Goal: Task Accomplishment & Management: Complete application form

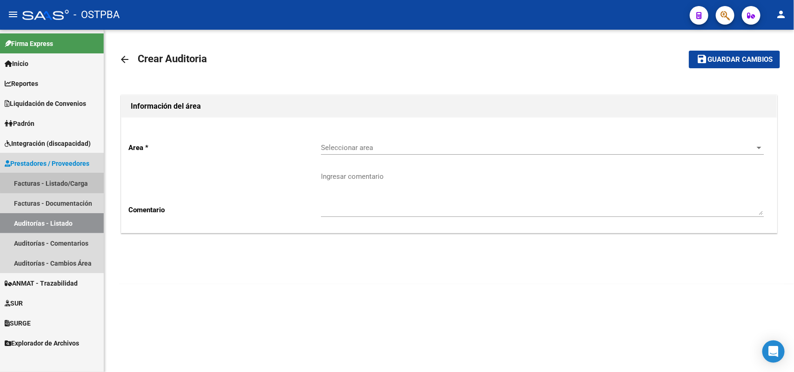
click at [75, 182] on link "Facturas - Listado/Carga" at bounding box center [52, 183] width 104 height 20
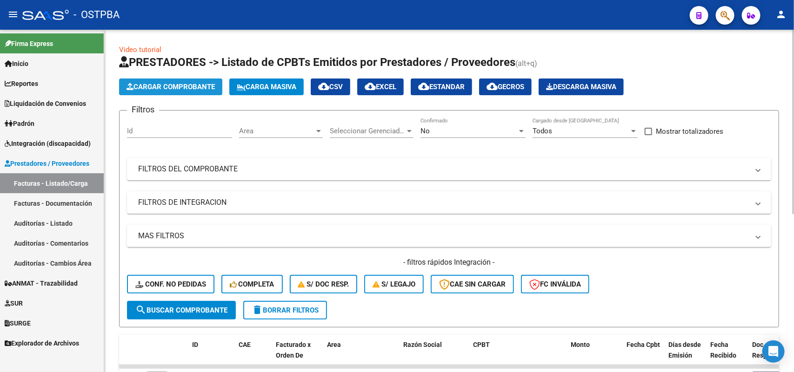
click at [196, 85] on span "Cargar Comprobante" at bounding box center [170, 87] width 88 height 8
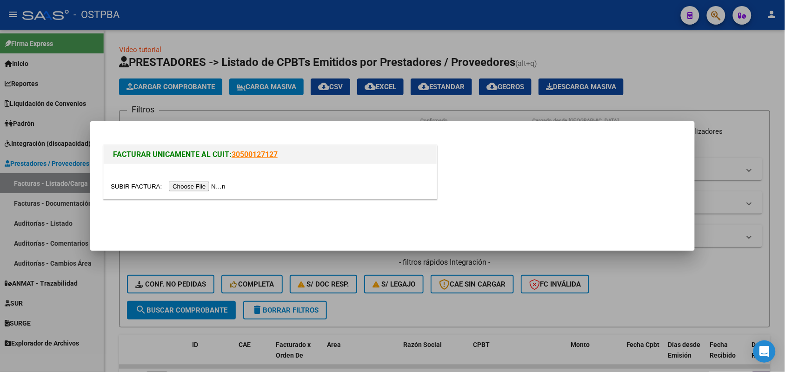
click at [205, 190] on input "file" at bounding box center [170, 187] width 118 height 10
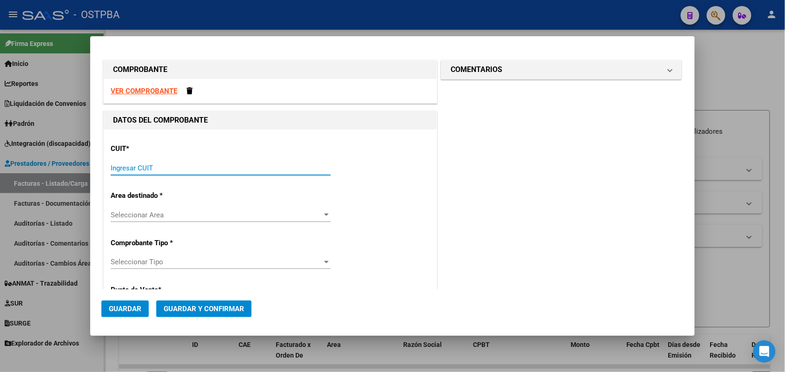
click at [120, 168] on input "Ingresar CUIT" at bounding box center [221, 168] width 220 height 8
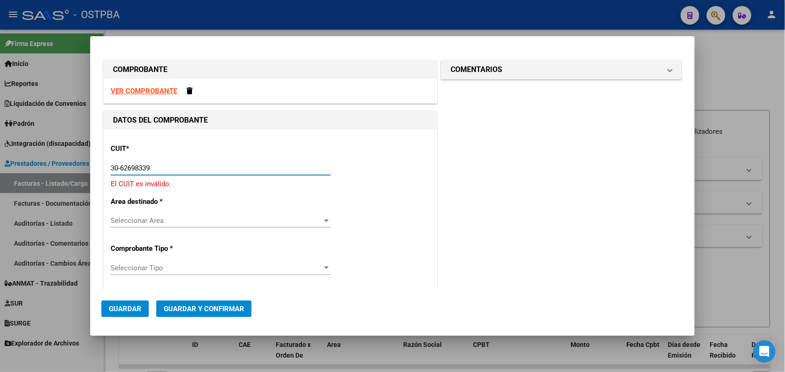
type input "30-62698339-8"
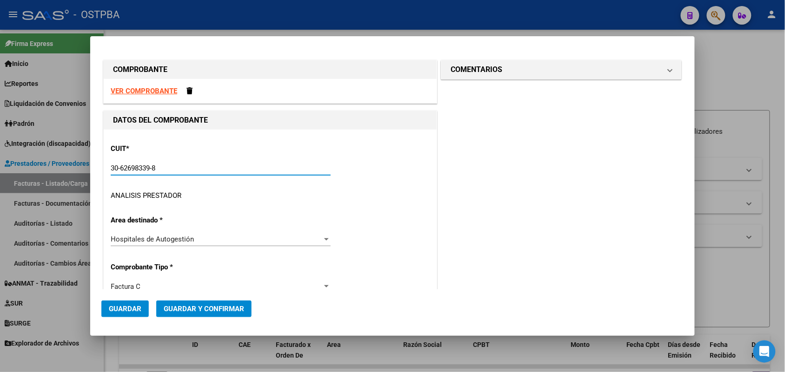
type input "101"
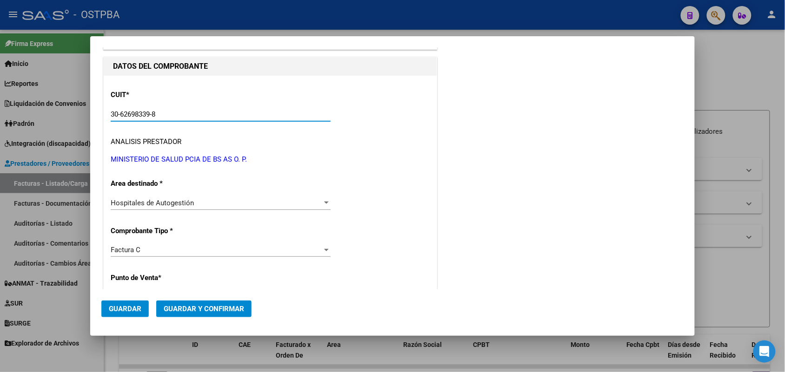
scroll to position [174, 0]
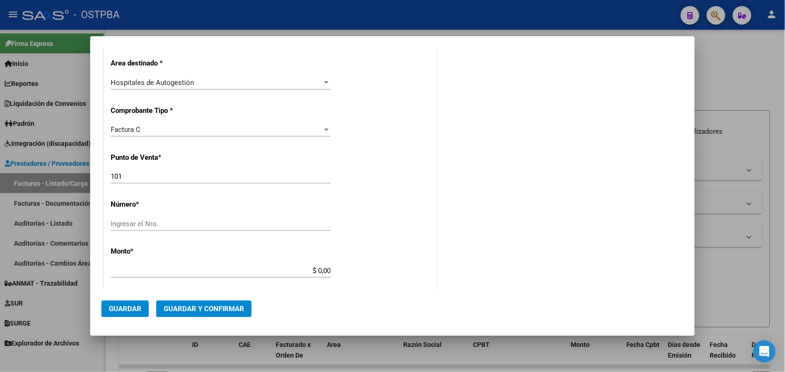
type input "30-62698339-8"
drag, startPoint x: 122, startPoint y: 175, endPoint x: 92, endPoint y: 183, distance: 31.1
click at [92, 183] on mat-dialog-content "COMPROBANTE VER COMPROBANTE DATOS DEL COMPROBANTE CUIT * 30-62698339-8 Ingresar…" at bounding box center [392, 168] width 604 height 242
type input "158"
click at [128, 221] on input "Ingresar el Nro." at bounding box center [221, 224] width 220 height 8
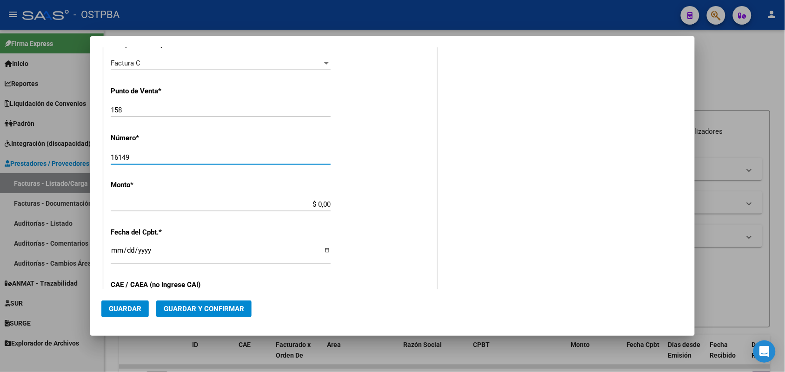
scroll to position [291, 0]
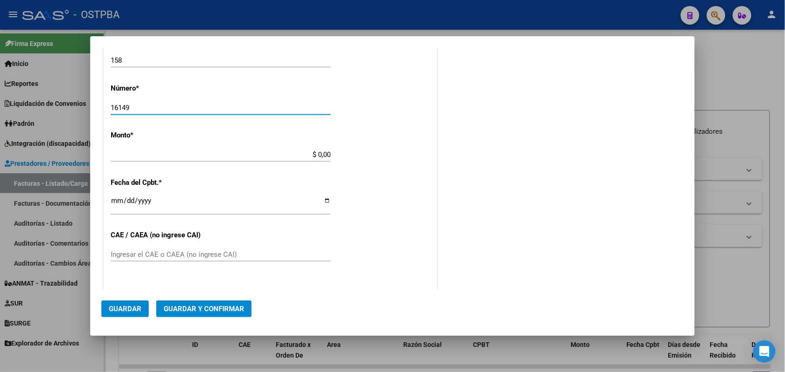
type input "16149"
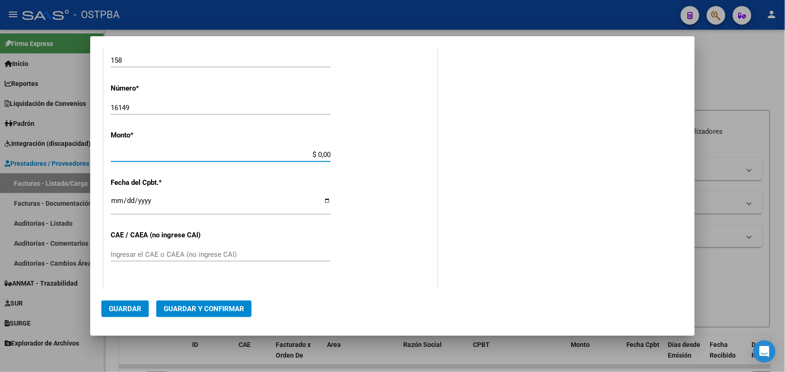
drag, startPoint x: 303, startPoint y: 154, endPoint x: 353, endPoint y: 152, distance: 50.3
click at [353, 152] on div "CUIT * 30-62698339-8 Ingresar CUIT ANALISIS PRESTADOR MINISTERIO DE SALUD PCIA …" at bounding box center [270, 168] width 333 height 659
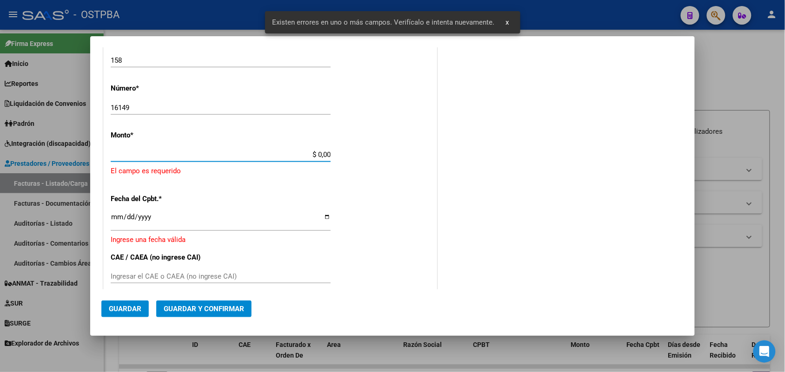
scroll to position [272, 0]
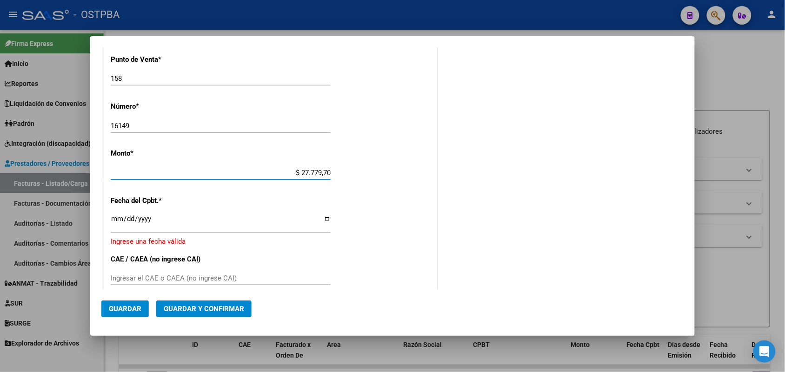
type input "$ 277.797,00"
click at [115, 218] on input "Ingresar la fecha" at bounding box center [221, 222] width 220 height 15
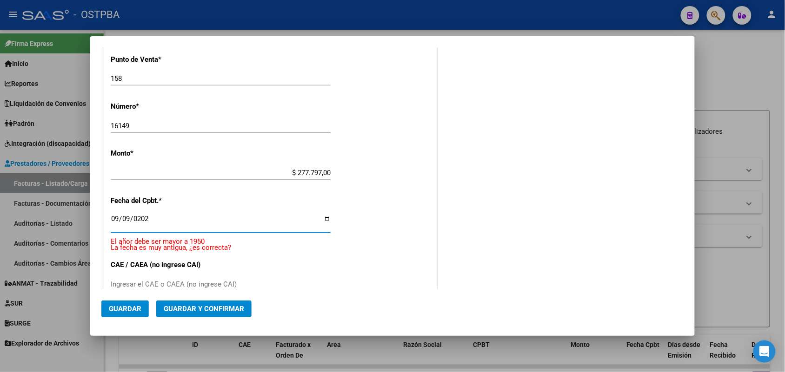
type input "[DATE]"
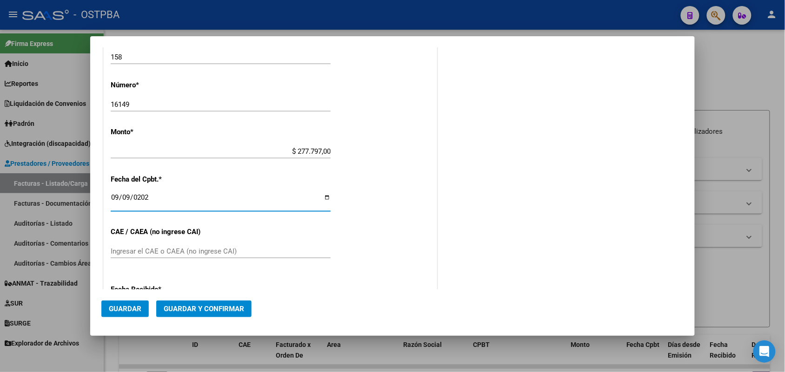
scroll to position [331, 0]
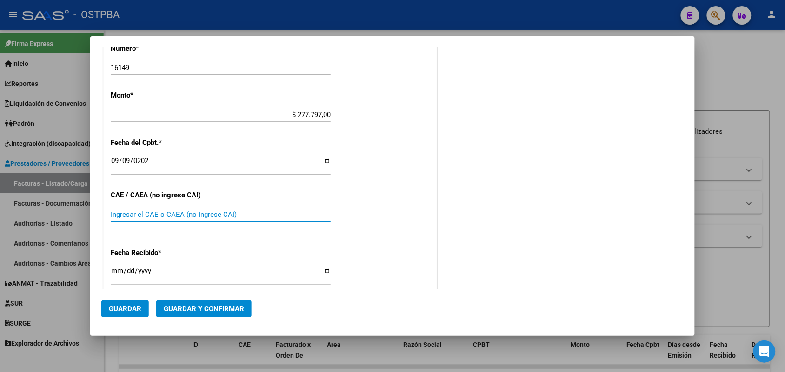
click at [121, 216] on input "Ingresar el CAE o CAEA (no ingrese CAI)" at bounding box center [221, 215] width 220 height 8
type input "75368422842373"
click at [115, 273] on input "[DATE]" at bounding box center [221, 274] width 220 height 15
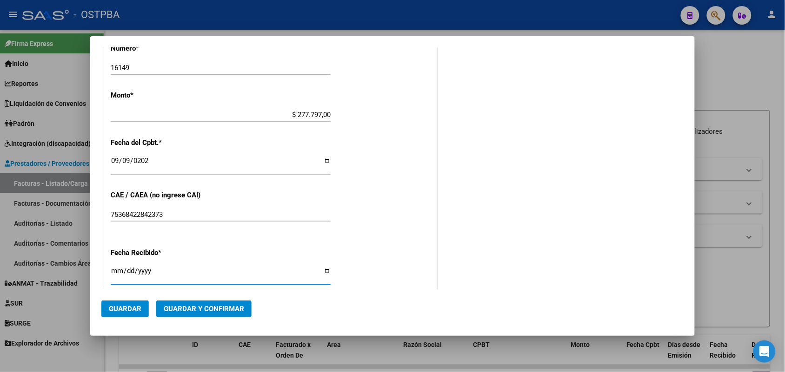
type input "[DATE]"
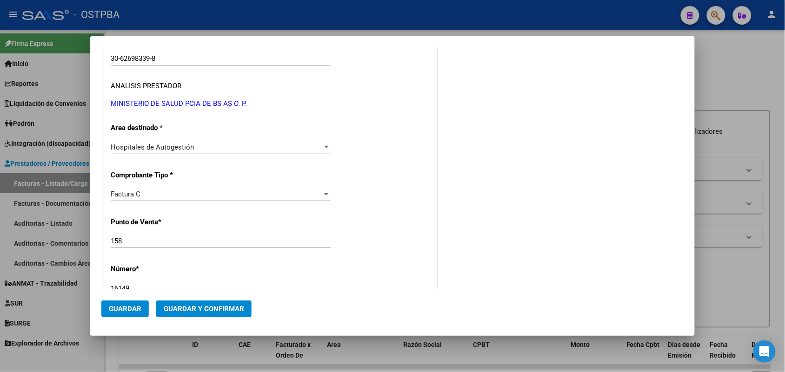
scroll to position [0, 0]
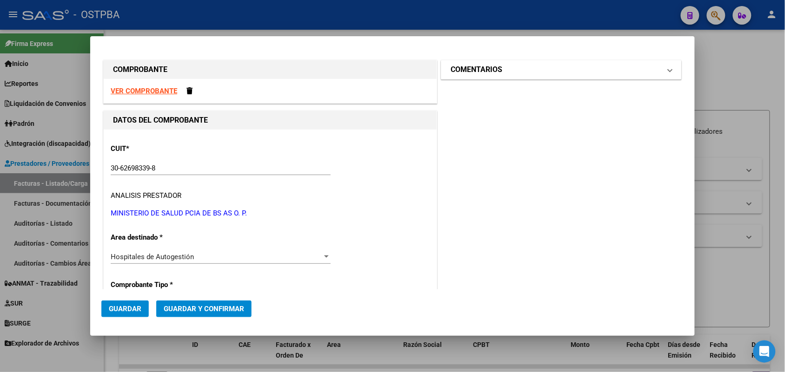
click at [668, 70] on span at bounding box center [670, 69] width 4 height 11
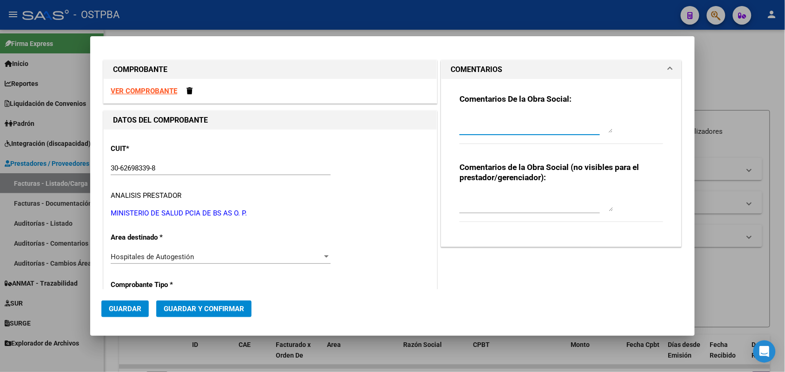
click at [467, 126] on textarea at bounding box center [535, 123] width 153 height 19
type textarea "HR 127168"
click at [123, 307] on span "Guardar" at bounding box center [125, 309] width 33 height 8
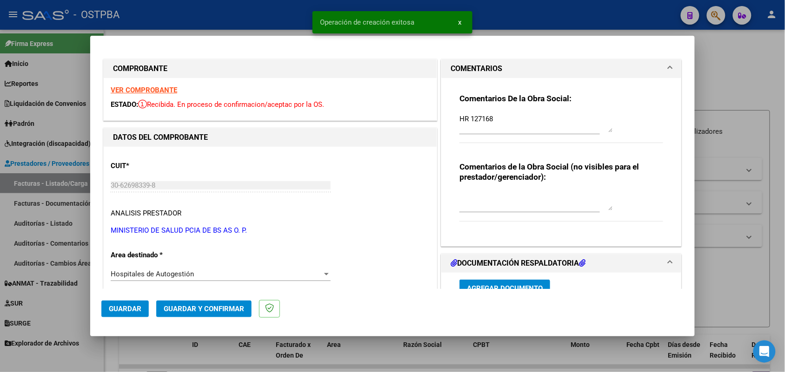
type input "[DATE]"
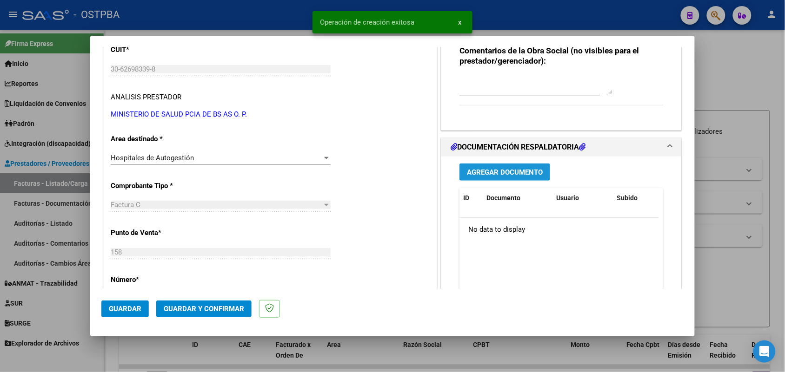
click at [501, 174] on span "Agregar Documento" at bounding box center [505, 172] width 76 height 8
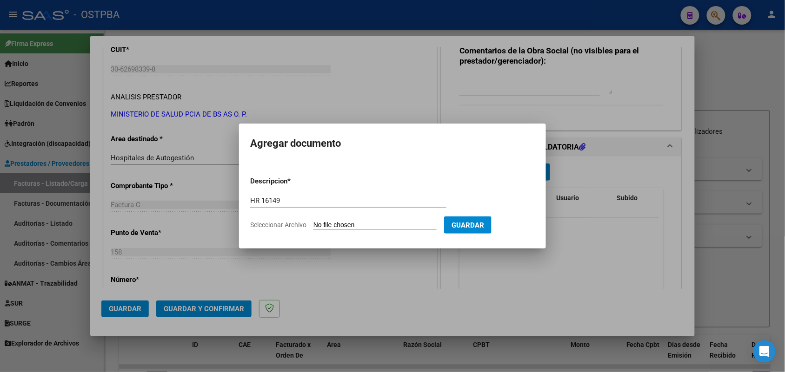
click at [322, 222] on input "Seleccionar Archivo" at bounding box center [374, 225] width 123 height 9
drag, startPoint x: 283, startPoint y: 201, endPoint x: 324, endPoint y: 221, distance: 46.0
click at [274, 209] on div "HR 16149 Escriba aquí una descripcion" at bounding box center [348, 205] width 196 height 23
type input "H49R 161"
drag, startPoint x: 286, startPoint y: 199, endPoint x: 191, endPoint y: 199, distance: 95.3
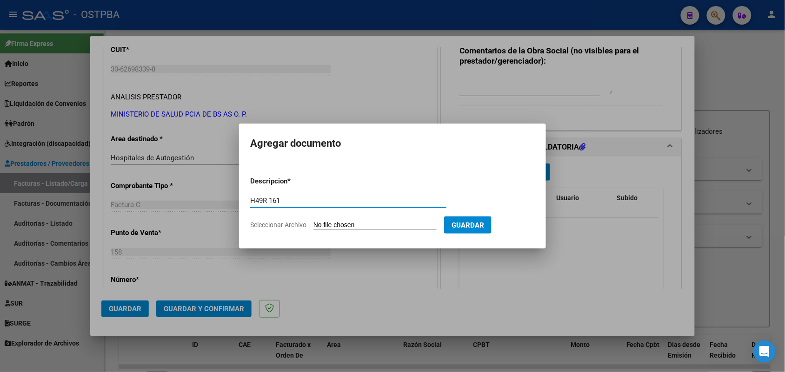
click at [191, 199] on div "COMPROBANTE VER COMPROBANTE ESTADO: Recibida. En proceso de confirmacion/acepta…" at bounding box center [392, 186] width 785 height 372
type input "HR 127168"
click at [326, 223] on input "Seleccionar Archivo" at bounding box center [374, 225] width 123 height 9
type input "C:\fakepath\HR 127168.pdf"
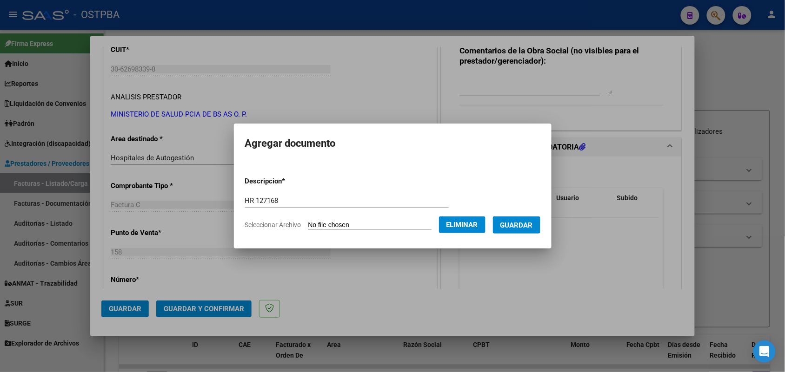
click at [526, 229] on button "Guardar" at bounding box center [516, 225] width 47 height 17
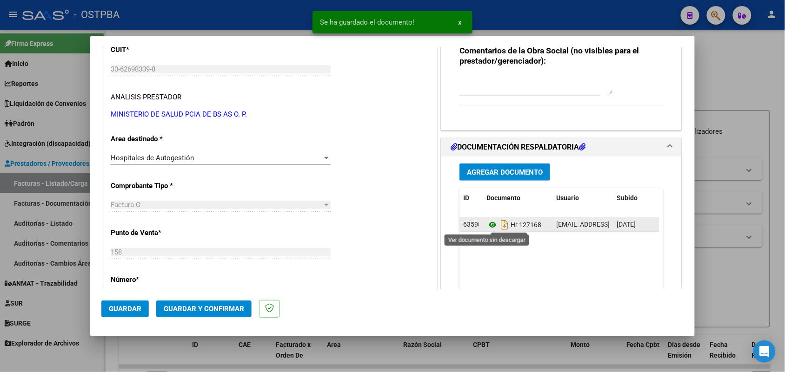
click at [486, 226] on icon at bounding box center [492, 224] width 12 height 11
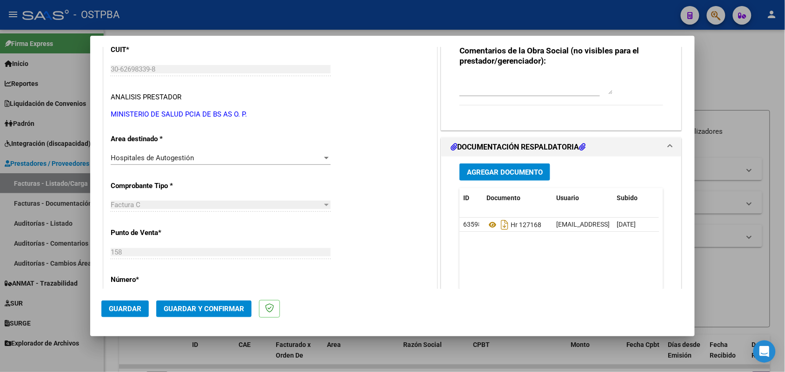
click at [514, 173] on span "Agregar Documento" at bounding box center [505, 172] width 76 height 8
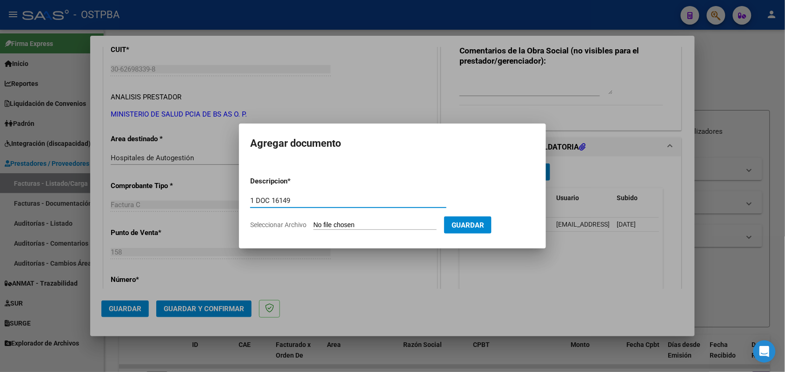
type input "1 DOC 16149"
click at [328, 226] on input "Seleccionar Archivo" at bounding box center [374, 225] width 123 height 9
type input "C:\fakepath\1 DOC 16149.pdf"
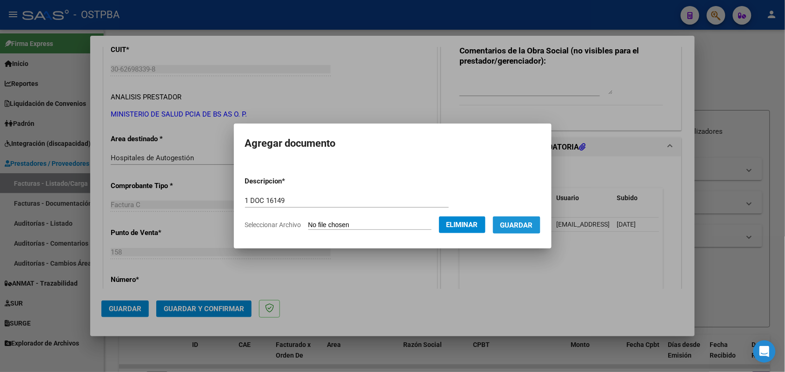
click at [519, 221] on span "Guardar" at bounding box center [516, 225] width 33 height 8
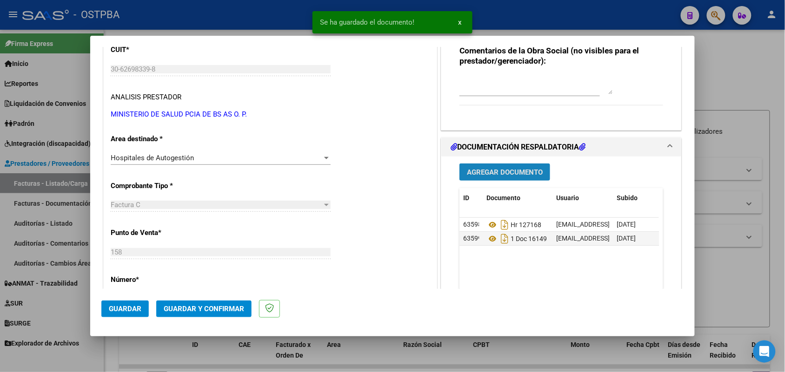
click at [510, 166] on button "Agregar Documento" at bounding box center [504, 172] width 91 height 17
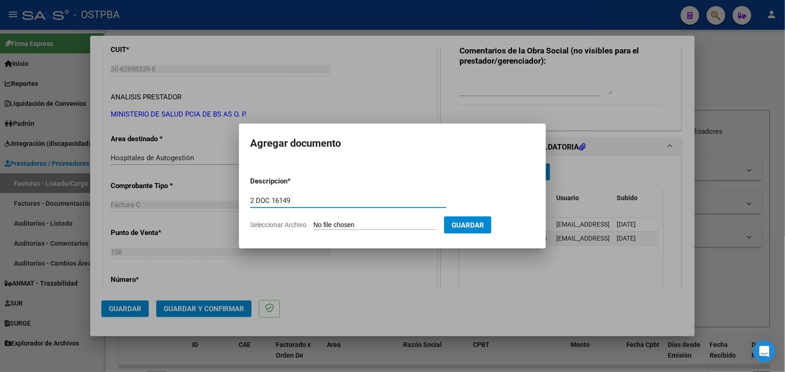
type input "2 DOC 16149"
click at [323, 227] on input "Seleccionar Archivo" at bounding box center [374, 225] width 123 height 9
type input "C:\fakepath\2 DOC 16149.pdf"
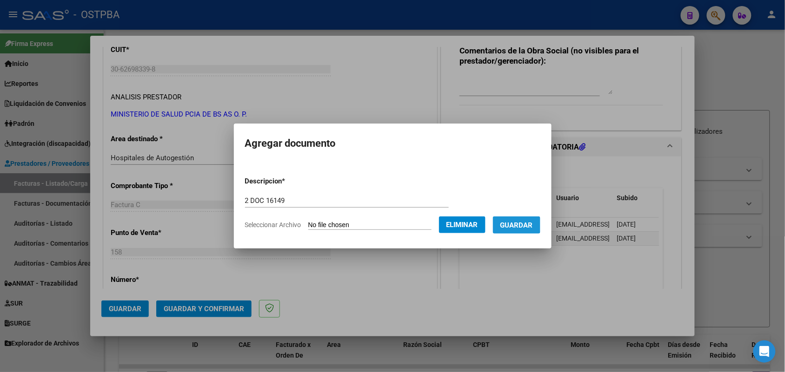
click at [521, 223] on span "Guardar" at bounding box center [516, 225] width 33 height 8
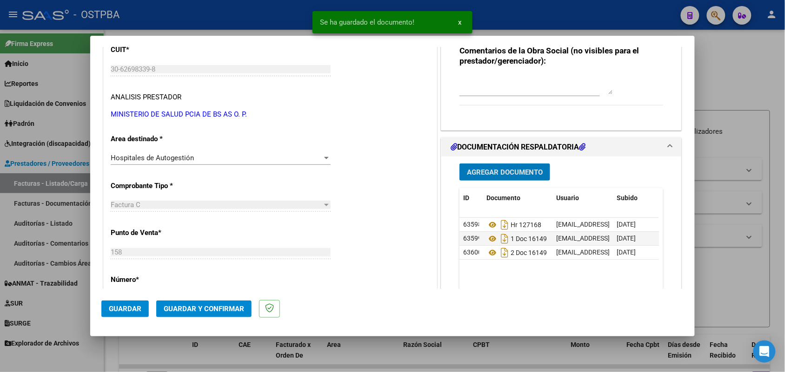
click at [517, 168] on span "Agregar Documento" at bounding box center [505, 172] width 76 height 8
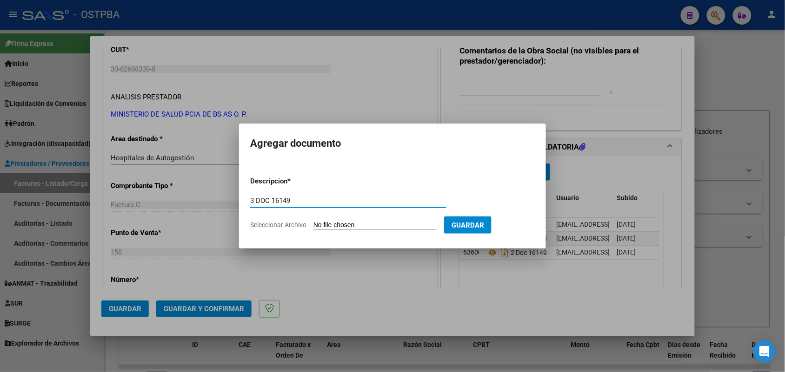
type input "3 DOC 16149"
click at [322, 228] on input "Seleccionar Archivo" at bounding box center [374, 225] width 123 height 9
type input "C:\fakepath\3 DOC 16149.pdf"
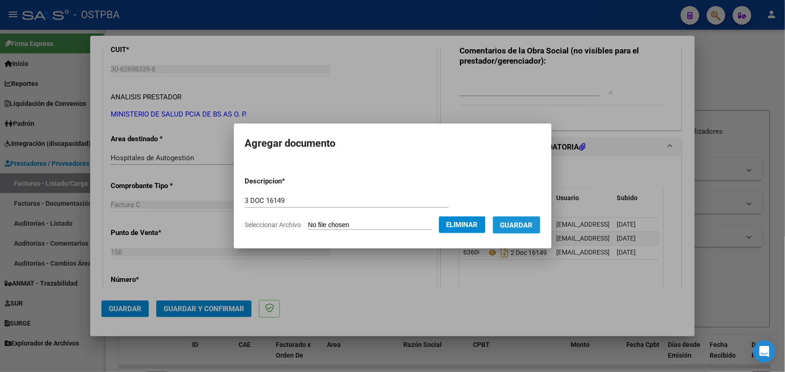
click at [532, 226] on span "Guardar" at bounding box center [516, 225] width 33 height 8
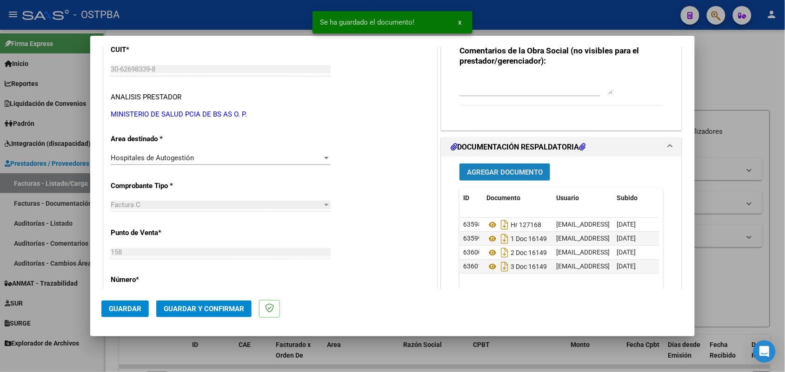
click at [514, 171] on span "Agregar Documento" at bounding box center [505, 172] width 76 height 8
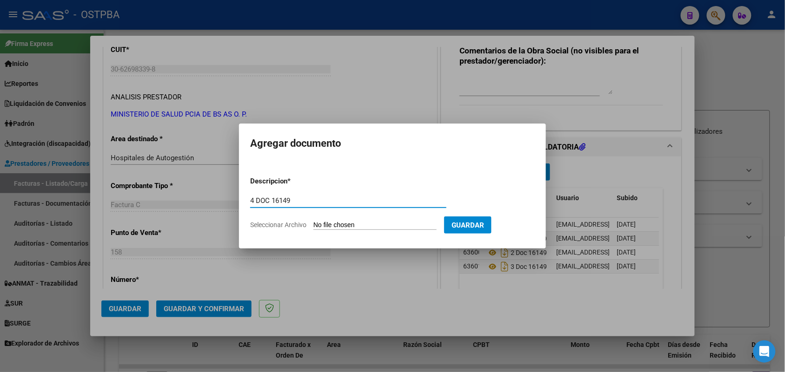
type input "4 DOC 16149"
click at [314, 224] on input "Seleccionar Archivo" at bounding box center [374, 225] width 123 height 9
type input "C:\fakepath\4 DOC 16149.pdf"
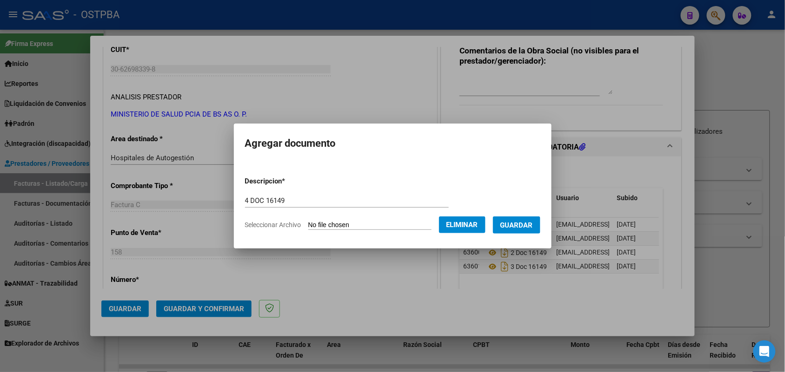
click at [529, 225] on span "Guardar" at bounding box center [516, 225] width 33 height 8
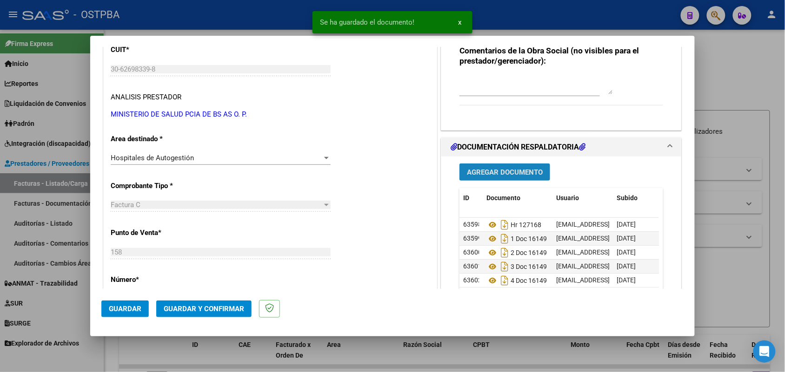
click at [493, 170] on span "Agregar Documento" at bounding box center [505, 172] width 76 height 8
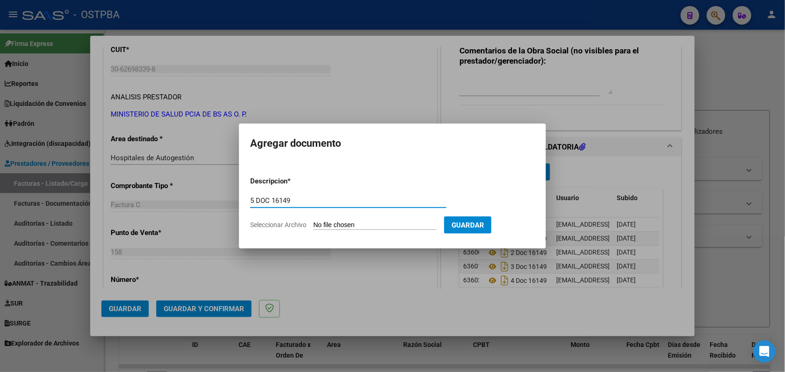
type input "5 DOC 16149"
click at [311, 223] on app-file-uploader "Seleccionar Archivo" at bounding box center [347, 225] width 194 height 8
click at [331, 226] on input "Seleccionar Archivo" at bounding box center [374, 225] width 123 height 9
type input "C:\fakepath\5 DOC 16149.pdf"
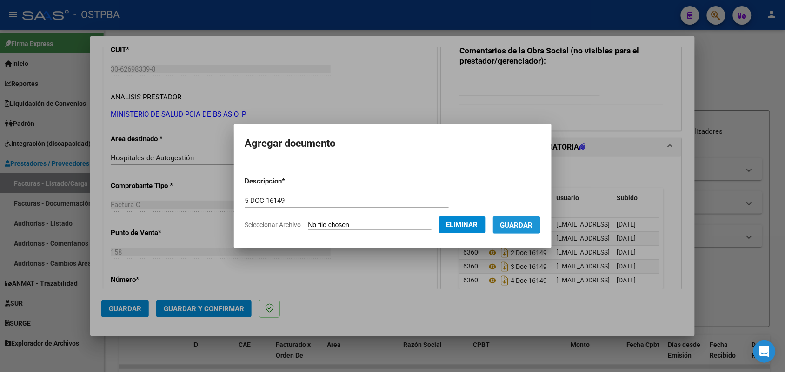
click at [524, 222] on span "Guardar" at bounding box center [516, 225] width 33 height 8
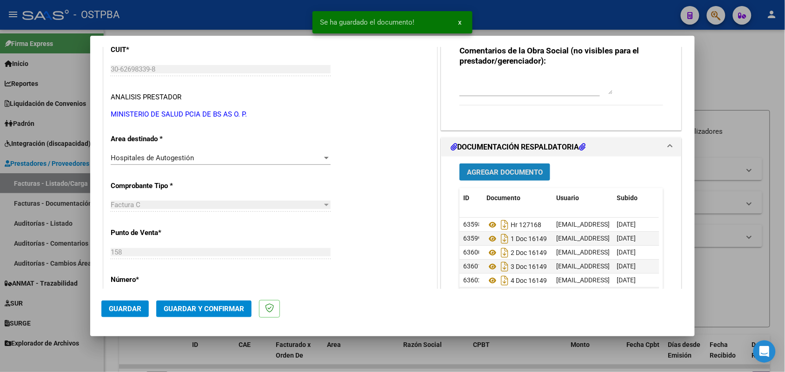
click at [510, 177] on button "Agregar Documento" at bounding box center [504, 172] width 91 height 17
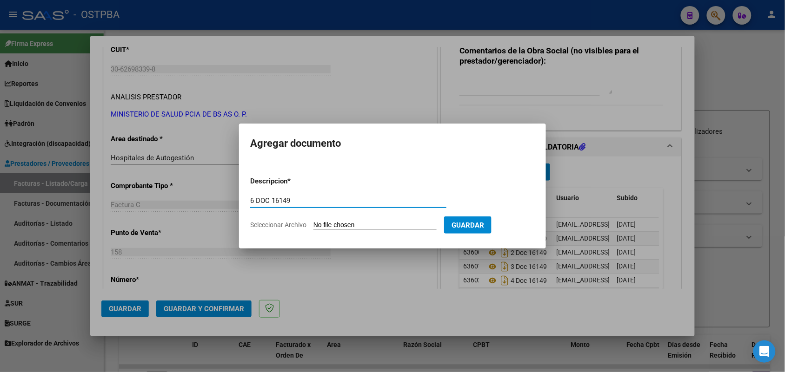
type input "6 DOC 16149"
click at [331, 223] on input "Seleccionar Archivo" at bounding box center [374, 225] width 123 height 9
type input "C:\fakepath\6 DOC 16149.pdf"
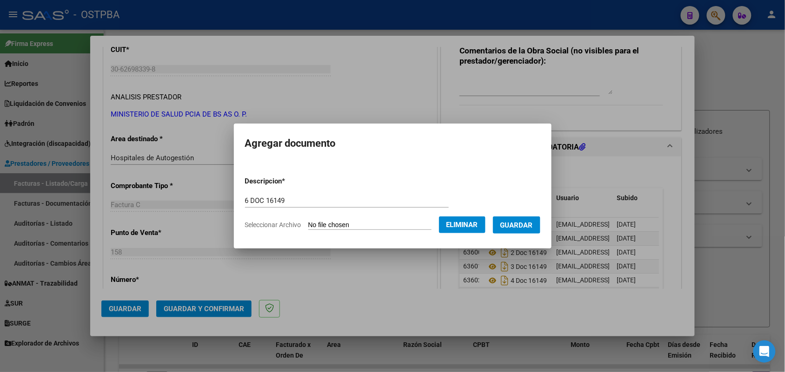
click at [528, 222] on span "Guardar" at bounding box center [516, 225] width 33 height 8
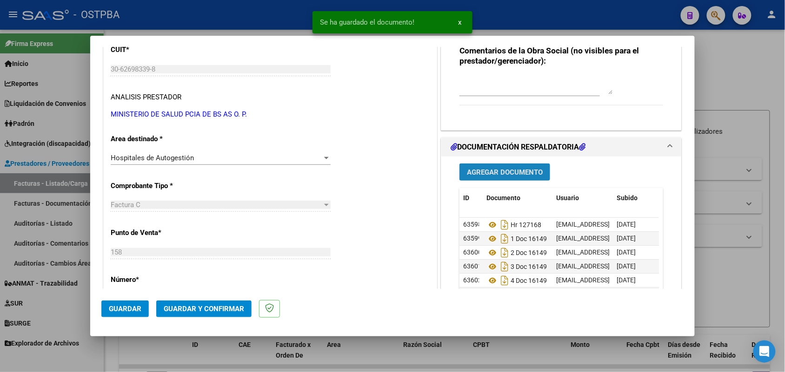
click at [512, 171] on span "Agregar Documento" at bounding box center [505, 172] width 76 height 8
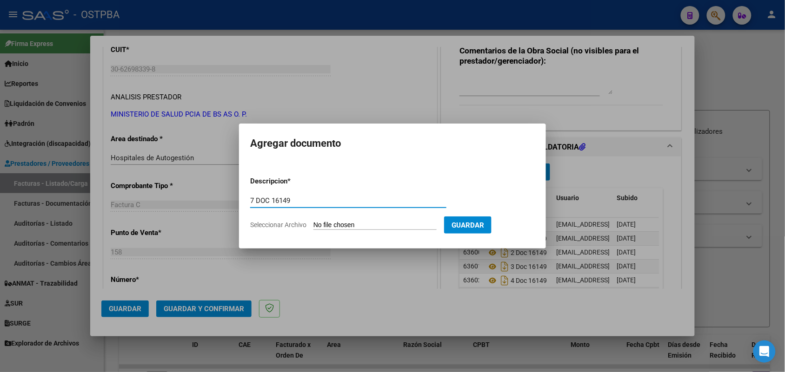
type input "7 DOC 16149"
click at [321, 225] on input "Seleccionar Archivo" at bounding box center [374, 225] width 123 height 9
type input "C:\fakepath\7 DOC 16149.pdf"
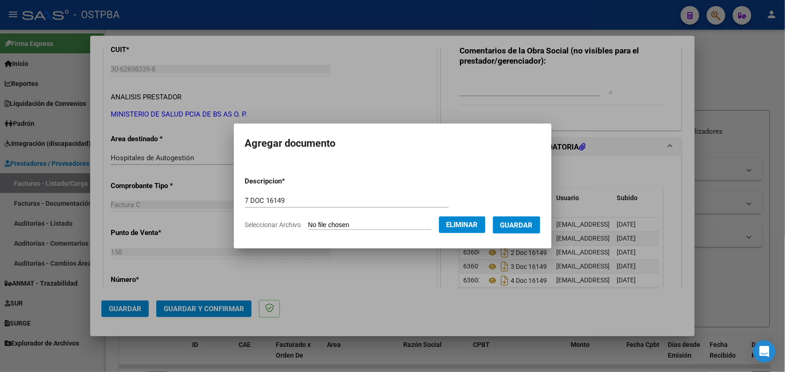
click at [526, 222] on span "Guardar" at bounding box center [516, 225] width 33 height 8
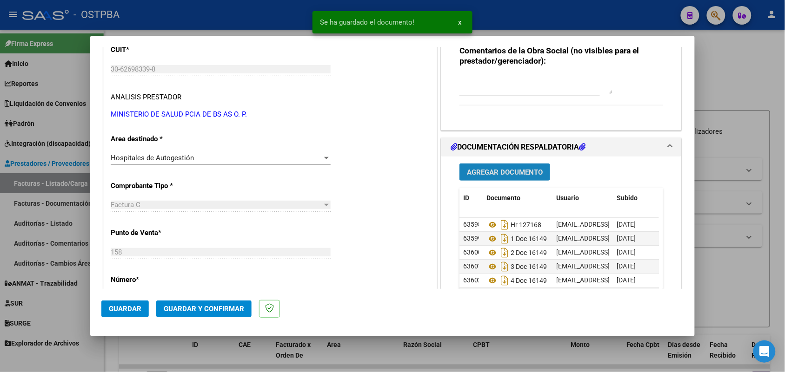
click at [504, 166] on button "Agregar Documento" at bounding box center [504, 172] width 91 height 17
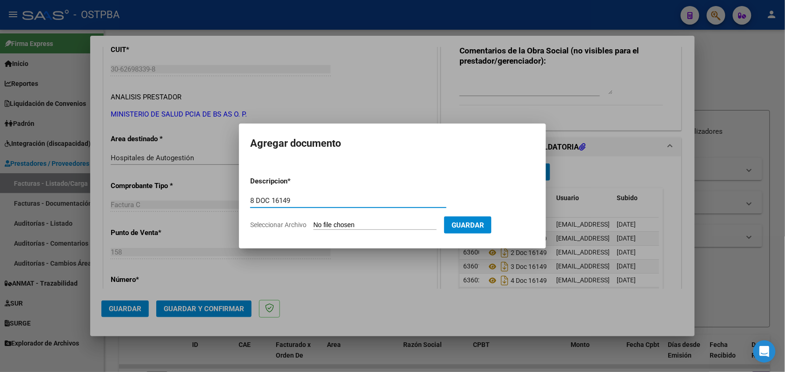
type input "8 DOC 16149"
click at [329, 228] on input "Seleccionar Archivo" at bounding box center [374, 225] width 123 height 9
type input "C:\fakepath\8 DOC 16149.pdf"
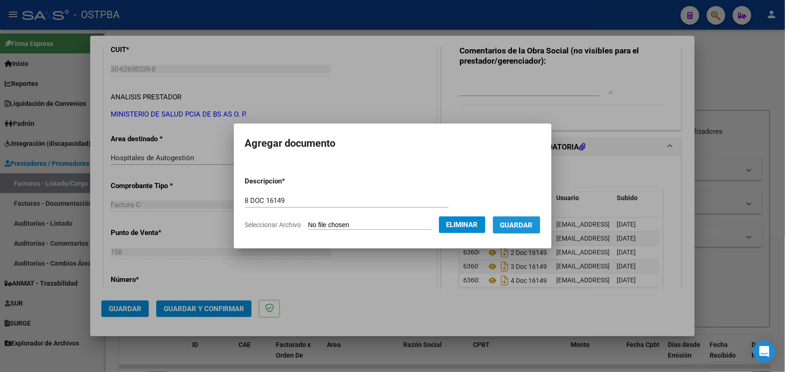
click at [525, 225] on span "Guardar" at bounding box center [516, 225] width 33 height 8
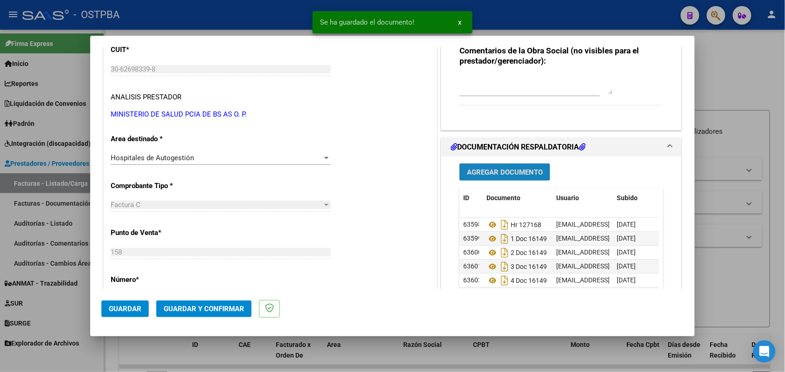
click at [497, 167] on button "Agregar Documento" at bounding box center [504, 172] width 91 height 17
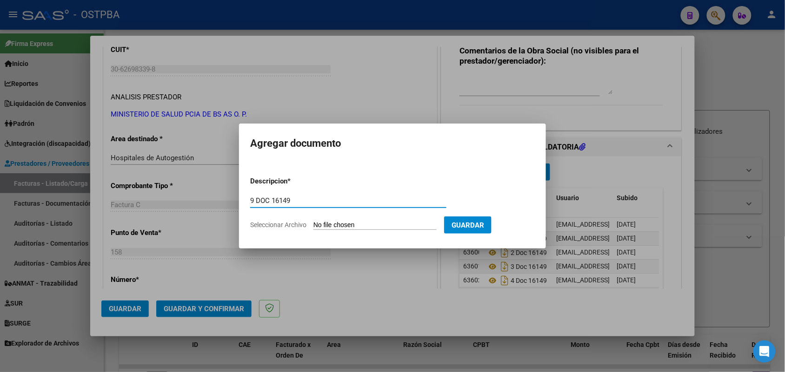
type input "9 DOC 16149"
click at [315, 224] on input "Seleccionar Archivo" at bounding box center [374, 225] width 123 height 9
type input "C:\fakepath\9 DOC 16149.pdf"
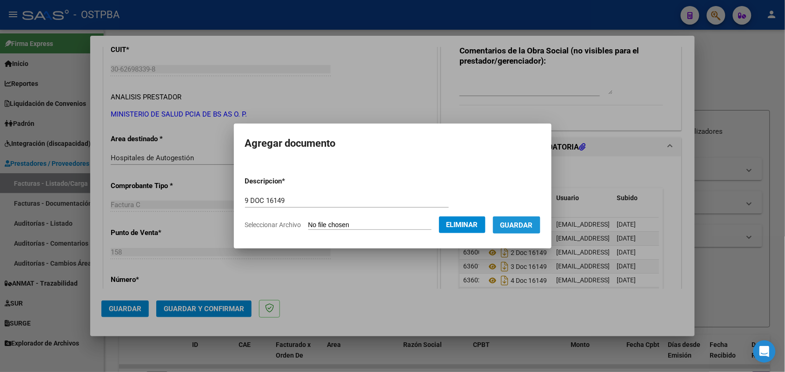
click at [529, 221] on span "Guardar" at bounding box center [516, 225] width 33 height 8
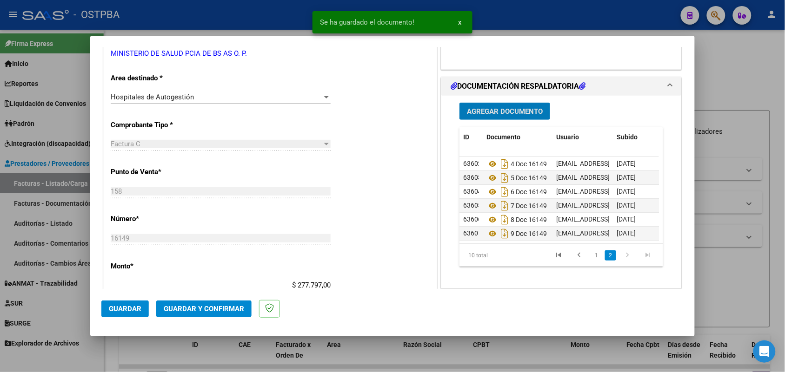
scroll to position [232, 0]
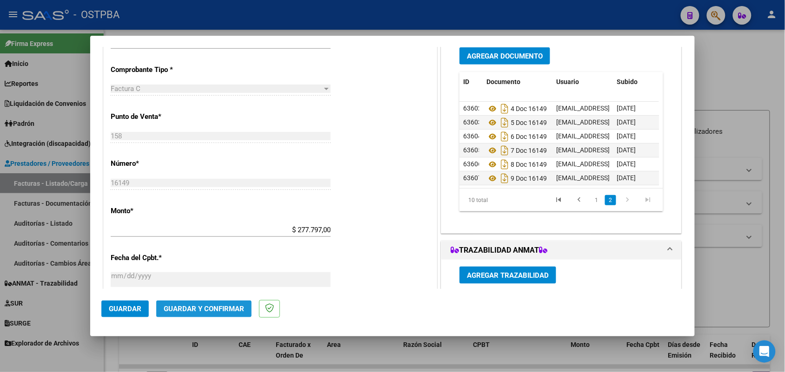
click at [194, 307] on span "Guardar y Confirmar" at bounding box center [204, 309] width 80 height 8
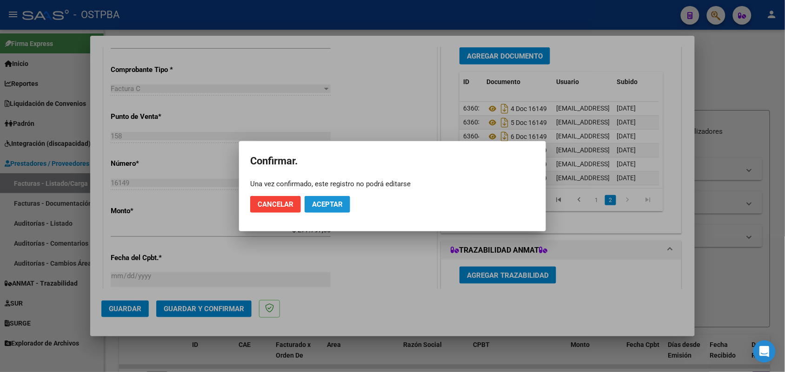
click at [319, 201] on span "Aceptar" at bounding box center [327, 204] width 31 height 8
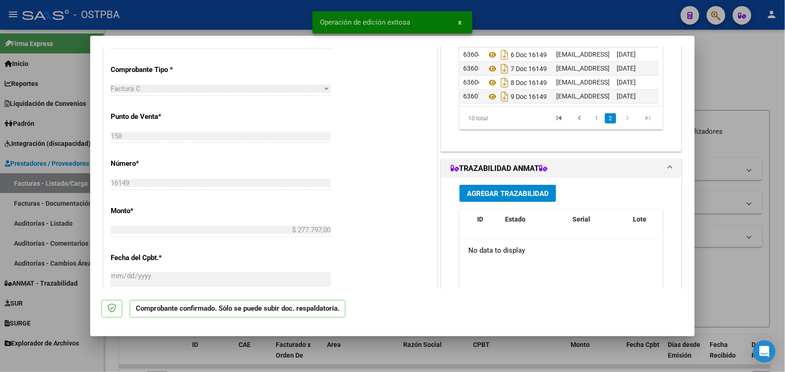
click at [60, 210] on div at bounding box center [392, 186] width 785 height 372
type input "$ 0,00"
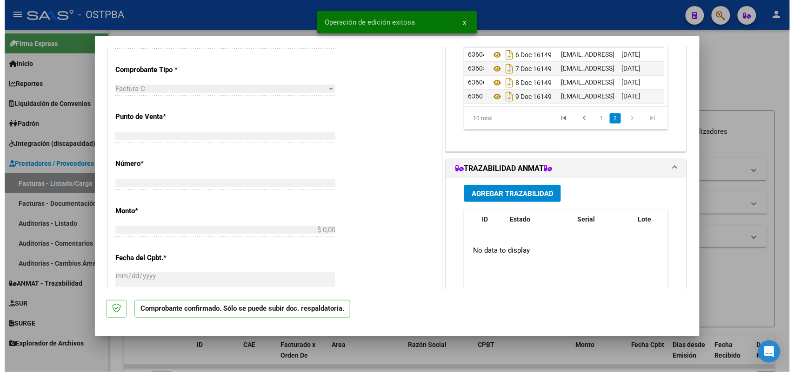
scroll to position [0, 0]
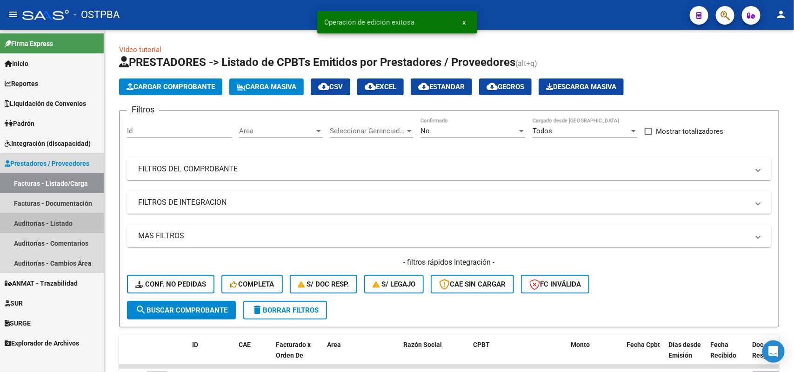
click at [52, 219] on link "Auditorías - Listado" at bounding box center [52, 223] width 104 height 20
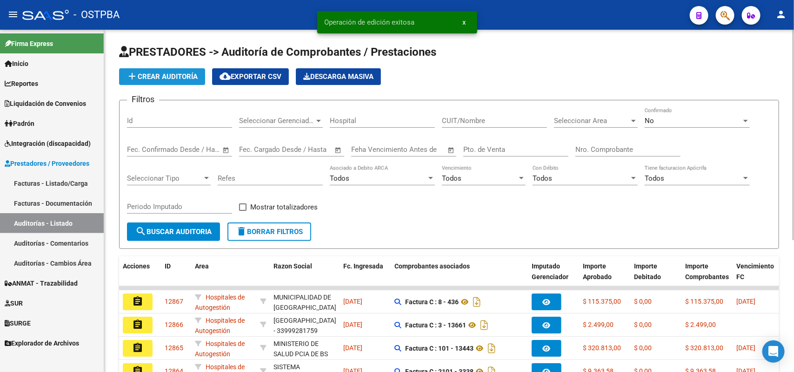
click at [166, 78] on span "add Crear Auditoría" at bounding box center [161, 77] width 71 height 8
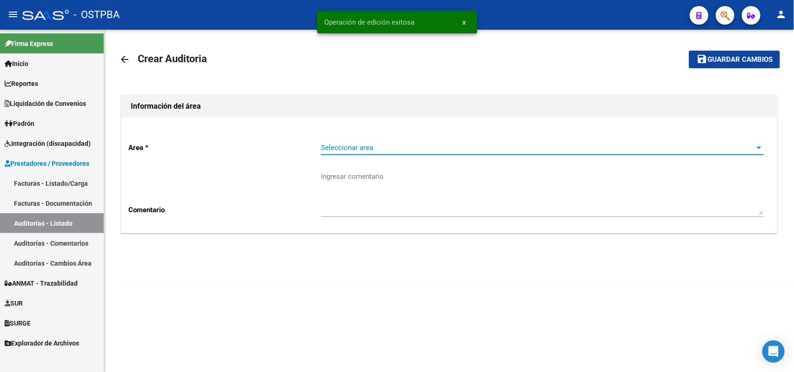
click at [376, 148] on span "Seleccionar area" at bounding box center [538, 148] width 434 height 8
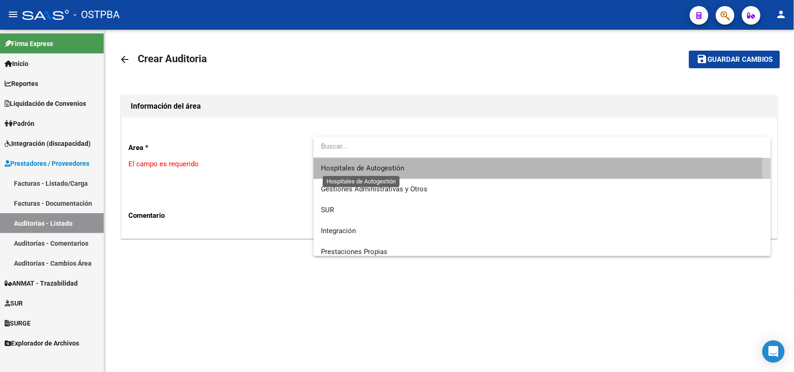
click at [375, 164] on span "Hospitales de Autogestión" at bounding box center [362, 168] width 83 height 8
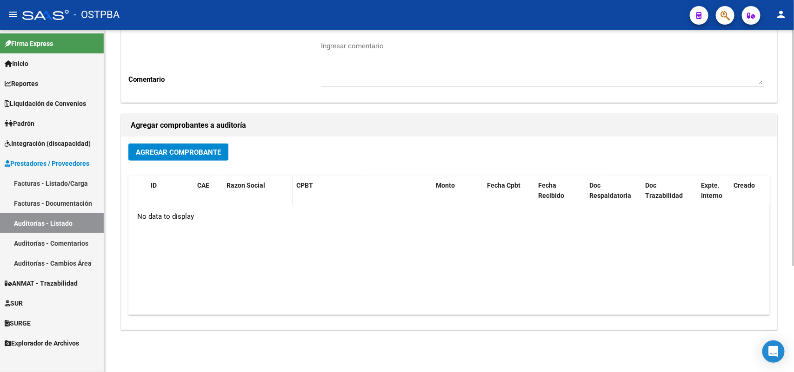
scroll to position [153, 0]
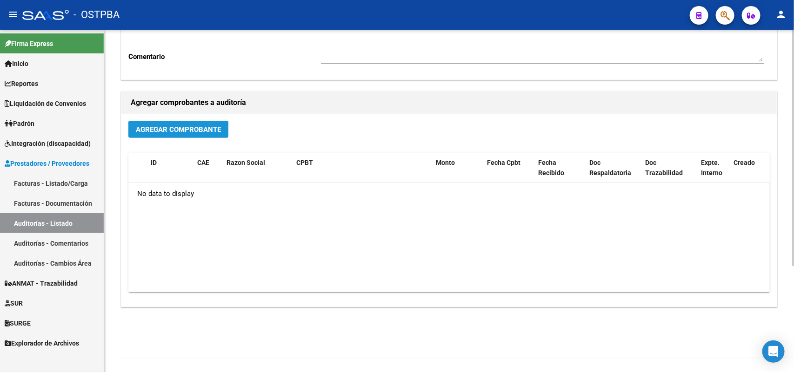
click at [178, 129] on span "Agregar Comprobante" at bounding box center [178, 130] width 85 height 8
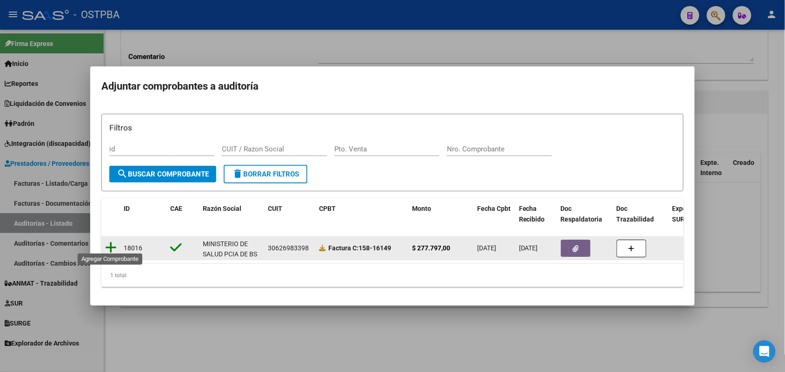
click at [110, 242] on icon at bounding box center [111, 247] width 12 height 13
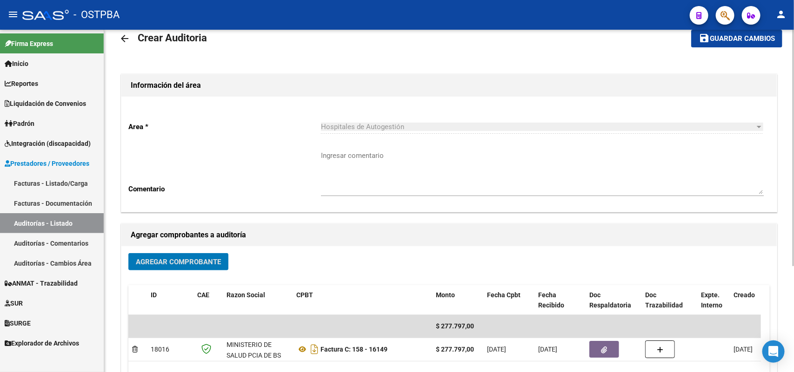
scroll to position [0, 0]
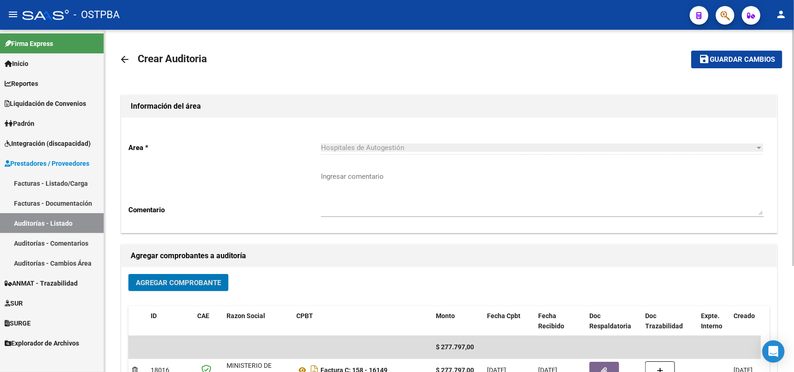
click at [729, 58] on span "Guardar cambios" at bounding box center [741, 60] width 65 height 8
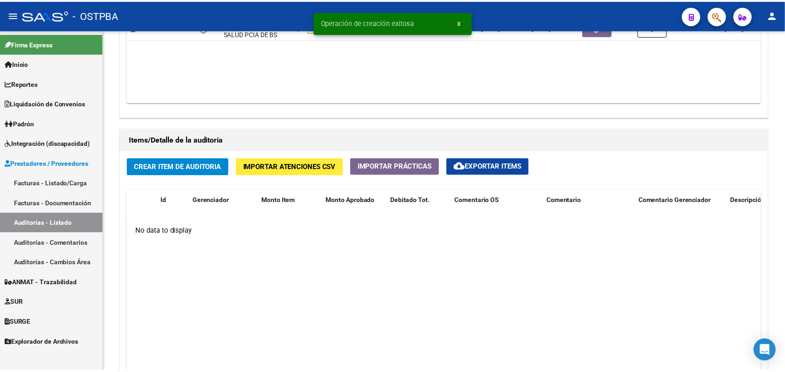
scroll to position [639, 0]
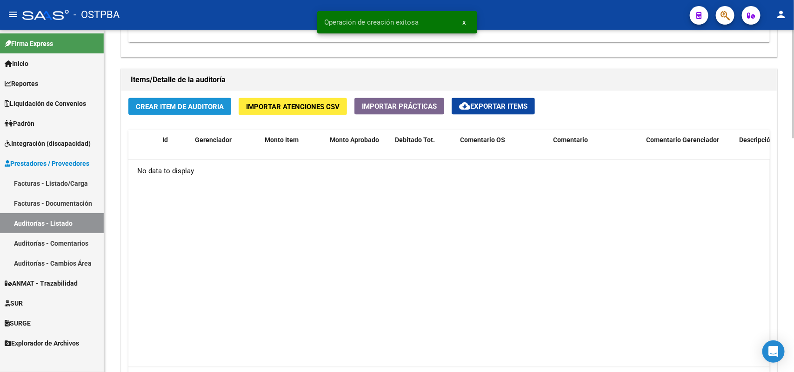
click at [211, 99] on button "Crear Item de Auditoria" at bounding box center [179, 106] width 103 height 17
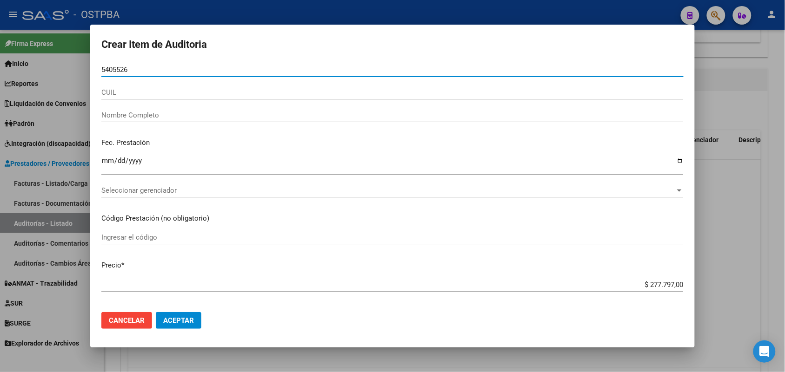
type input "54055262"
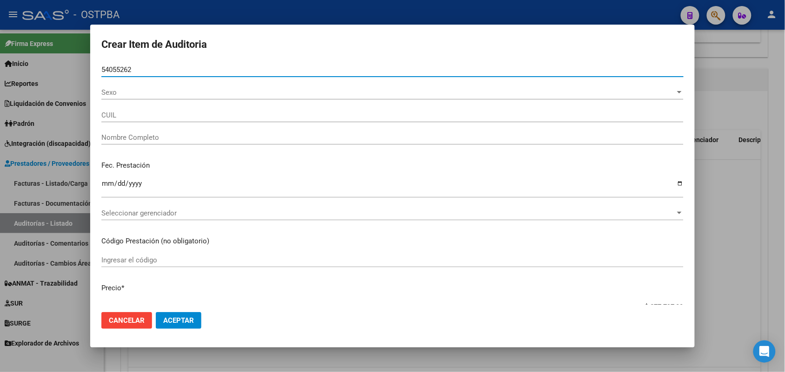
type input "20540552623"
type input "[PERSON_NAME] -"
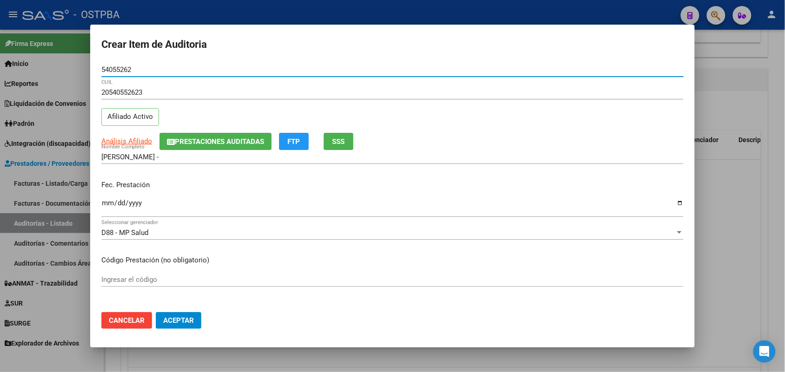
type input "54055262"
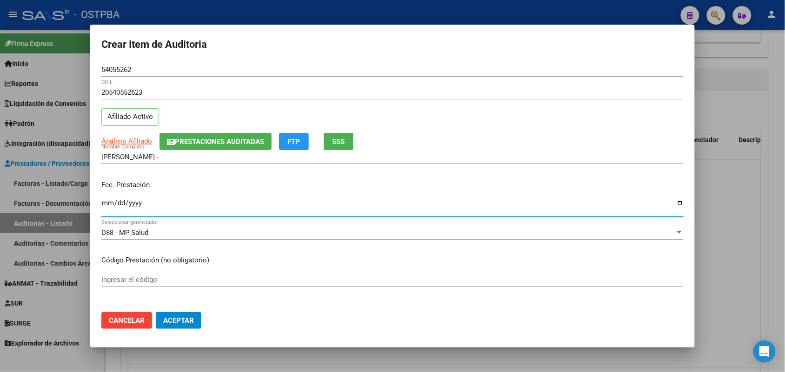
click at [103, 207] on input "Ingresar la fecha" at bounding box center [392, 206] width 582 height 15
type input "[DATE]"
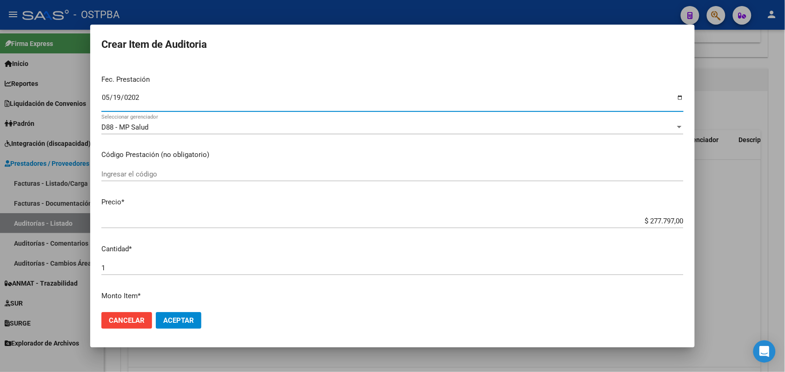
scroll to position [116, 0]
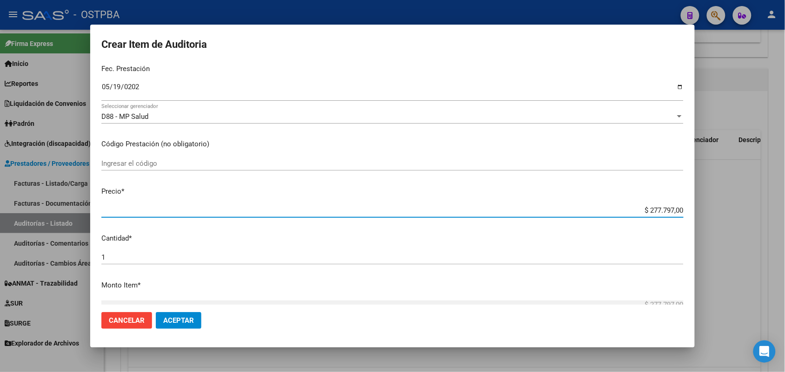
drag, startPoint x: 626, startPoint y: 210, endPoint x: 715, endPoint y: 216, distance: 89.0
click at [715, 216] on div "Crear Item de Auditoria 54055262 Nro Documento 20540552623 CUIL Afiliado Activo…" at bounding box center [392, 186] width 785 height 372
type input "$ 0,03"
type input "$ 0,35"
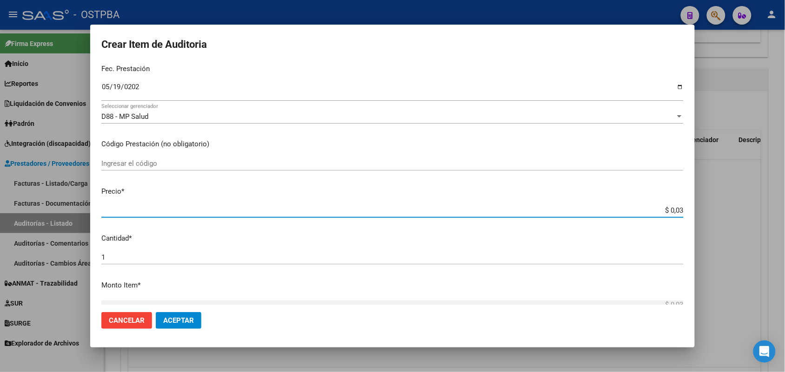
type input "$ 0,35"
type input "$ 3,58"
type input "$ 35,85"
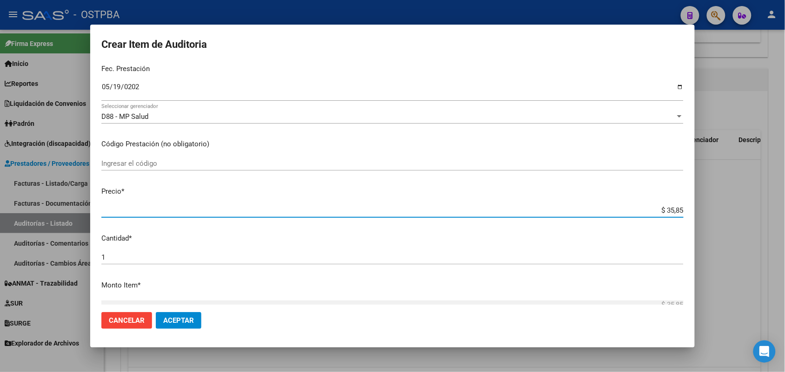
type input "$ 358,50"
type input "$ 3.585,00"
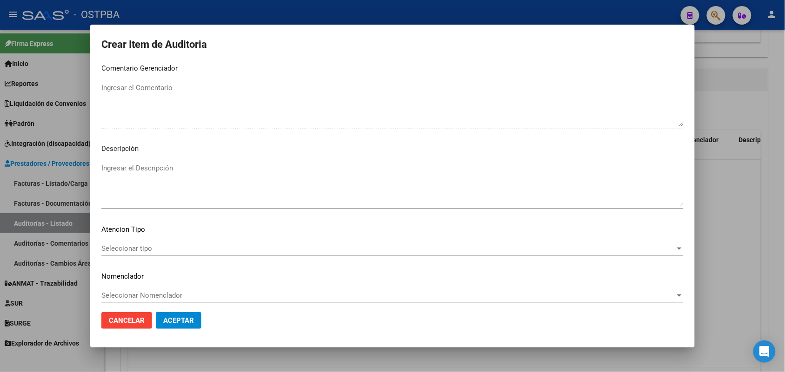
scroll to position [594, 0]
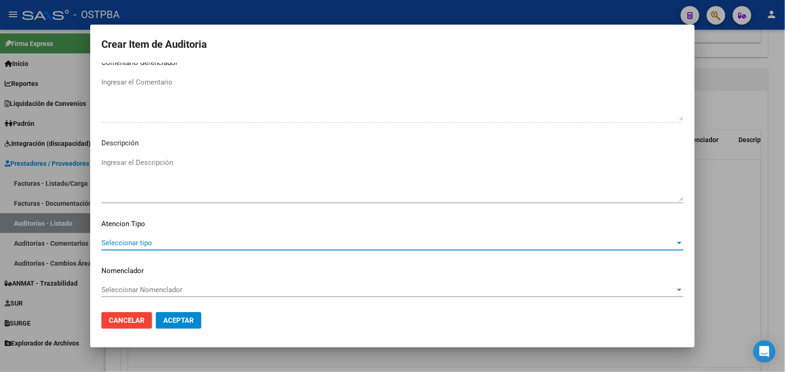
click at [134, 241] on span "Seleccionar tipo" at bounding box center [388, 243] width 574 height 8
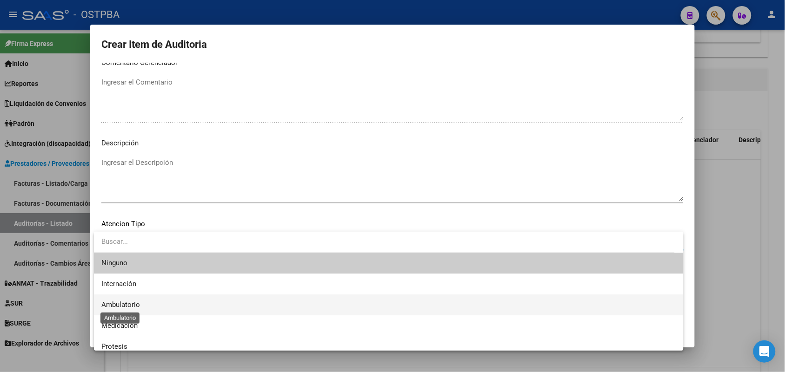
click at [133, 305] on span "Ambulatorio" at bounding box center [120, 305] width 39 height 8
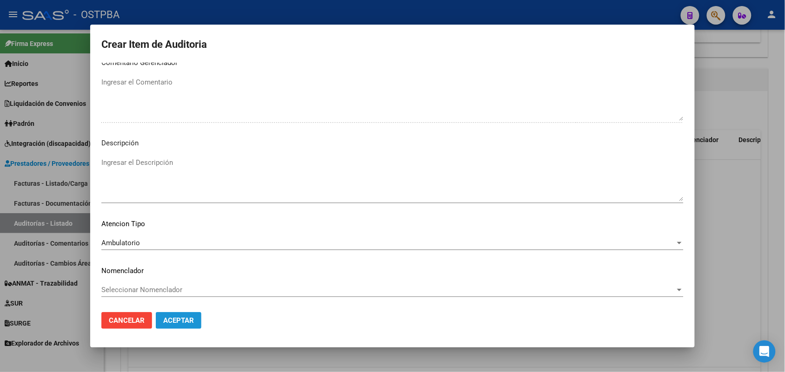
click at [178, 315] on button "Aceptar" at bounding box center [179, 320] width 46 height 17
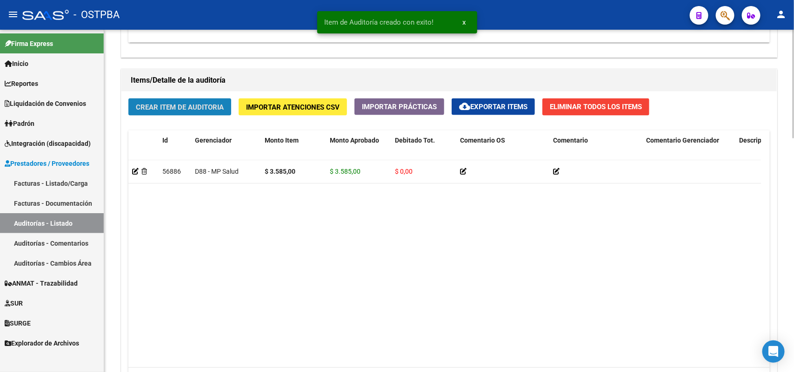
click at [199, 103] on span "Crear Item de Auditoria" at bounding box center [180, 107] width 88 height 8
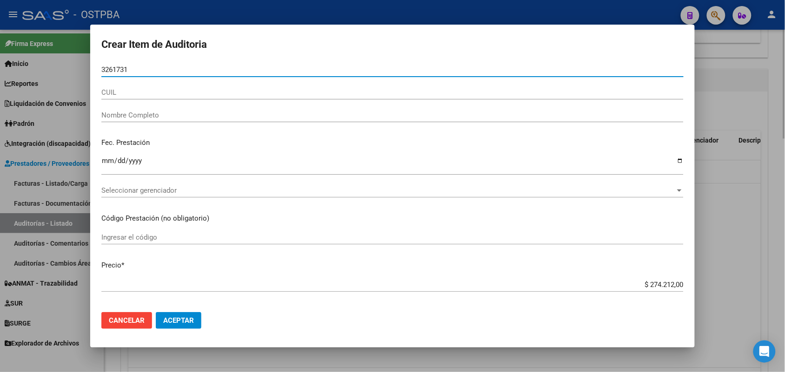
type input "32617312"
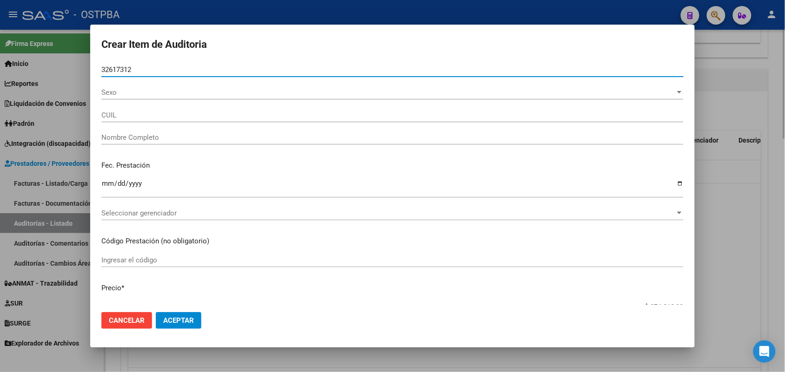
type input "27326173121"
type input "[PERSON_NAME] -"
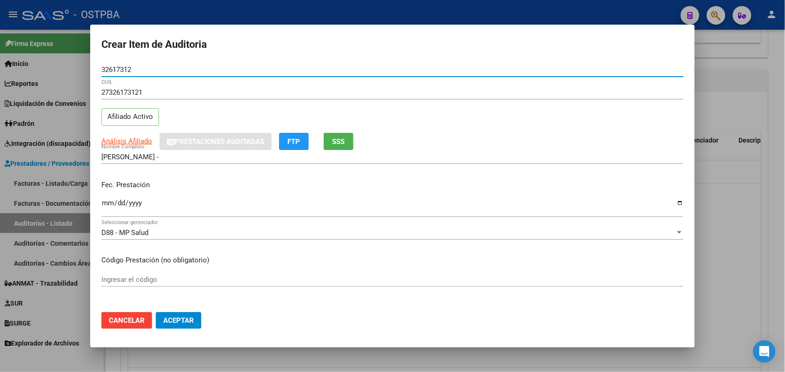
type input "32617312"
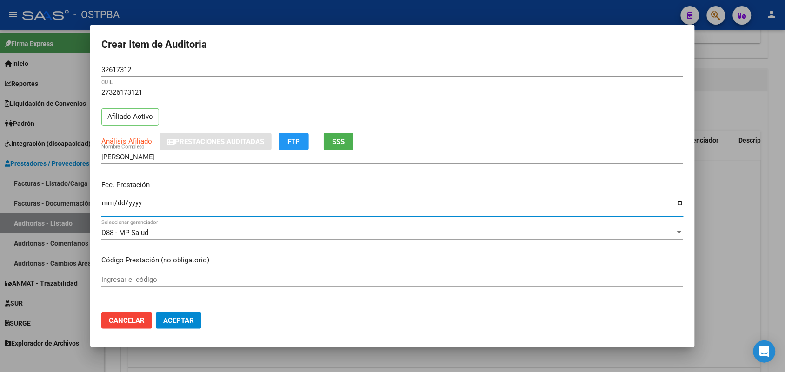
click at [105, 213] on input "Ingresar la fecha" at bounding box center [392, 206] width 582 height 15
type input "[DATE]"
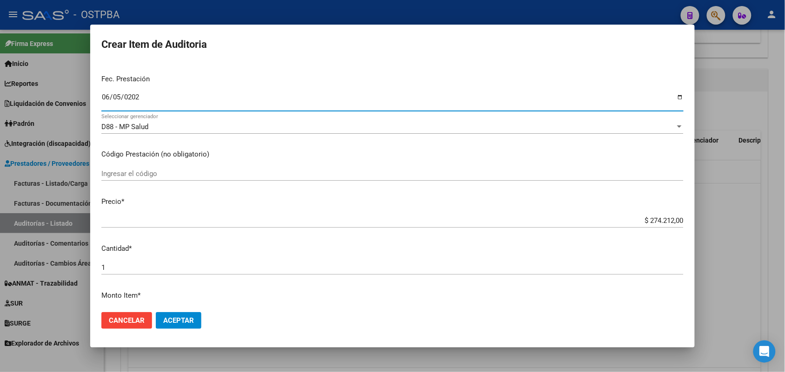
scroll to position [116, 0]
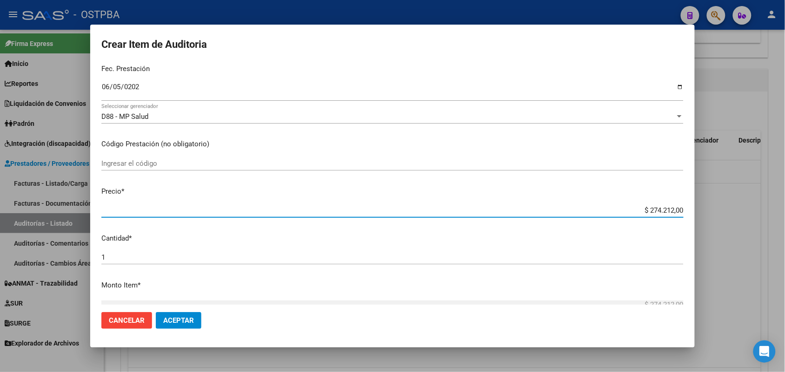
drag, startPoint x: 623, startPoint y: 210, endPoint x: 712, endPoint y: 219, distance: 88.9
click at [712, 219] on div "Crear Item de Auditoria 32617312 Nro Documento 27326173121 CUIL Afiliado Activo…" at bounding box center [392, 186] width 785 height 372
type input "$ 0,01"
type input "$ 0,11"
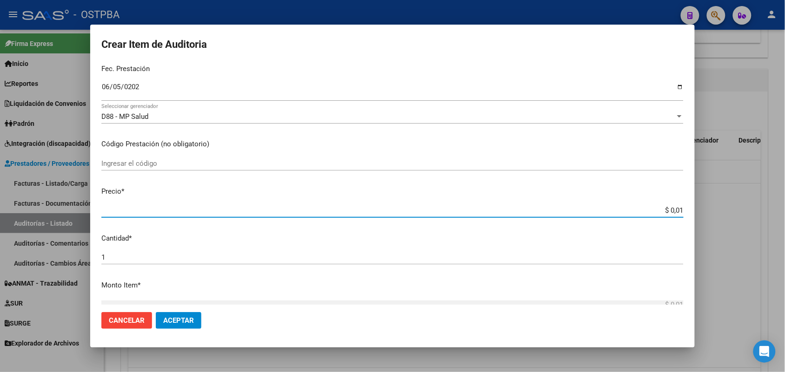
type input "$ 0,11"
type input "$ 1,18"
type input "$ 11,82"
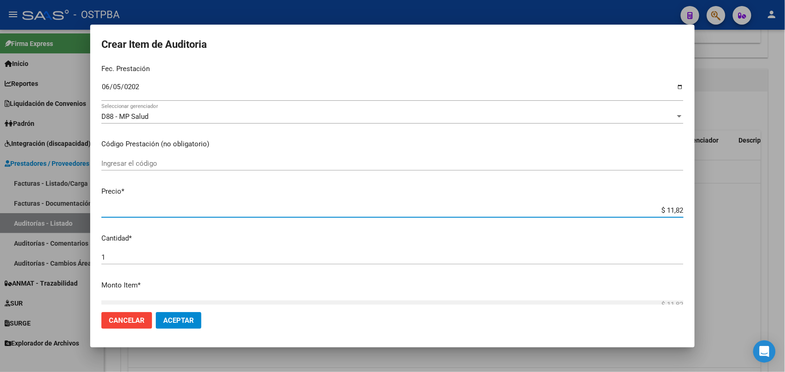
type input "$ 118,28"
type input "$ 1.182,80"
type input "$ 11.828,00"
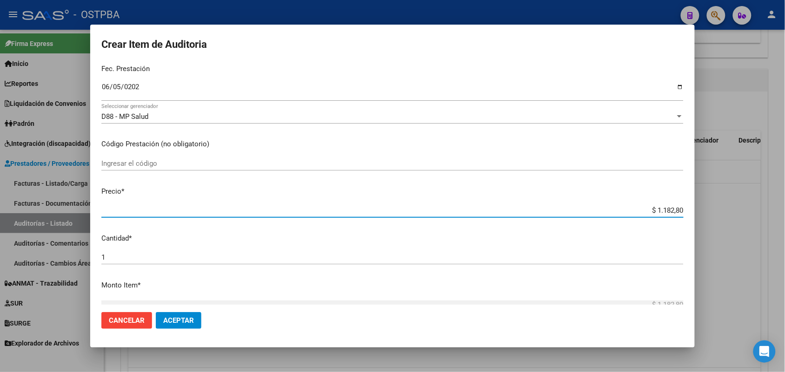
type input "$ 11.828,00"
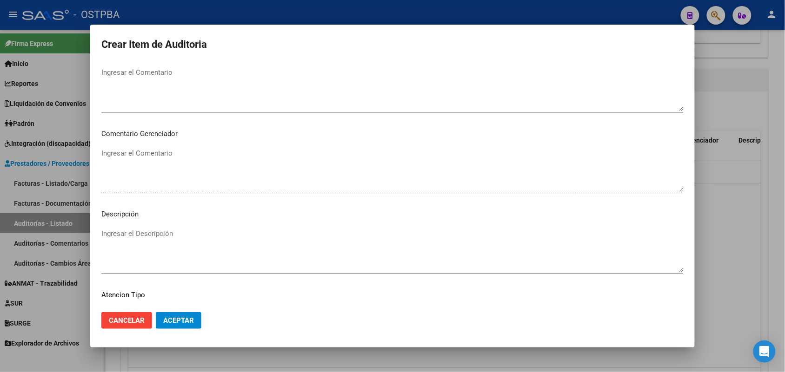
scroll to position [594, 0]
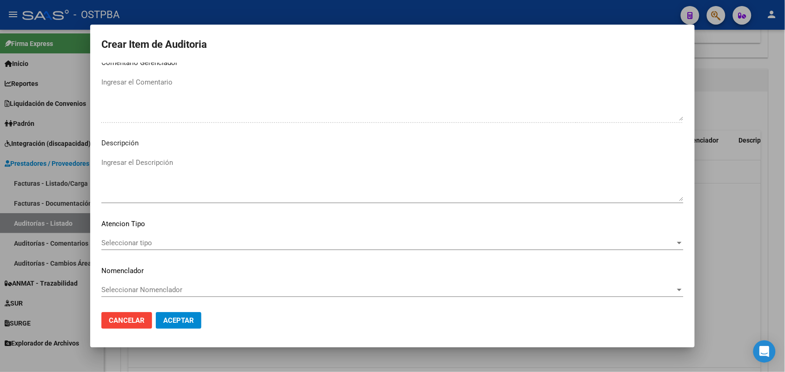
click at [145, 239] on span "Seleccionar tipo" at bounding box center [388, 243] width 574 height 8
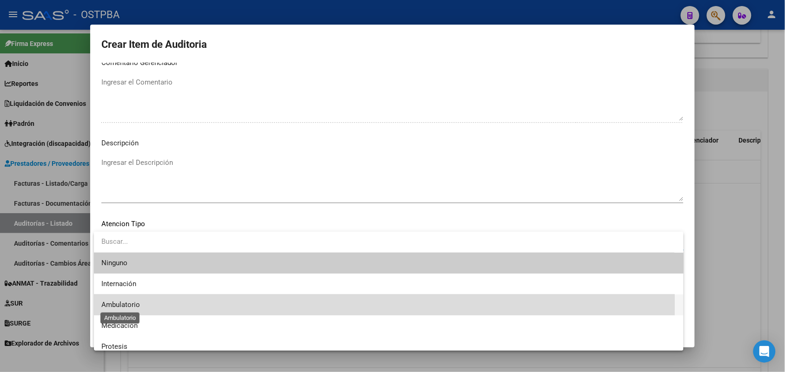
click at [133, 304] on span "Ambulatorio" at bounding box center [120, 305] width 39 height 8
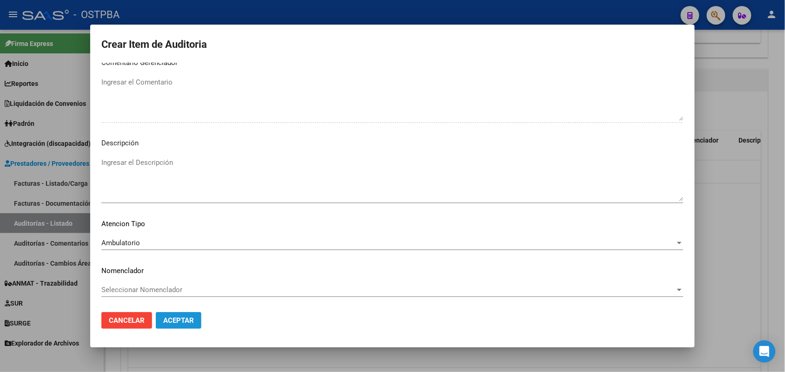
click at [186, 317] on span "Aceptar" at bounding box center [178, 321] width 31 height 8
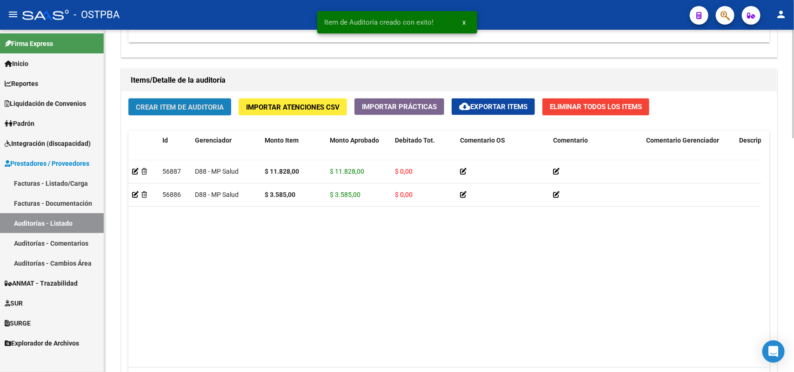
click at [221, 106] on span "Crear Item de Auditoria" at bounding box center [180, 107] width 88 height 8
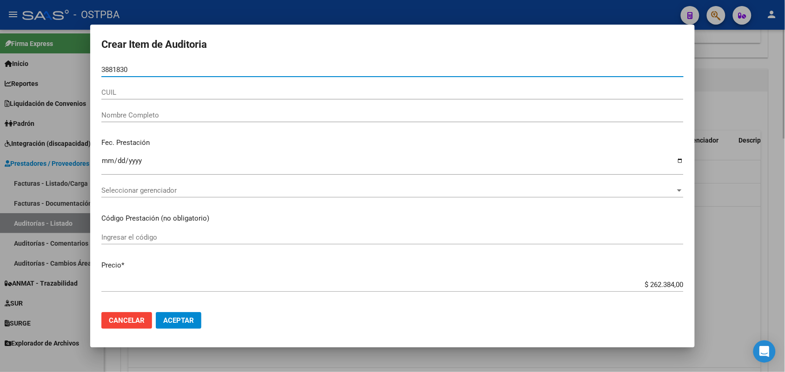
type input "38818303"
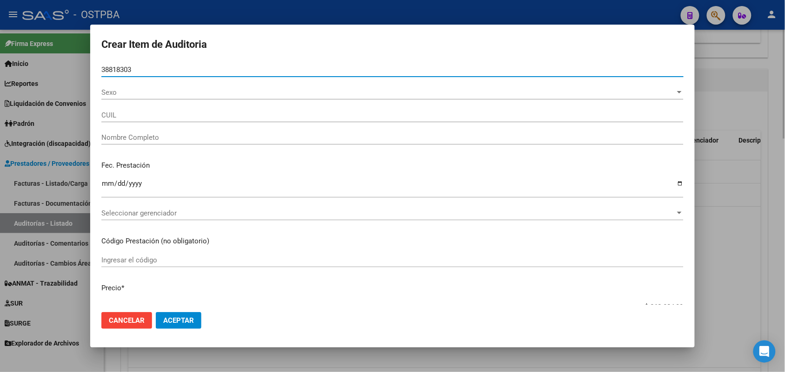
type input "27388183034"
type input "BARRIOS [PERSON_NAME] -"
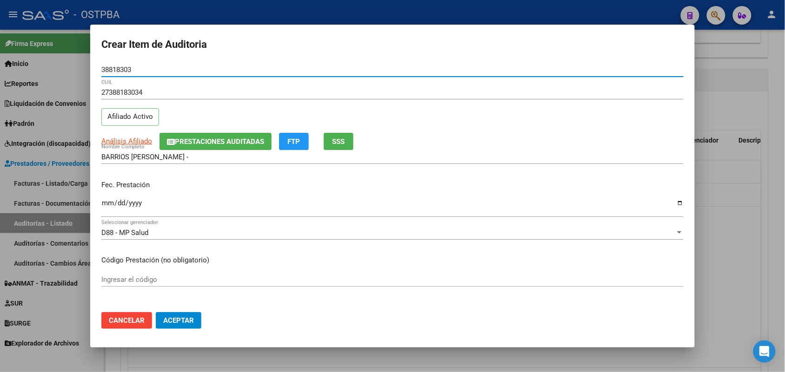
type input "38818303"
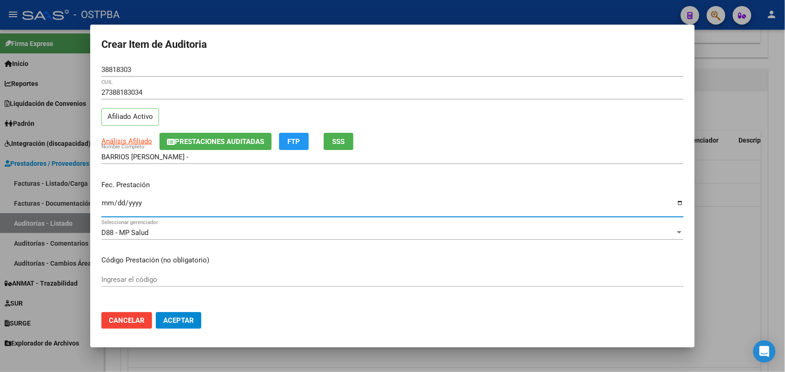
click at [107, 208] on input "Ingresar la fecha" at bounding box center [392, 206] width 582 height 15
type input "[DATE]"
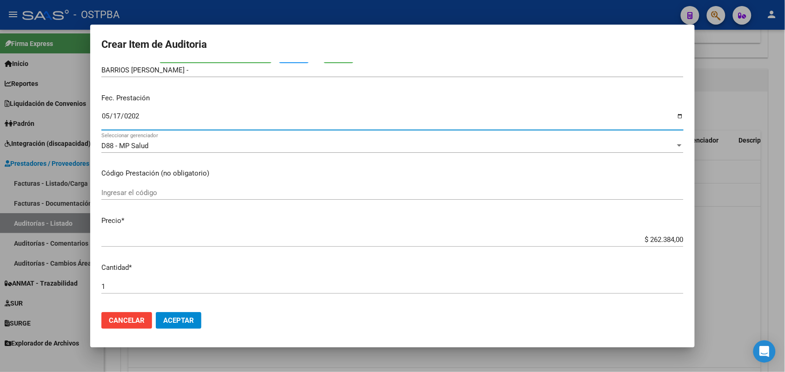
scroll to position [116, 0]
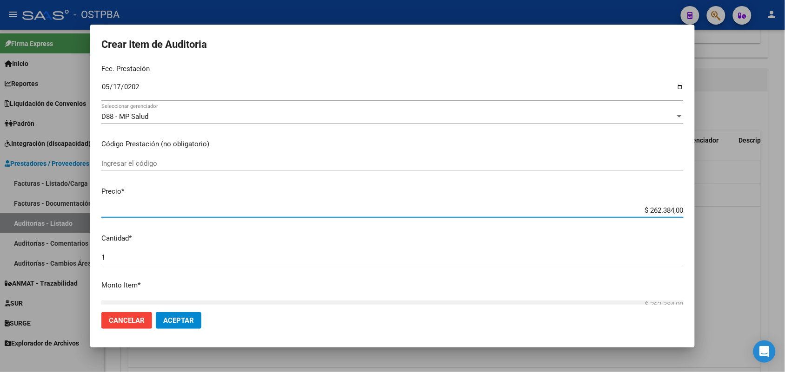
drag, startPoint x: 628, startPoint y: 213, endPoint x: 715, endPoint y: 206, distance: 86.8
click at [715, 206] on div "Crear Item de Auditoria 38818303 Nro Documento 27388183034 CUIL Afiliado Activo…" at bounding box center [392, 186] width 785 height 372
type input "$ 0,01"
type input "$ 0,17"
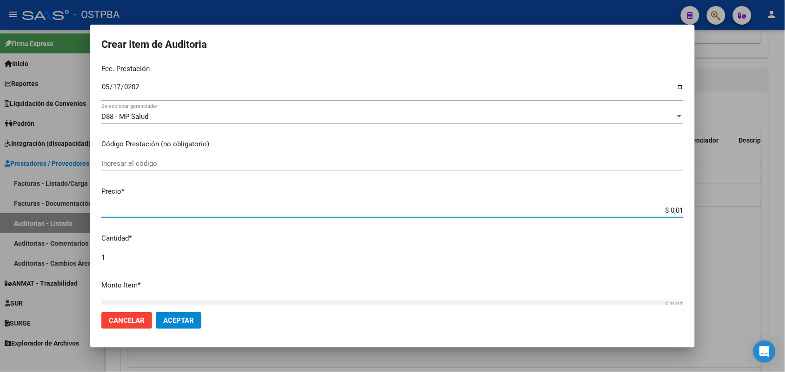
type input "$ 0,17"
type input "$ 1,75"
type input "$ 17,56"
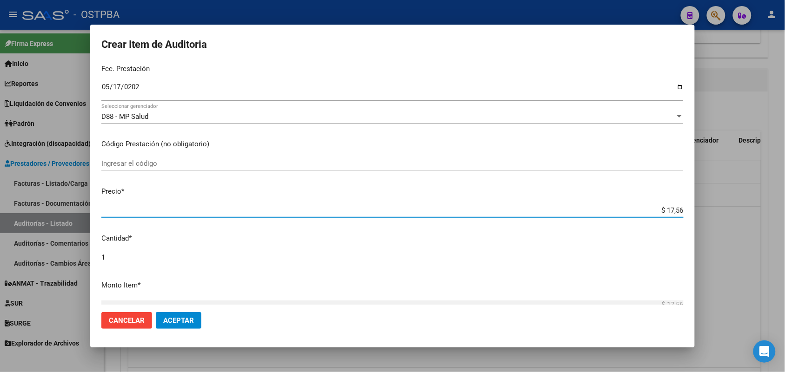
type input "$ 175,62"
type input "$ 1.756,20"
type input "$ 17.562,00"
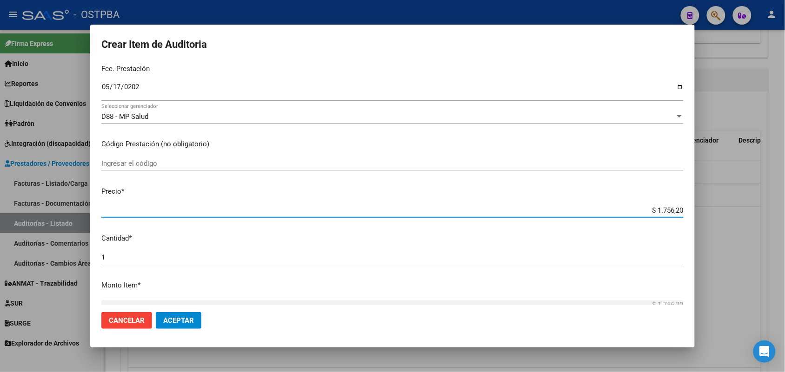
type input "$ 17.562,00"
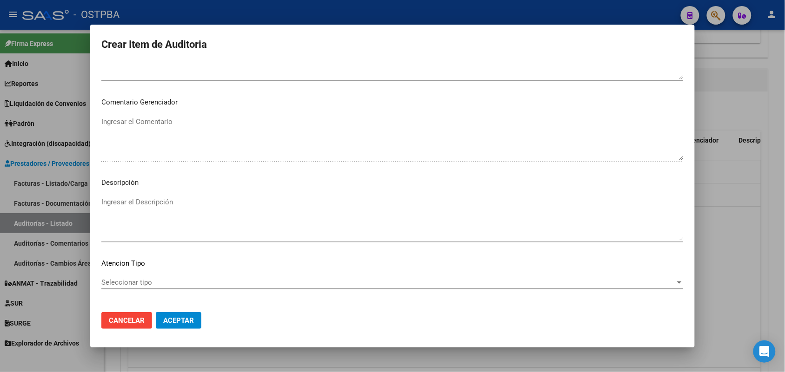
scroll to position [594, 0]
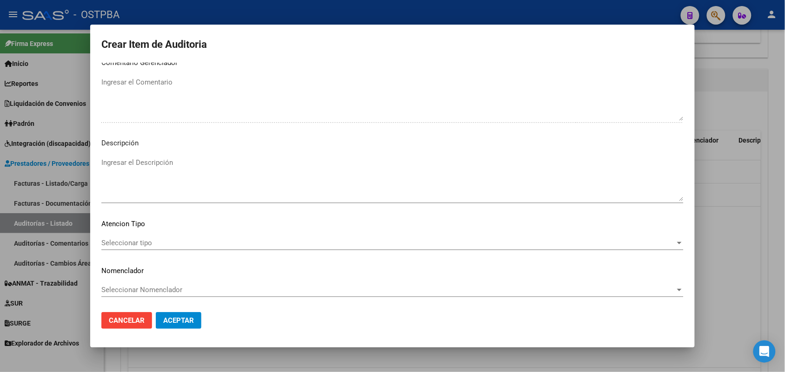
click at [134, 242] on span "Seleccionar tipo" at bounding box center [388, 243] width 574 height 8
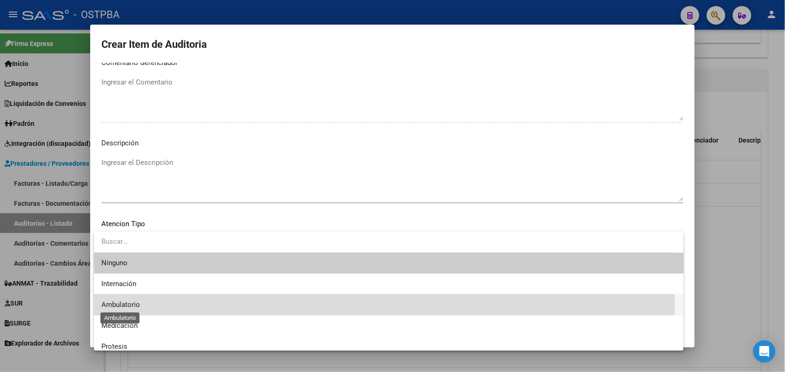
click at [129, 304] on span "Ambulatorio" at bounding box center [120, 305] width 39 height 8
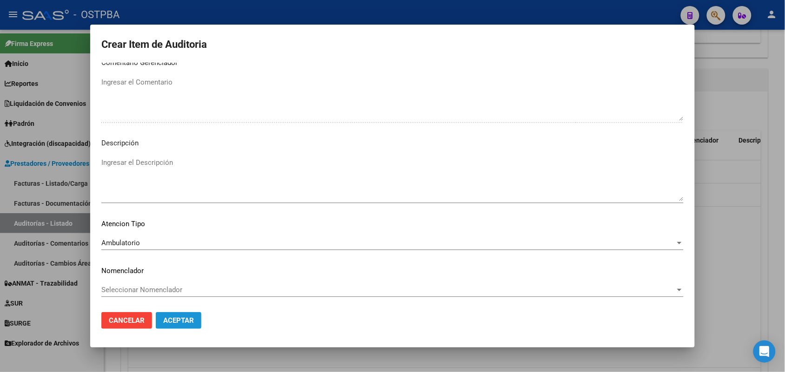
click at [185, 321] on span "Aceptar" at bounding box center [178, 321] width 31 height 8
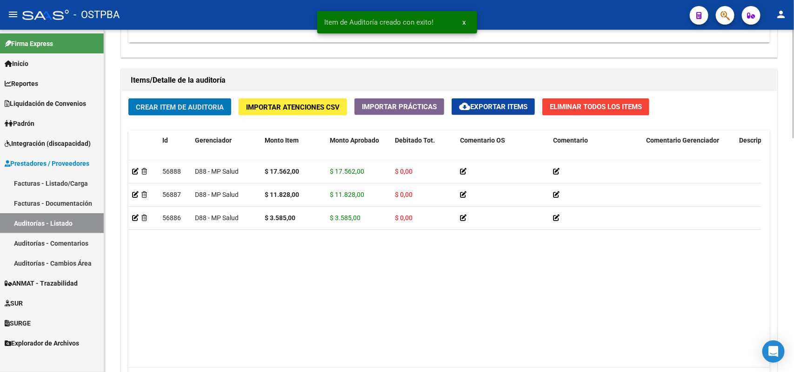
click at [207, 106] on span "Crear Item de Auditoria" at bounding box center [180, 107] width 88 height 8
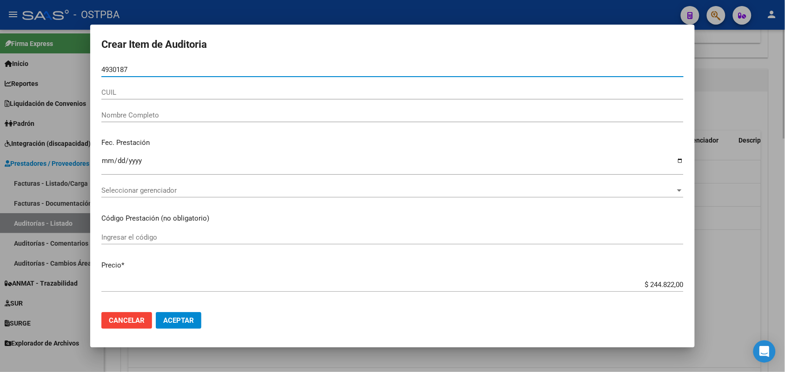
type input "49301879"
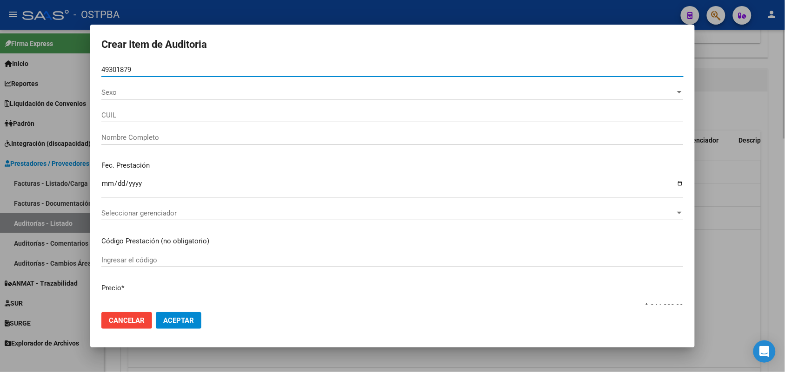
type input "27493018790"
type input "[PERSON_NAME] -"
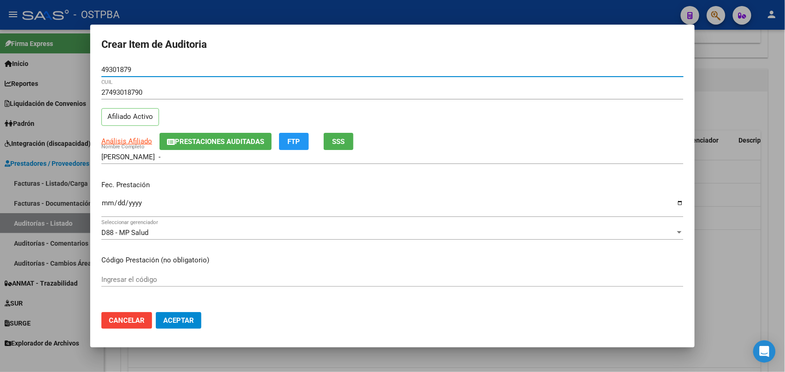
type input "49301879"
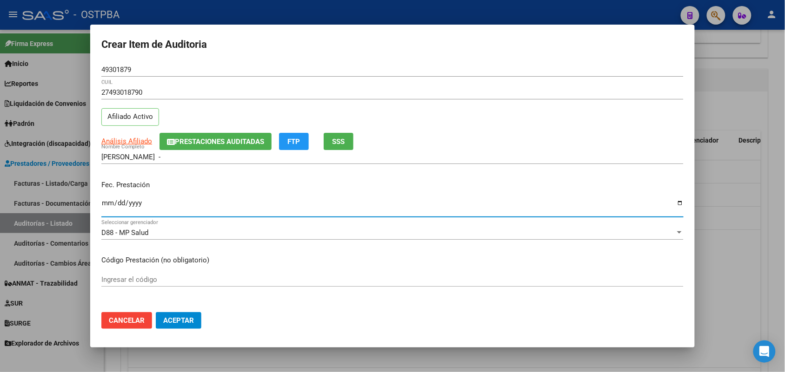
click at [107, 205] on input "Ingresar la fecha" at bounding box center [392, 206] width 582 height 15
type input "[DATE]"
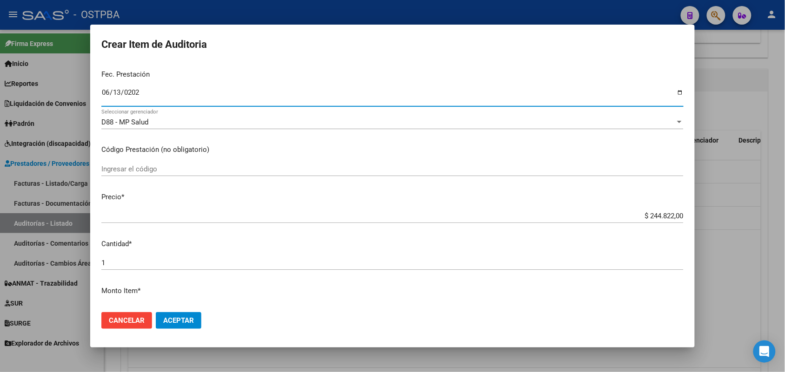
scroll to position [116, 0]
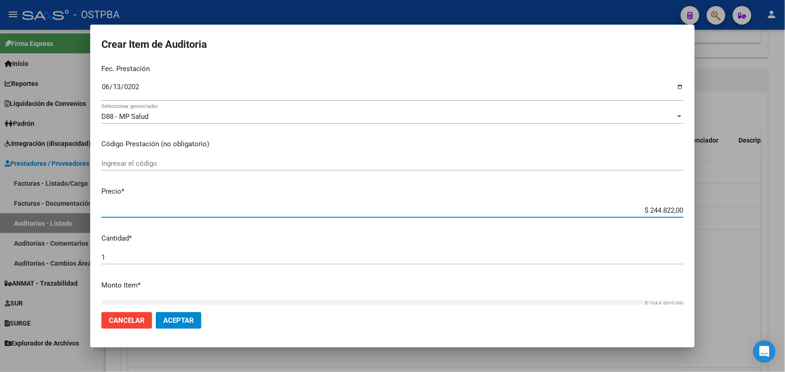
drag, startPoint x: 635, startPoint y: 211, endPoint x: 698, endPoint y: 208, distance: 63.3
click at [698, 208] on div "Crear Item de Auditoria 49301879 Nro Documento 27493018790 CUIL Afiliado Activo…" at bounding box center [392, 186] width 785 height 372
type input "$ 0,05"
type input "$ 0,59"
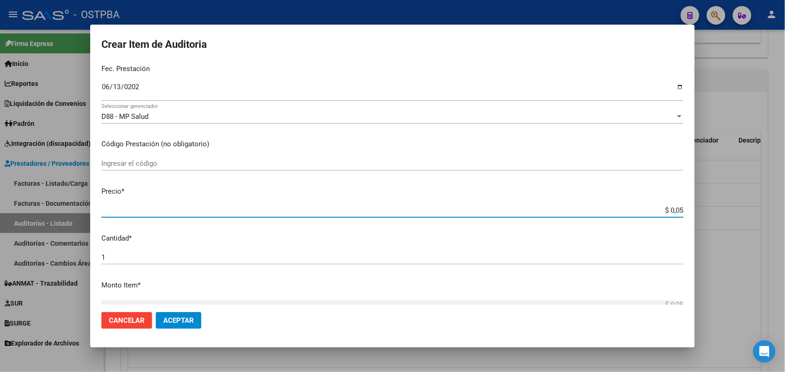
type input "$ 0,59"
type input "$ 5,91"
type input "$ 59,14"
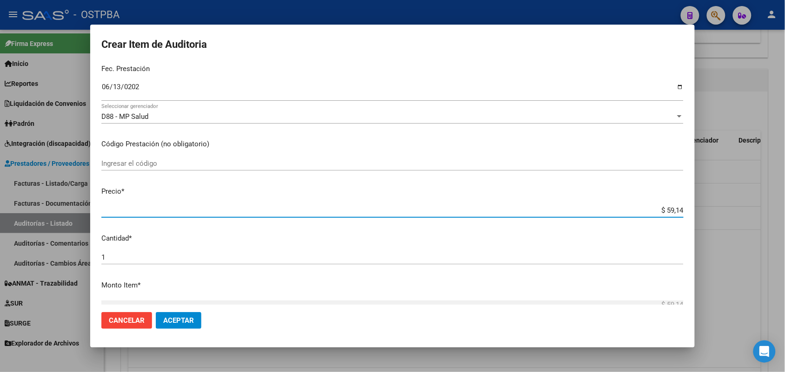
type input "$ 591,40"
type input "$ 5.914,00"
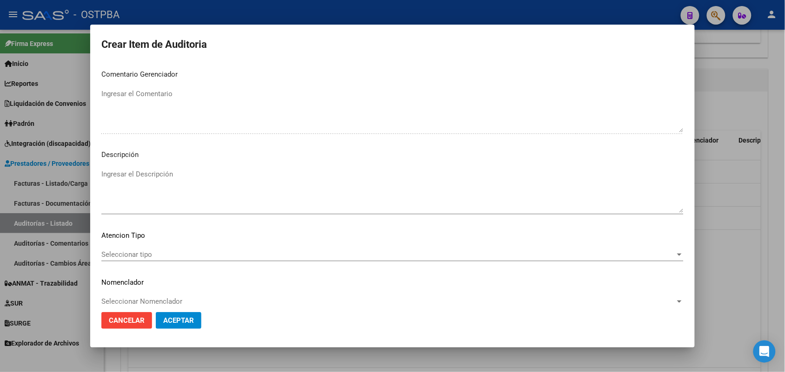
scroll to position [594, 0]
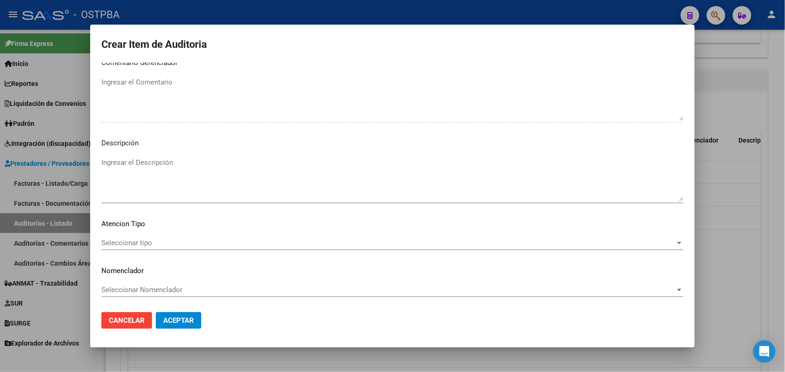
click at [140, 244] on span "Seleccionar tipo" at bounding box center [388, 243] width 574 height 8
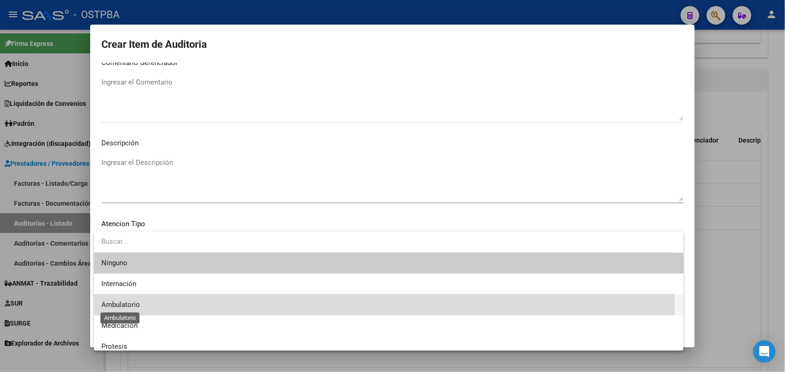
click at [133, 305] on span "Ambulatorio" at bounding box center [120, 305] width 39 height 8
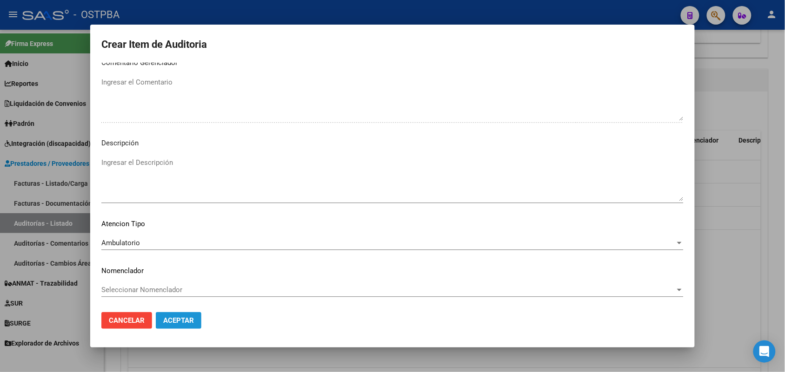
click at [172, 319] on span "Aceptar" at bounding box center [178, 321] width 31 height 8
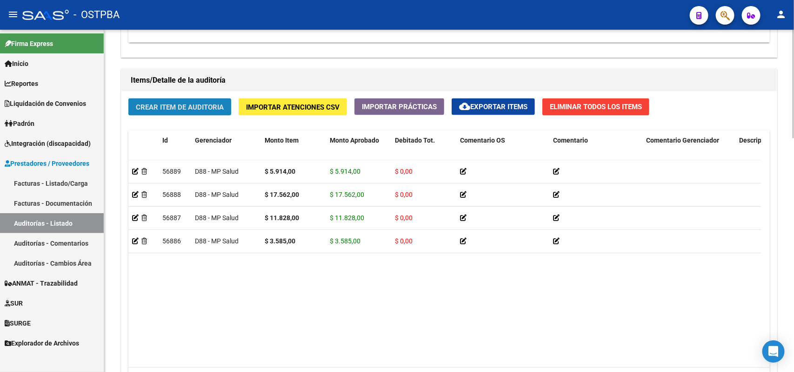
click at [205, 103] on span "Crear Item de Auditoria" at bounding box center [180, 107] width 88 height 8
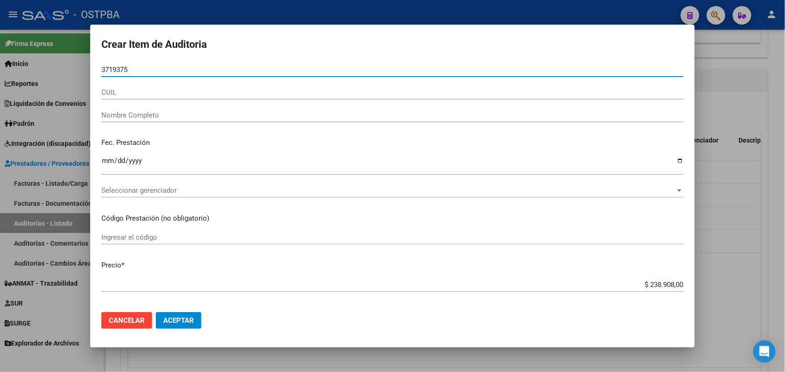
type input "37193759"
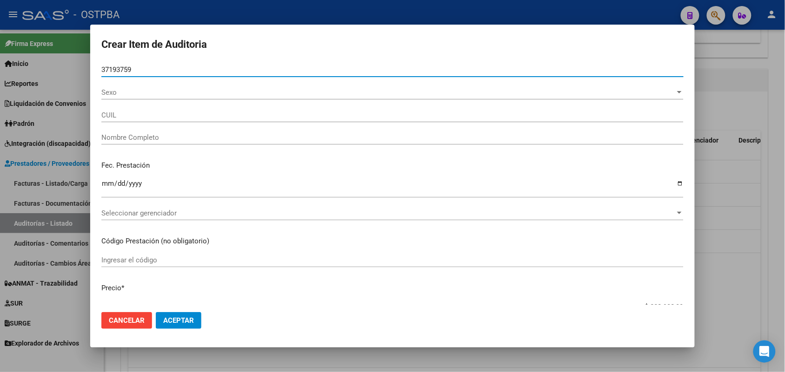
type input "27371937590"
type input "[PERSON_NAME] -"
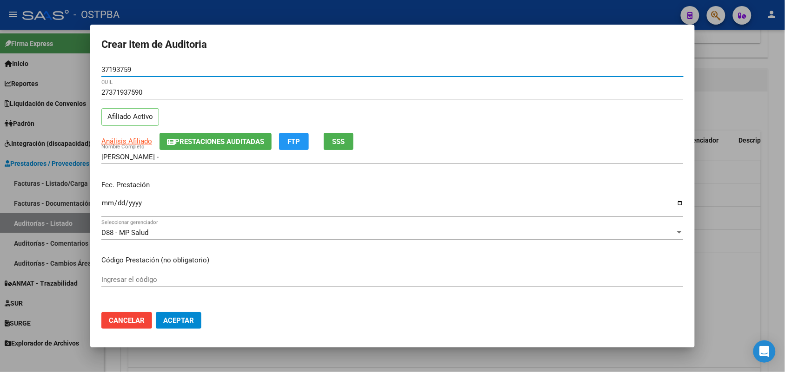
type input "37193759"
click at [105, 206] on input "Ingresar la fecha" at bounding box center [392, 206] width 582 height 15
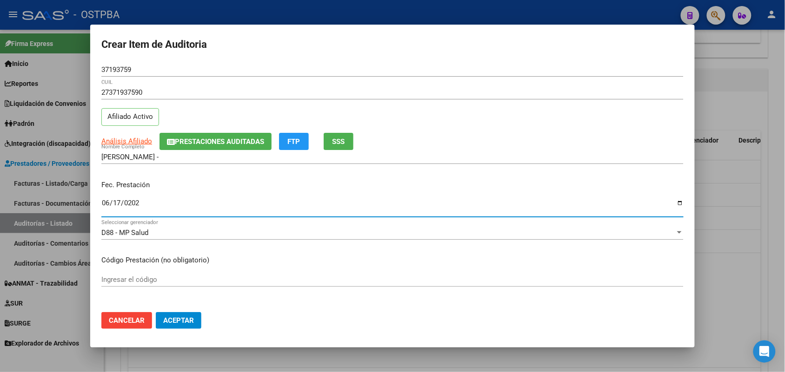
type input "[DATE]"
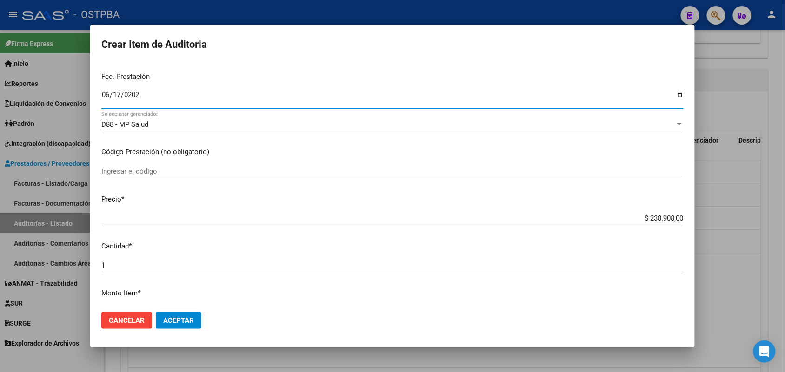
scroll to position [116, 0]
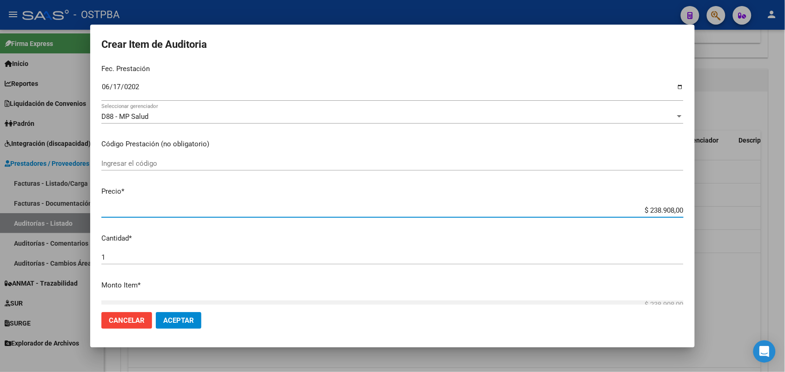
drag, startPoint x: 629, startPoint y: 215, endPoint x: 712, endPoint y: 211, distance: 83.4
click at [712, 211] on div "Crear Item de Auditoria 37193759 Nro Documento 27371937590 CUIL Afiliado Activo…" at bounding box center [392, 186] width 785 height 372
drag, startPoint x: 627, startPoint y: 207, endPoint x: 701, endPoint y: 201, distance: 74.6
click at [701, 201] on div "Crear Item de Auditoria 37193759 Nro Documento 27371937590 CUIL Afiliado Activo…" at bounding box center [392, 186] width 785 height 372
type input "$ 0,01"
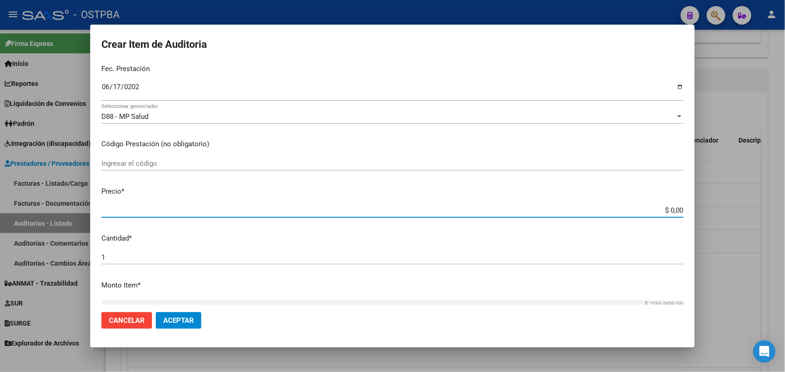
type input "$ 0,01"
type input "$ 0,11"
type input "$ 1,13"
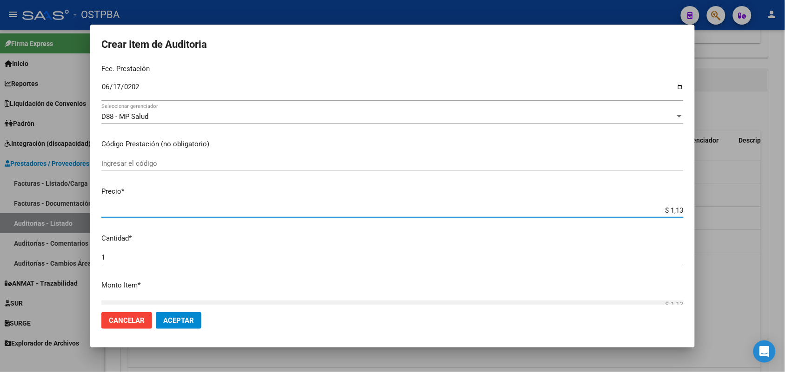
type input "$ 11,32"
type input "$ 113,27"
type input "$ 1.132,70"
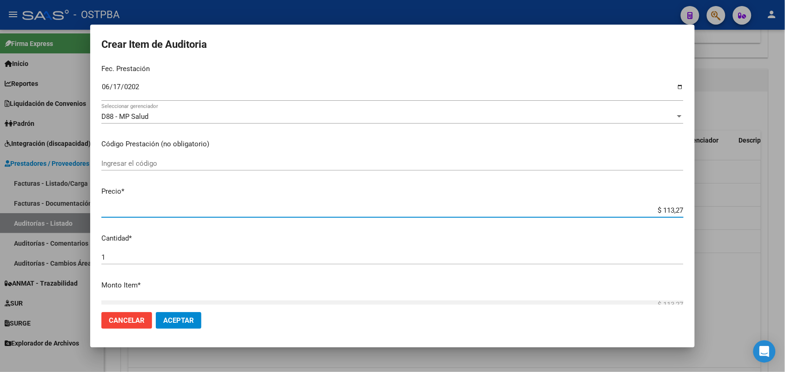
type input "$ 1.132,70"
type input "$ 11.327,00"
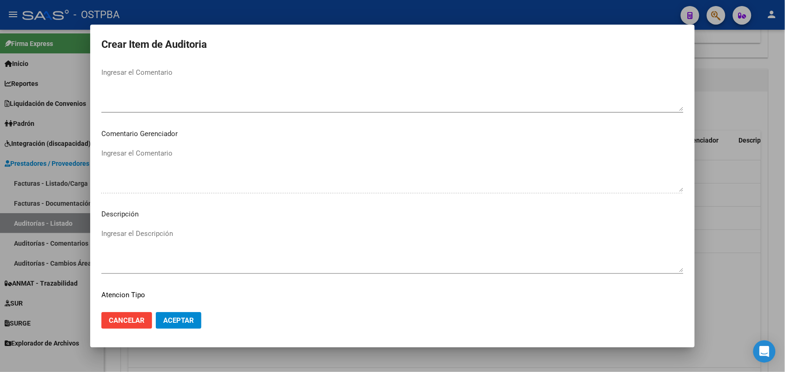
scroll to position [594, 0]
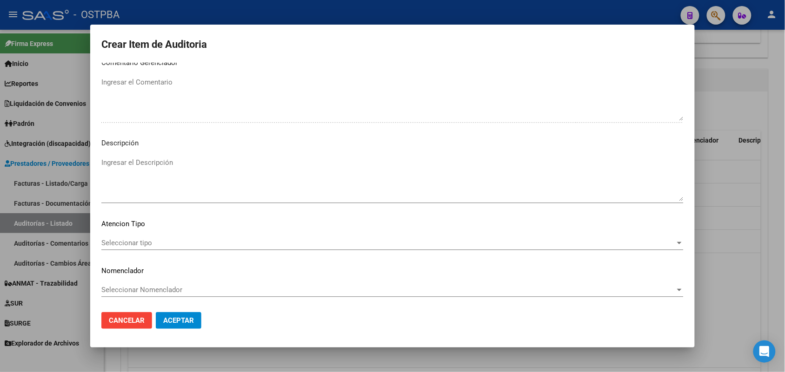
click at [138, 238] on div "Seleccionar tipo Seleccionar tipo" at bounding box center [392, 243] width 582 height 14
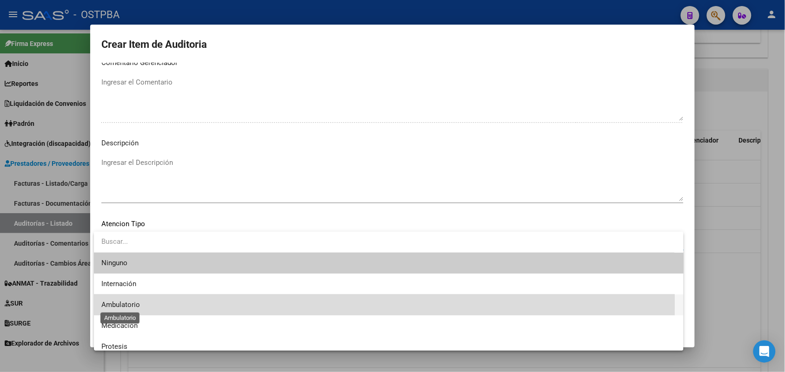
click at [131, 303] on span "Ambulatorio" at bounding box center [120, 305] width 39 height 8
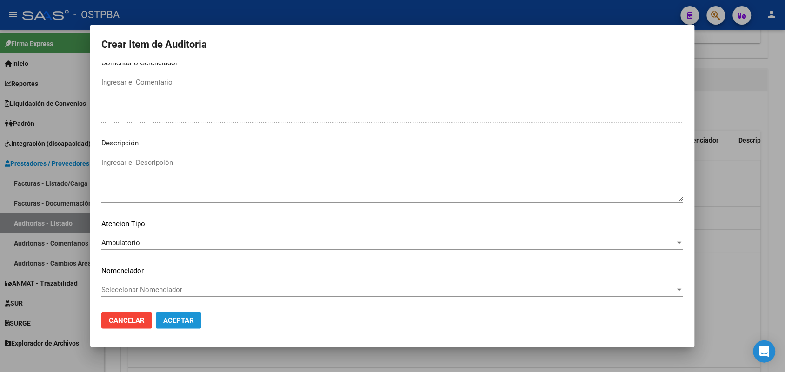
click at [175, 315] on button "Aceptar" at bounding box center [179, 320] width 46 height 17
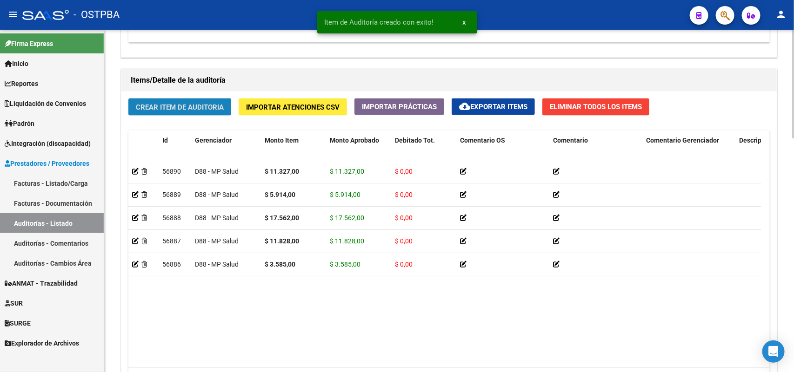
click at [169, 107] on span "Crear Item de Auditoria" at bounding box center [180, 107] width 88 height 8
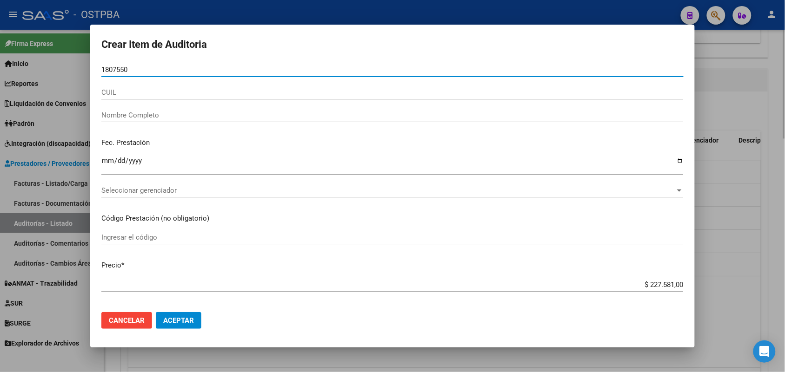
type input "18075506"
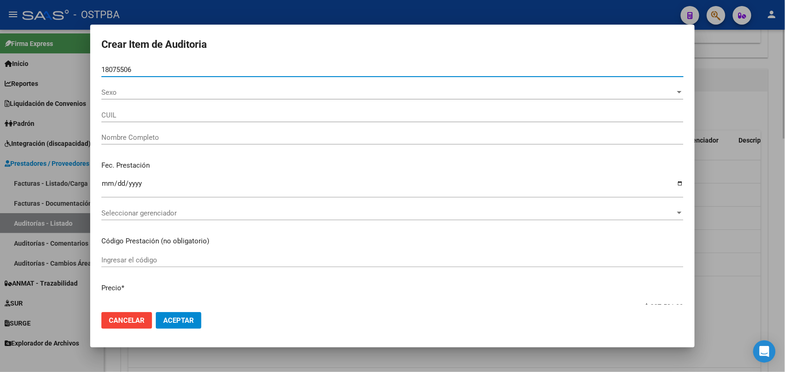
type input "20180755064"
type input "[PERSON_NAME]"
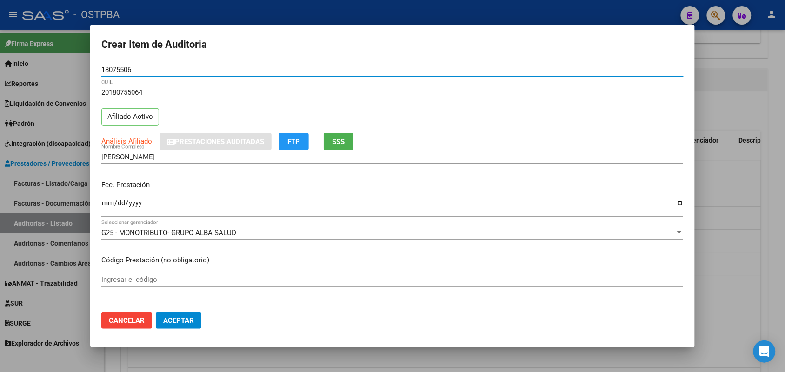
type input "18075506"
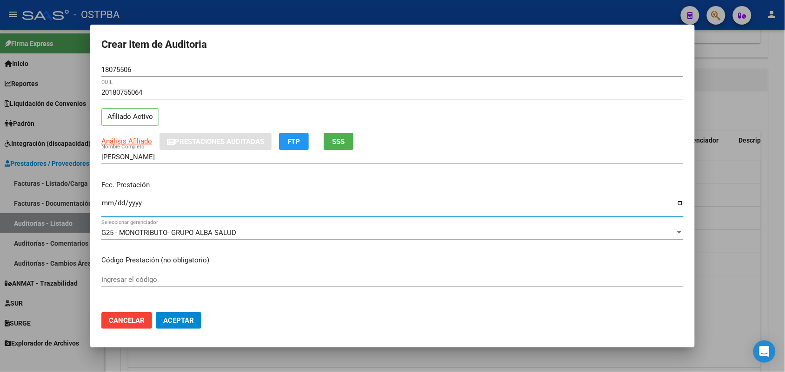
click at [106, 207] on input "Ingresar la fecha" at bounding box center [392, 206] width 582 height 15
type input "[DATE]"
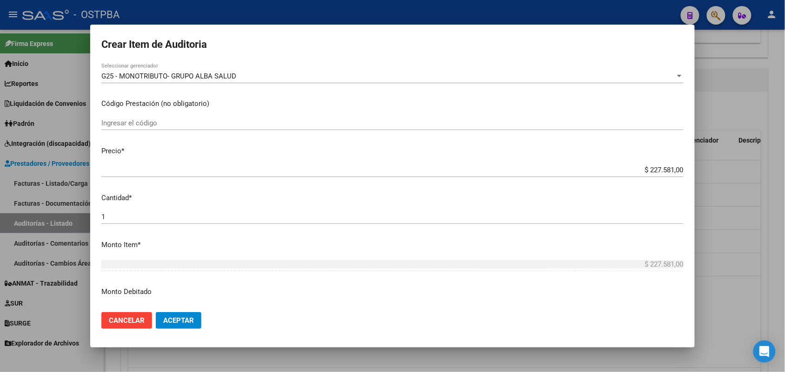
scroll to position [174, 0]
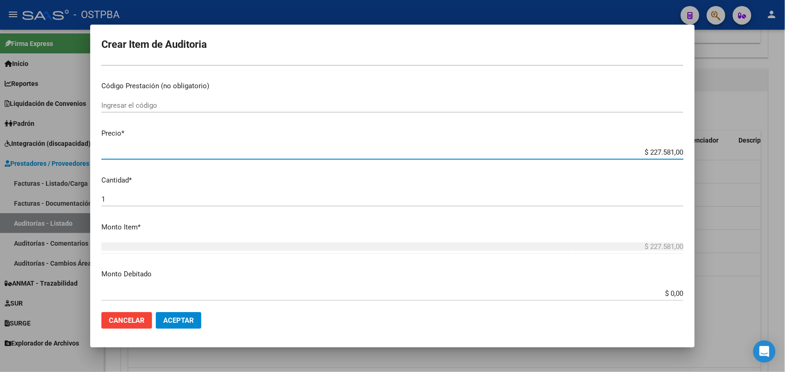
drag, startPoint x: 625, startPoint y: 152, endPoint x: 696, endPoint y: 160, distance: 70.7
click at [696, 160] on div "Crear Item de Auditoria 18075506 Nro Documento 20180755064 CUIL Afiliado Activo…" at bounding box center [392, 186] width 785 height 372
type input "$ 0,01"
type input "$ 0,12"
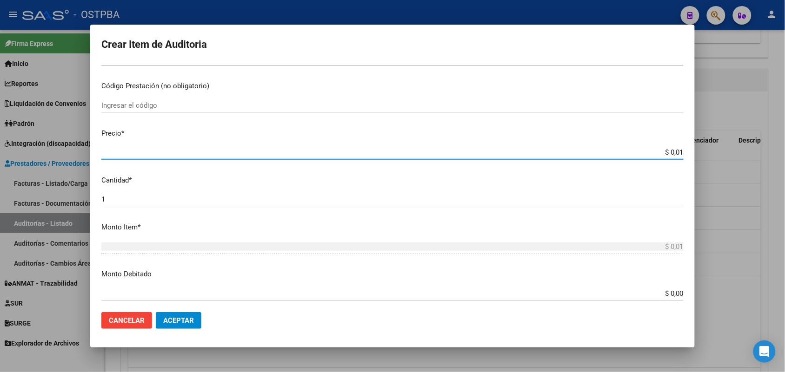
type input "$ 0,12"
type input "$ 1,28"
type input "$ 12,82"
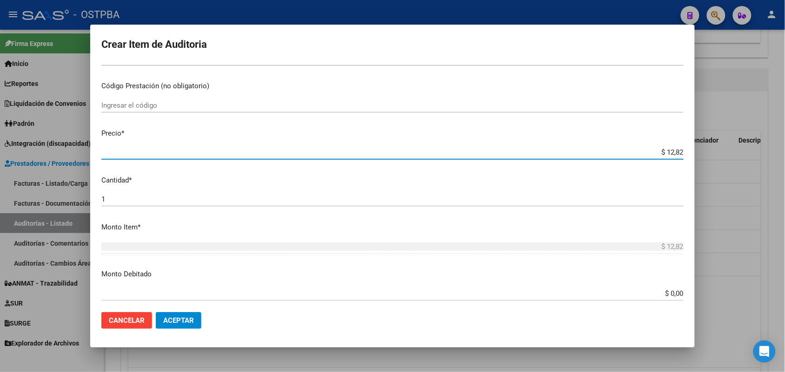
type input "$ 128,20"
type input "$ 1.282,00"
type input "$ 12.820,00"
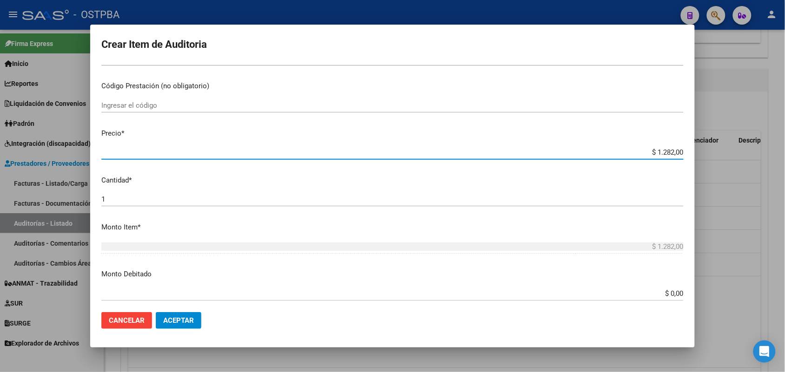
type input "$ 12.820,00"
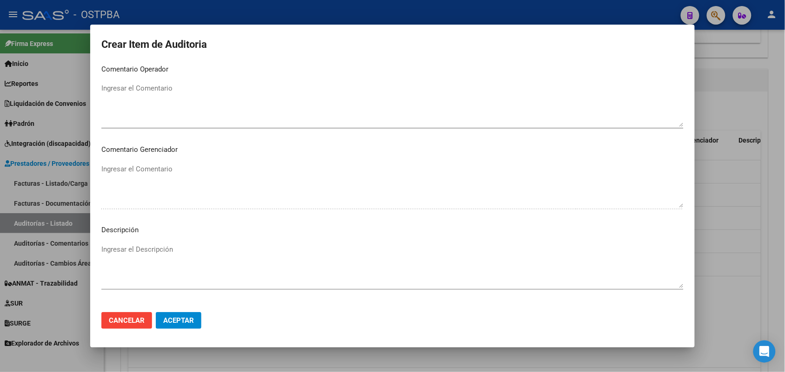
scroll to position [594, 0]
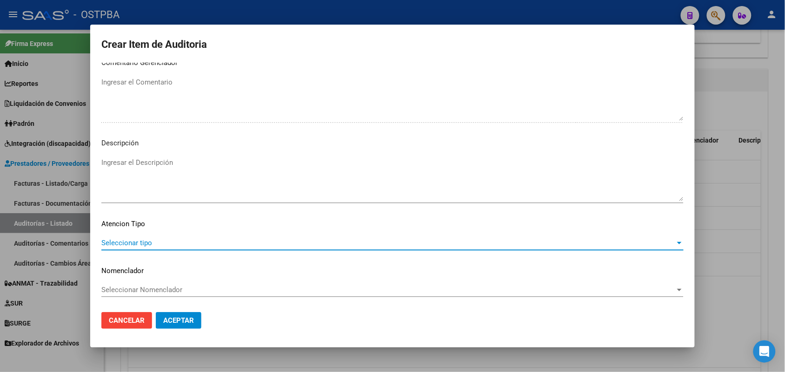
click at [145, 245] on span "Seleccionar tipo" at bounding box center [388, 243] width 574 height 8
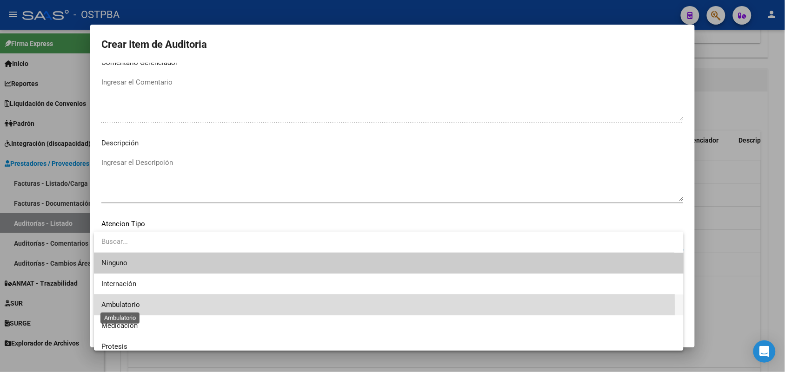
click at [132, 308] on span "Ambulatorio" at bounding box center [120, 305] width 39 height 8
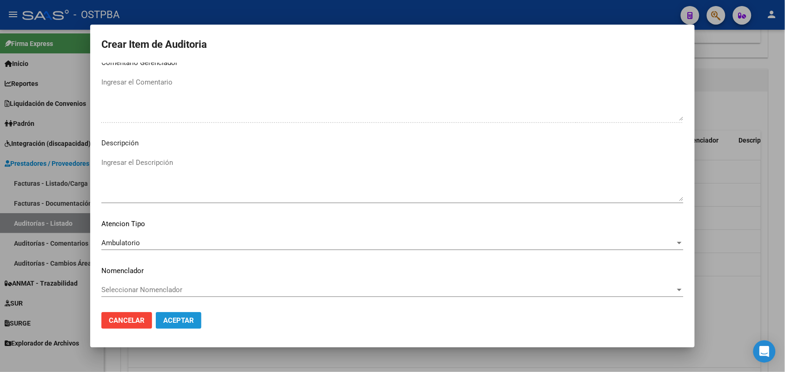
drag, startPoint x: 186, startPoint y: 320, endPoint x: 184, endPoint y: 315, distance: 5.0
click at [184, 317] on span "Aceptar" at bounding box center [178, 321] width 31 height 8
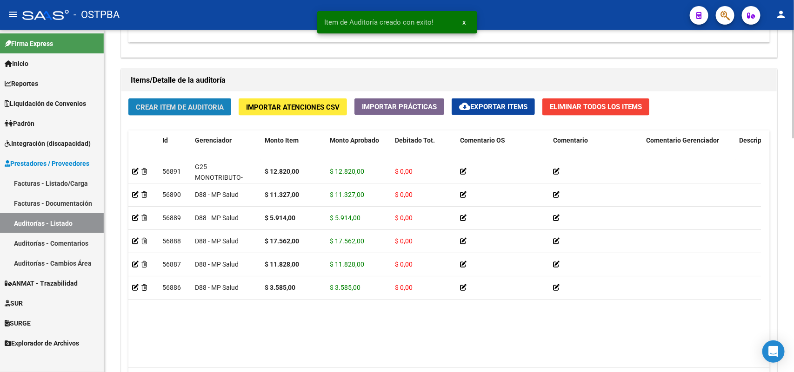
click at [208, 99] on button "Crear Item de Auditoria" at bounding box center [179, 107] width 103 height 17
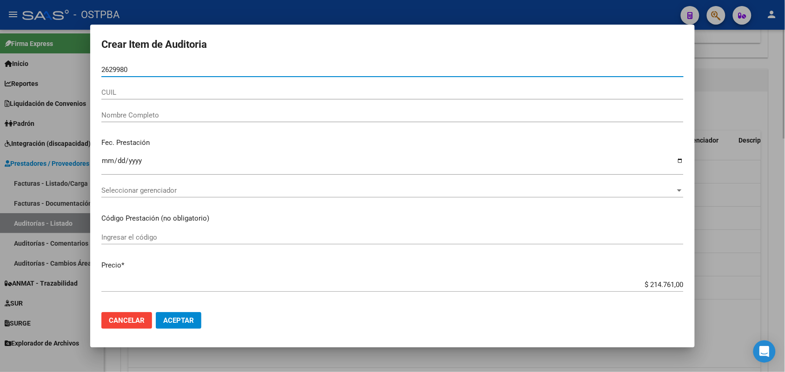
type input "26299802"
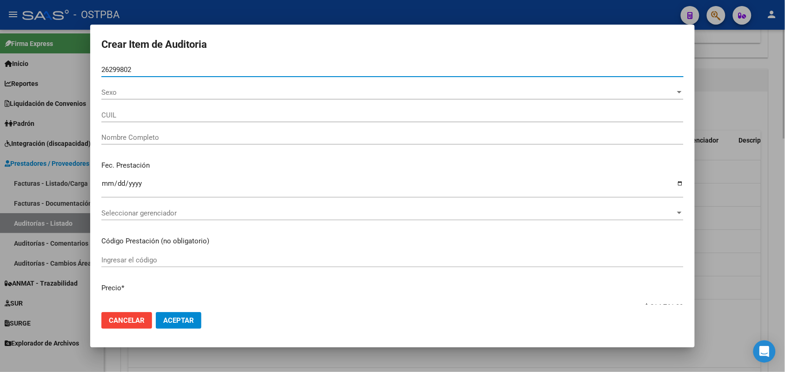
type input "27262998024"
type input "[PERSON_NAME] [PERSON_NAME]"
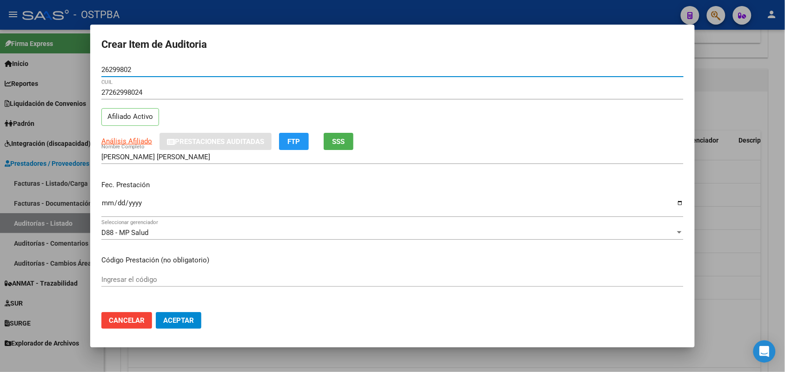
type input "26299802"
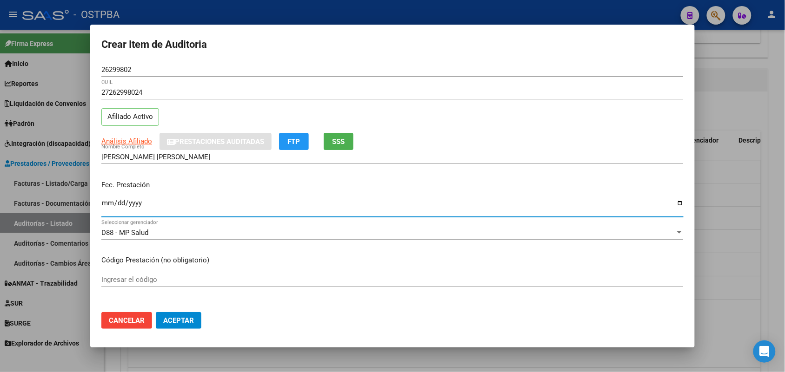
click at [105, 207] on input "Ingresar la fecha" at bounding box center [392, 206] width 582 height 15
type input "[DATE]"
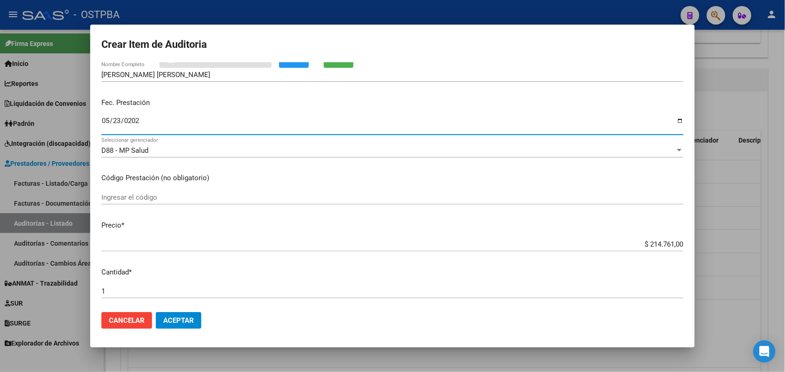
scroll to position [174, 0]
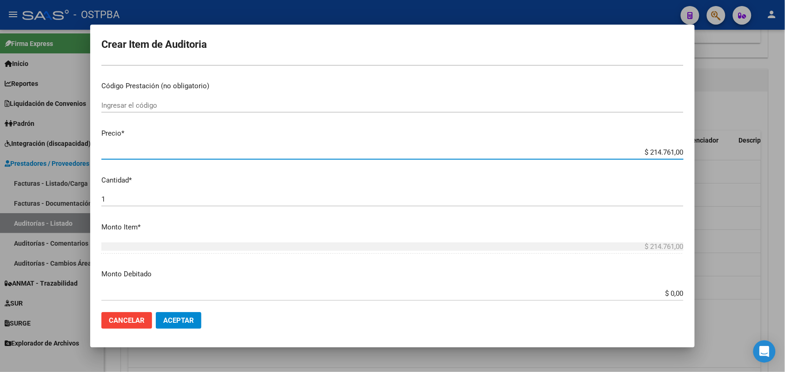
drag, startPoint x: 624, startPoint y: 150, endPoint x: 678, endPoint y: 151, distance: 53.9
click at [678, 151] on app-form-text-field "Precio * $ 214.761,00 Ingresar el precio" at bounding box center [396, 142] width 590 height 29
type input "$ 0,01"
type input "$ 0,14"
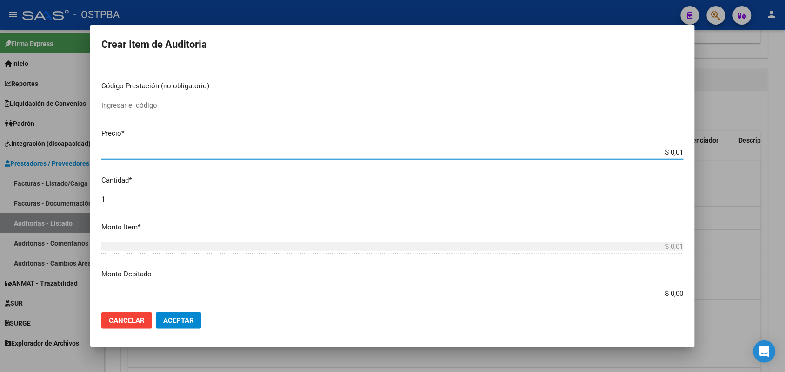
type input "$ 0,14"
type input "$ 1,47"
type input "$ 14,74"
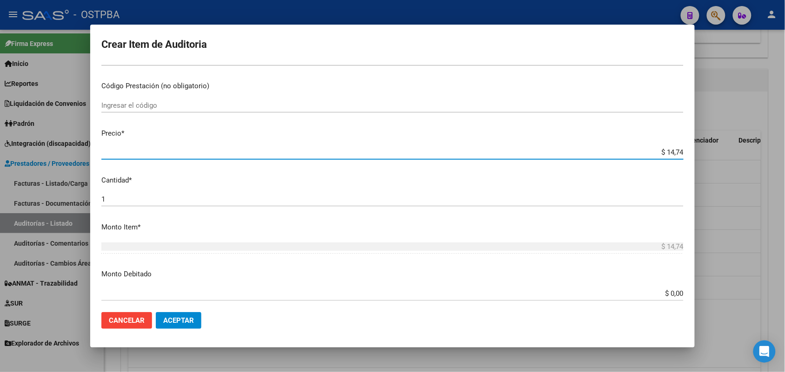
type input "$ 147,42"
type input "$ 1.474,20"
type input "$ 14.742,00"
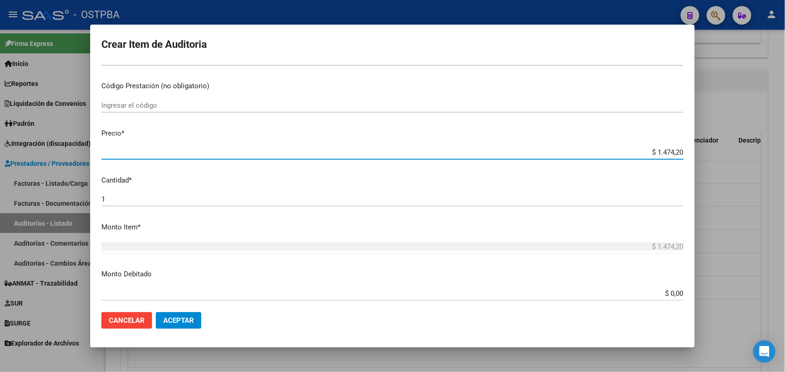
type input "$ 14.742,00"
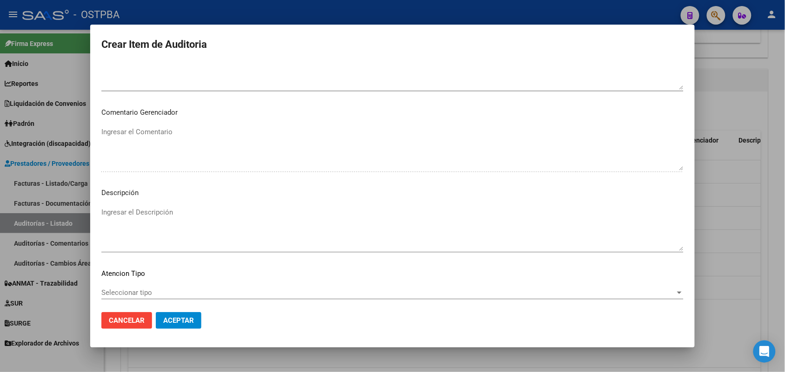
scroll to position [594, 0]
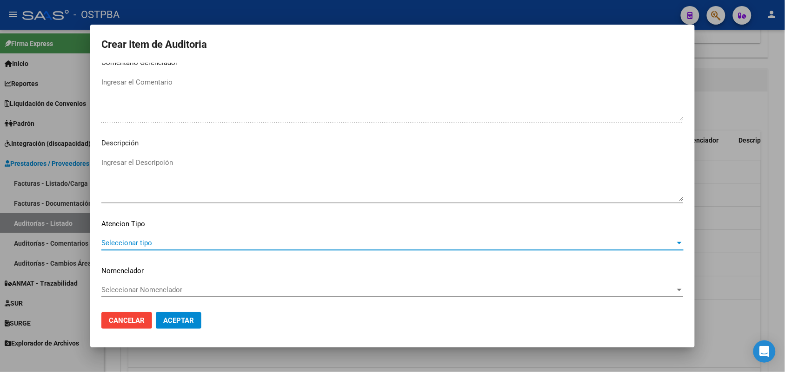
click at [140, 240] on span "Seleccionar tipo" at bounding box center [388, 243] width 574 height 8
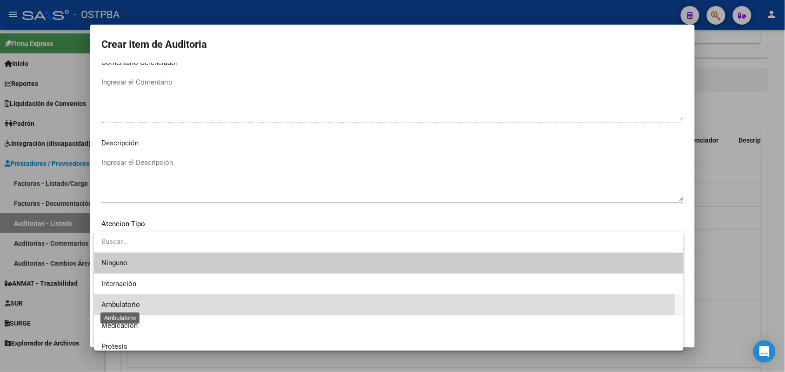
click at [133, 306] on span "Ambulatorio" at bounding box center [120, 305] width 39 height 8
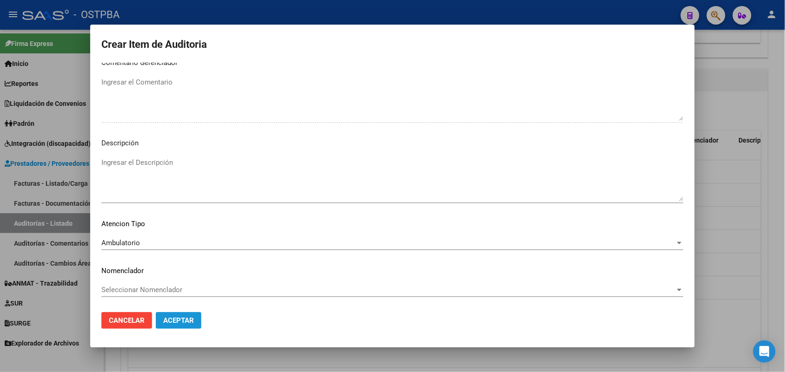
click at [177, 318] on span "Aceptar" at bounding box center [178, 321] width 31 height 8
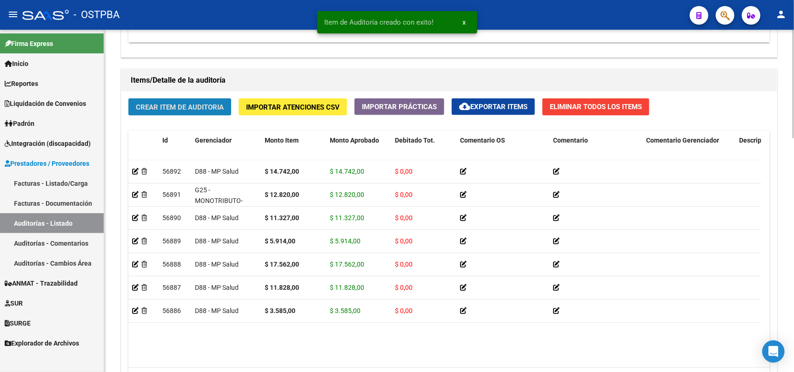
click at [208, 105] on span "Crear Item de Auditoria" at bounding box center [180, 107] width 88 height 8
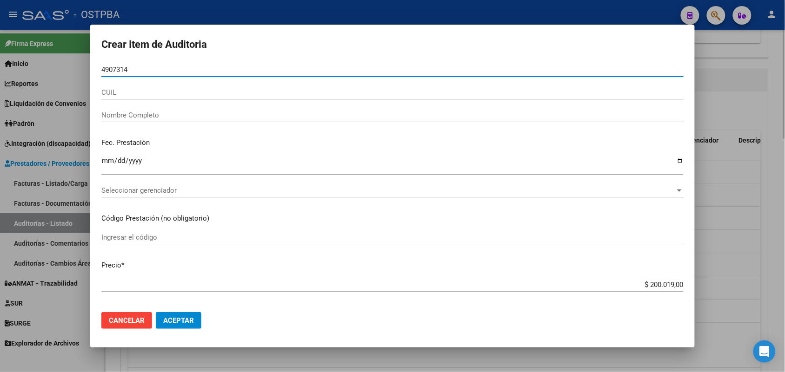
type input "49073148"
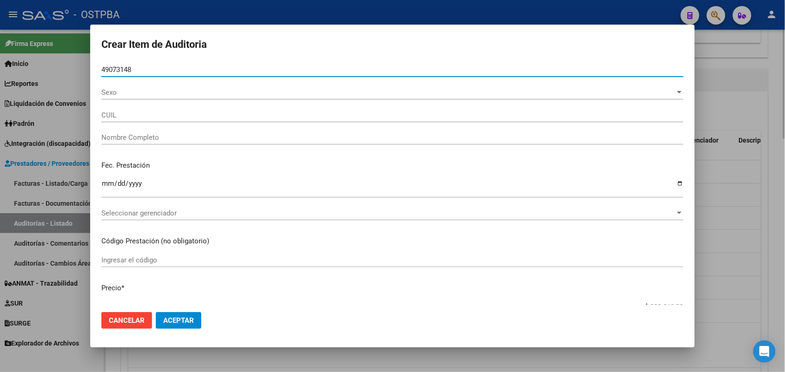
type input "20490731483"
type input "[PERSON_NAME]"
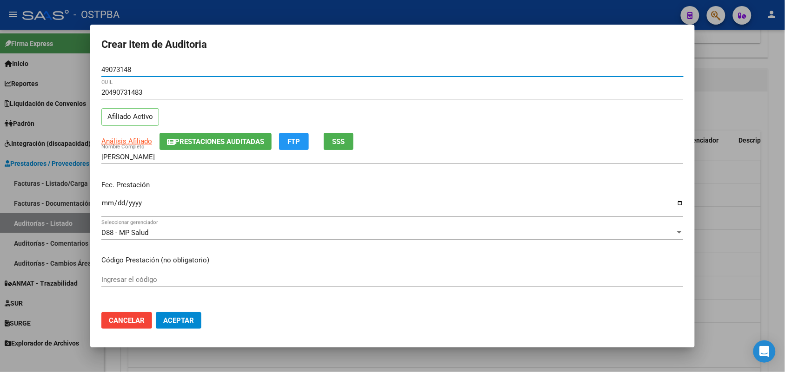
type input "49073148"
click at [105, 207] on input "Ingresar la fecha" at bounding box center [392, 206] width 582 height 15
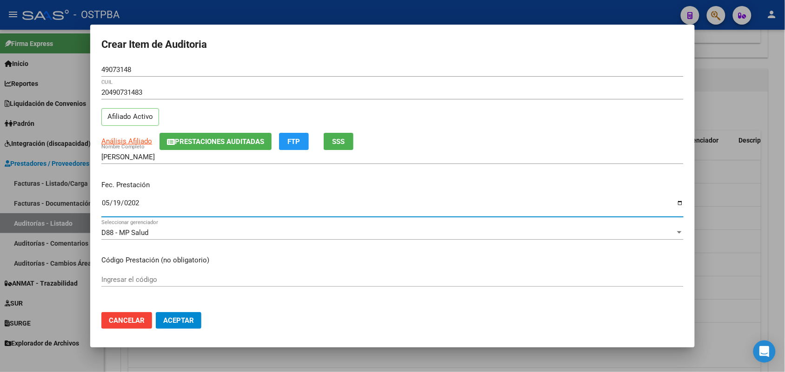
type input "[DATE]"
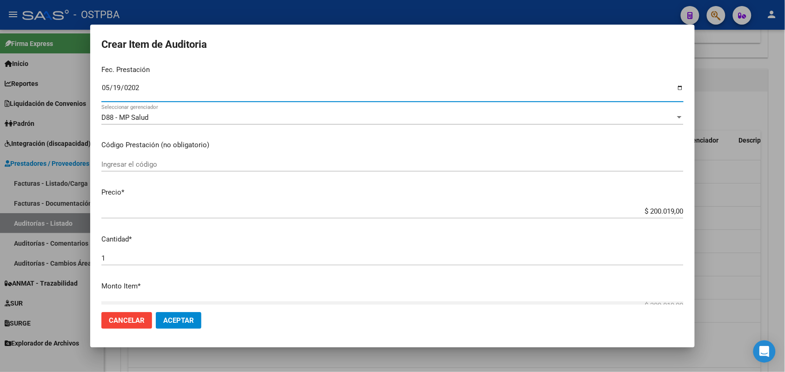
scroll to position [116, 0]
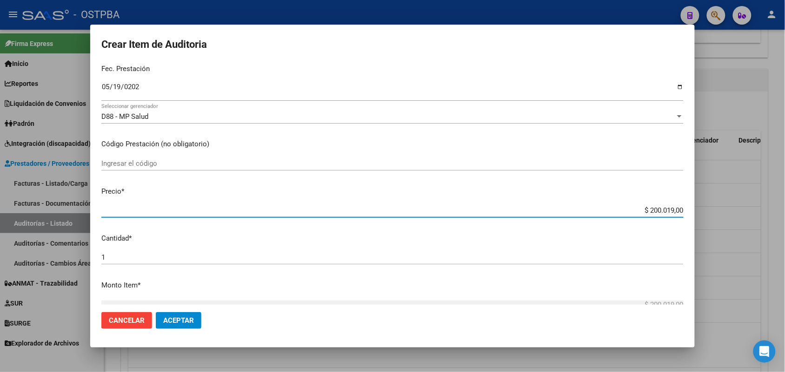
drag, startPoint x: 631, startPoint y: 210, endPoint x: 686, endPoint y: 210, distance: 54.9
click at [686, 210] on mat-dialog-content "49073148 Nro Documento 20490731483 CUIL Afiliado Activo Análisis Afiliado Prest…" at bounding box center [392, 184] width 604 height 242
type input "$ 0,01"
type input "$ 0,14"
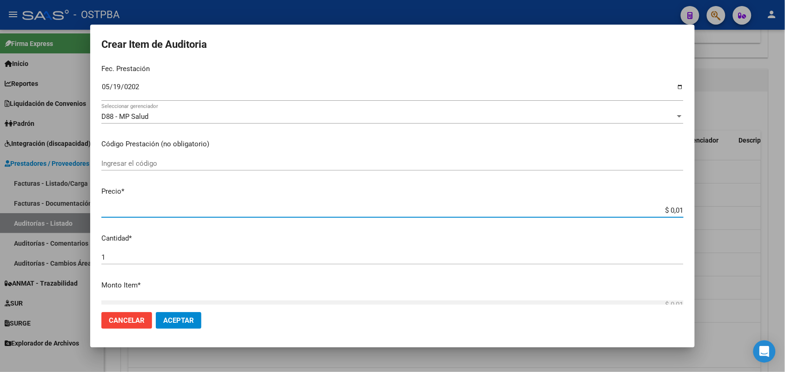
type input "$ 0,14"
type input "$ 1,43"
type input "$ 14,32"
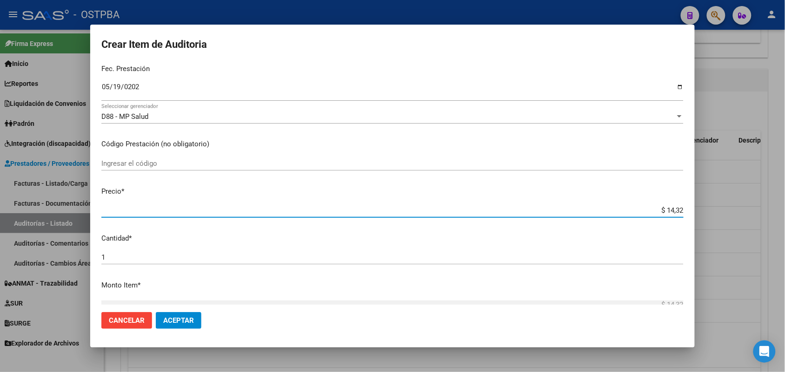
type input "$ 143,21"
type input "$ 1.432,10"
type input "$ 14.321,00"
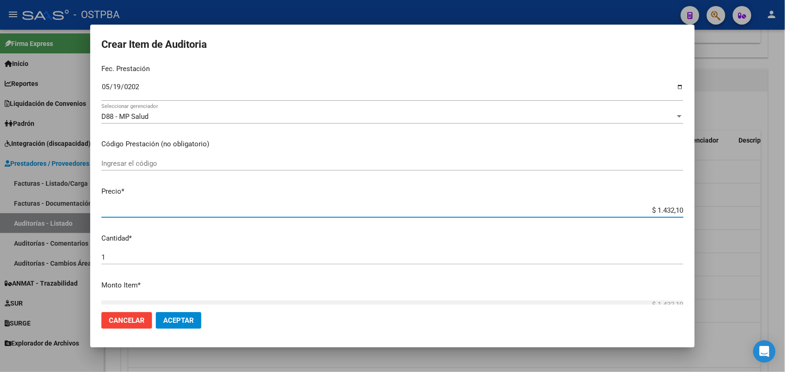
type input "$ 14.321,00"
type input "$ 1.432,10"
type input "$ 143,21"
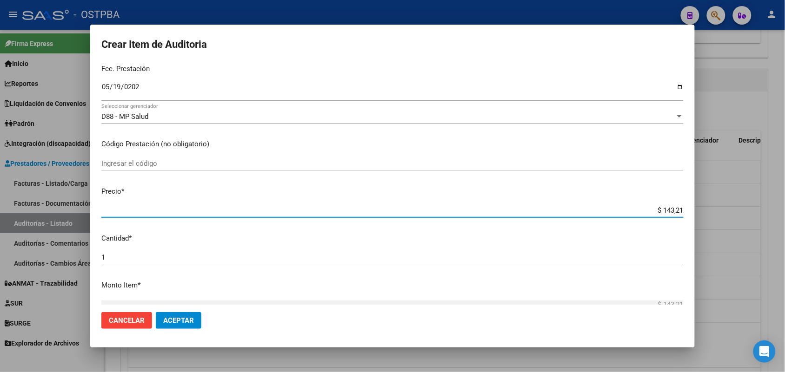
type input "$ 14,32"
type input "$ 1,43"
type input "$ 0,14"
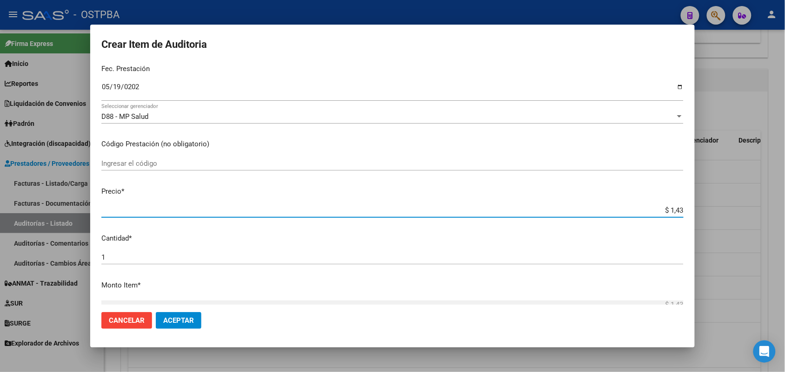
type input "$ 0,14"
type input "$ 1,49"
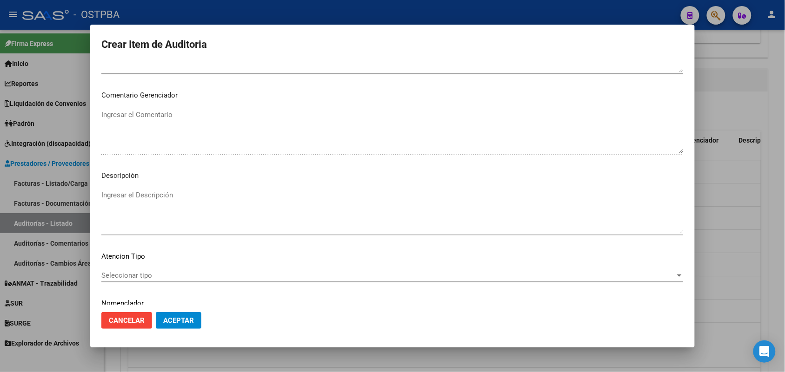
scroll to position [594, 0]
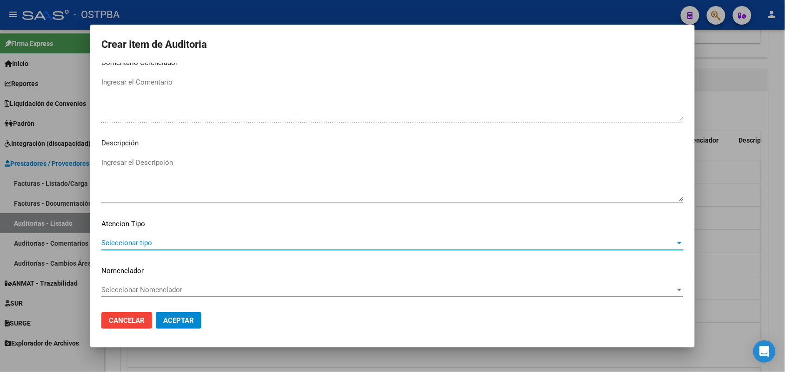
click at [136, 243] on span "Seleccionar tipo" at bounding box center [388, 243] width 574 height 8
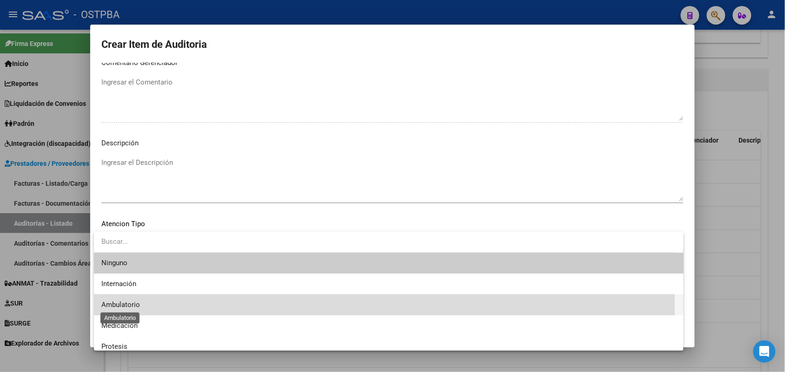
click at [131, 302] on span "Ambulatorio" at bounding box center [120, 305] width 39 height 8
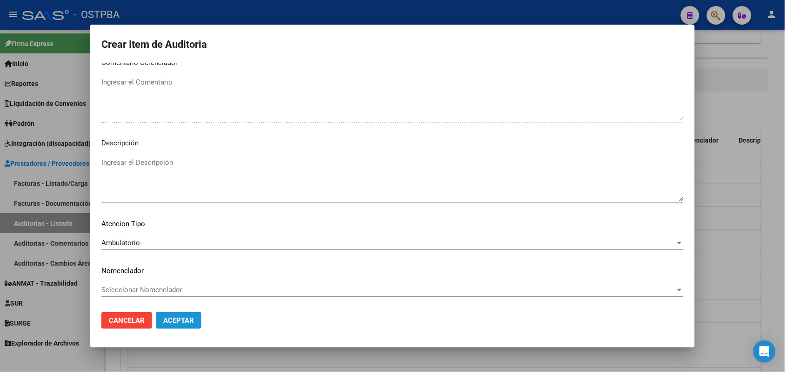
click at [170, 319] on span "Aceptar" at bounding box center [178, 321] width 31 height 8
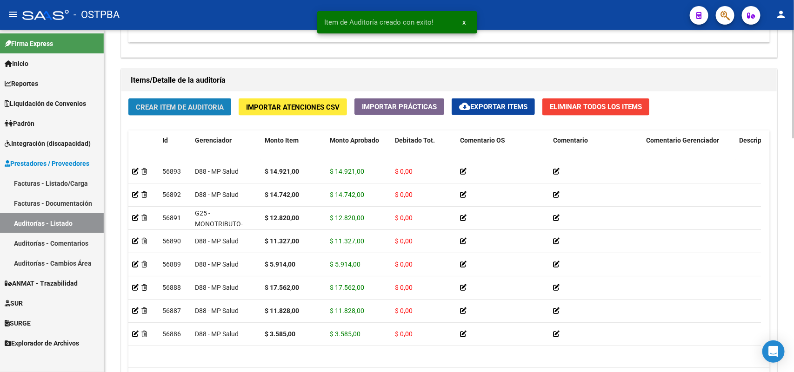
click at [177, 103] on span "Crear Item de Auditoria" at bounding box center [180, 107] width 88 height 8
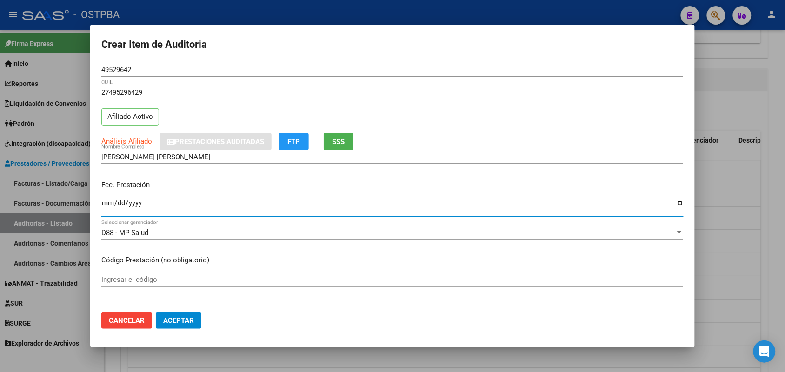
click at [106, 206] on input "Ingresar la fecha" at bounding box center [392, 206] width 582 height 15
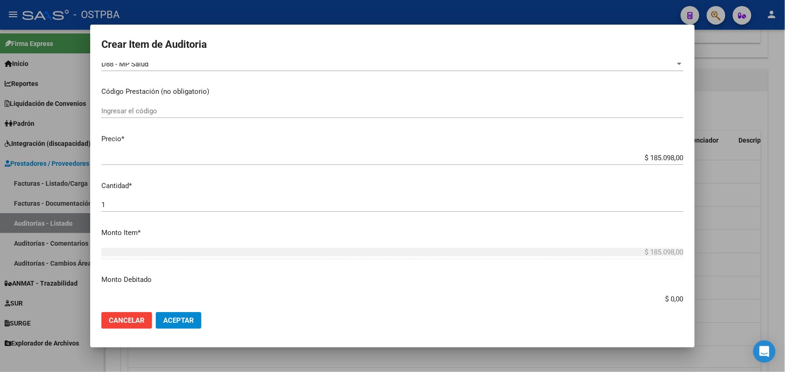
scroll to position [174, 0]
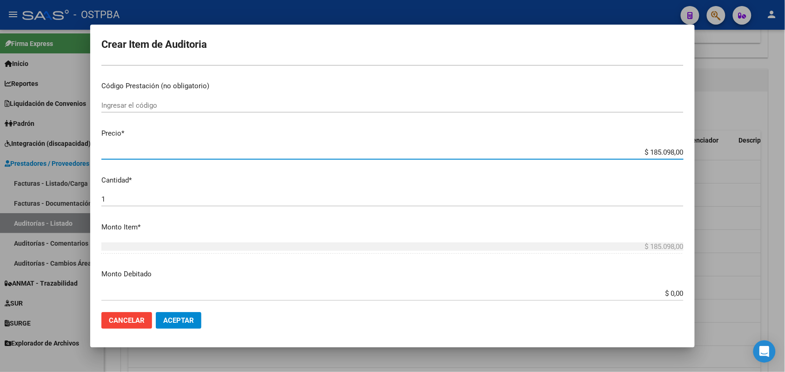
drag, startPoint x: 631, startPoint y: 152, endPoint x: 741, endPoint y: 152, distance: 109.3
click at [741, 152] on div "Crear Item de Auditoria 49529642 Nro Documento 27495296429 CUIL Afiliado Activo…" at bounding box center [392, 186] width 785 height 372
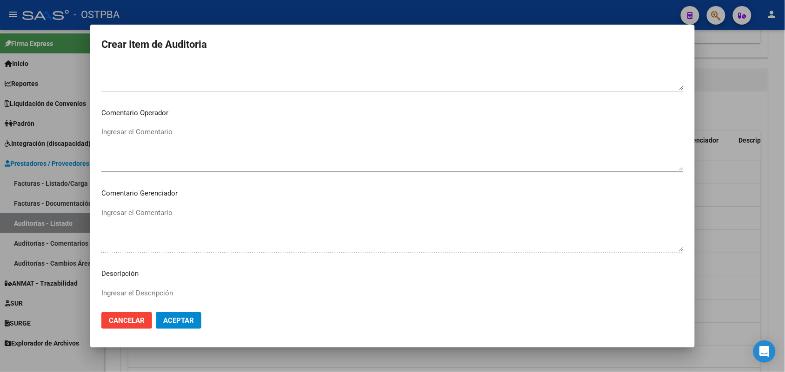
scroll to position [594, 0]
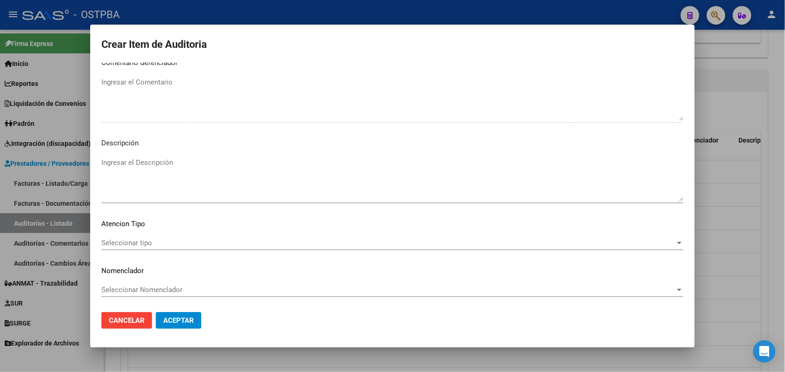
click at [143, 240] on span "Seleccionar tipo" at bounding box center [388, 243] width 574 height 8
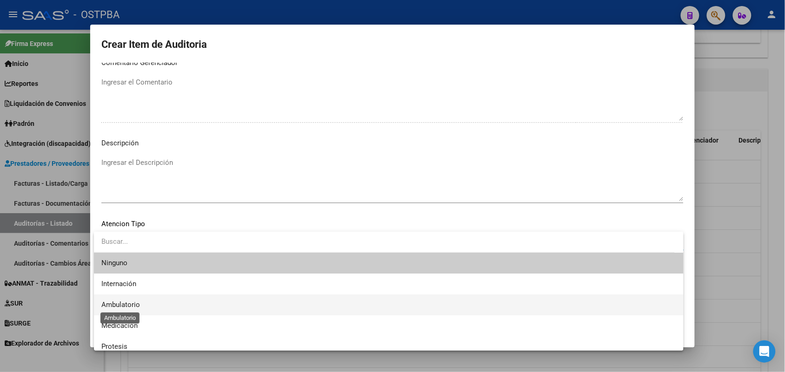
click at [133, 308] on span "Ambulatorio" at bounding box center [120, 305] width 39 height 8
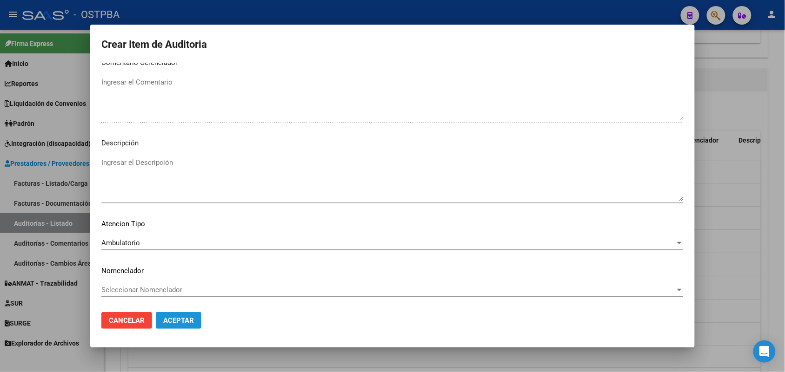
click at [169, 319] on span "Aceptar" at bounding box center [178, 321] width 31 height 8
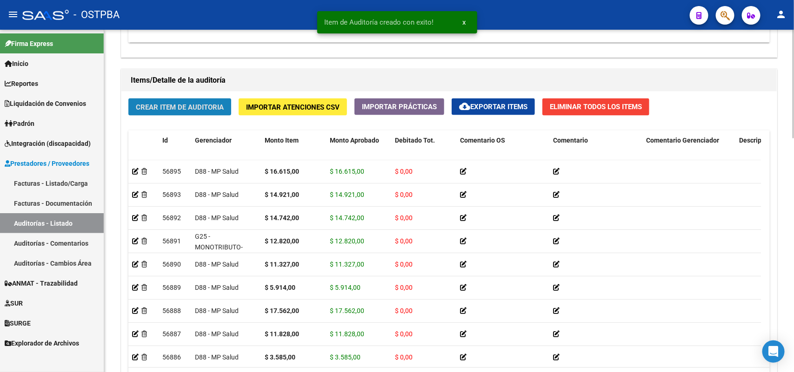
click at [194, 103] on span "Crear Item de Auditoria" at bounding box center [180, 107] width 88 height 8
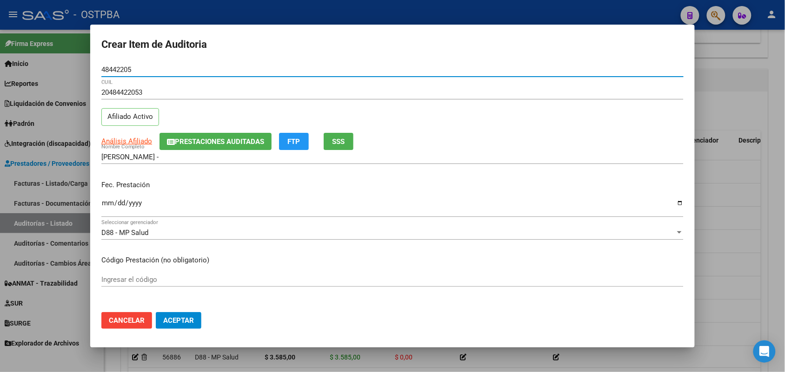
click at [106, 208] on input "Ingresar la fecha" at bounding box center [392, 206] width 582 height 15
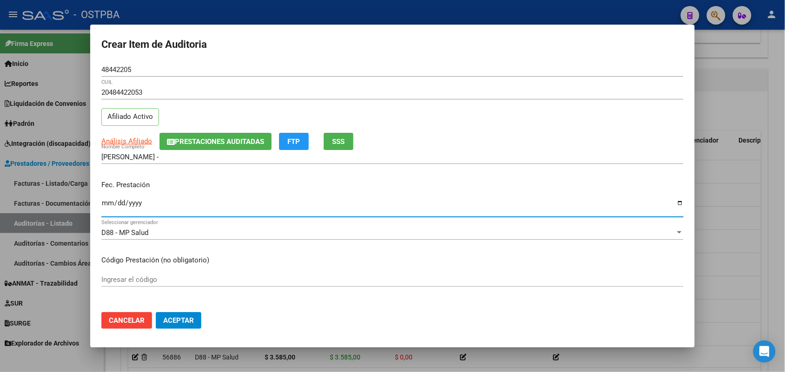
scroll to position [116, 0]
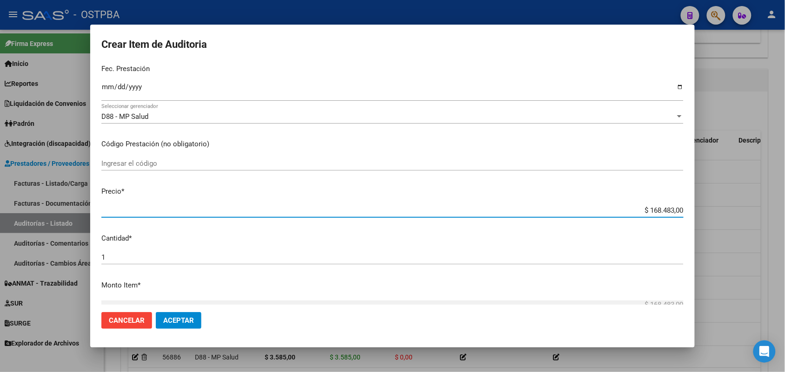
drag, startPoint x: 631, startPoint y: 209, endPoint x: 690, endPoint y: 212, distance: 59.1
click at [690, 212] on mat-dialog-content "48442205 Nro Documento 20484422053 CUIL Afiliado Activo Análisis Afiliado Prest…" at bounding box center [392, 184] width 604 height 242
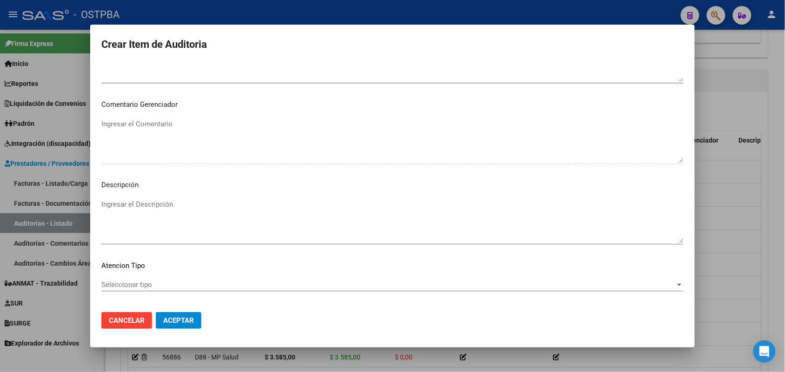
scroll to position [594, 0]
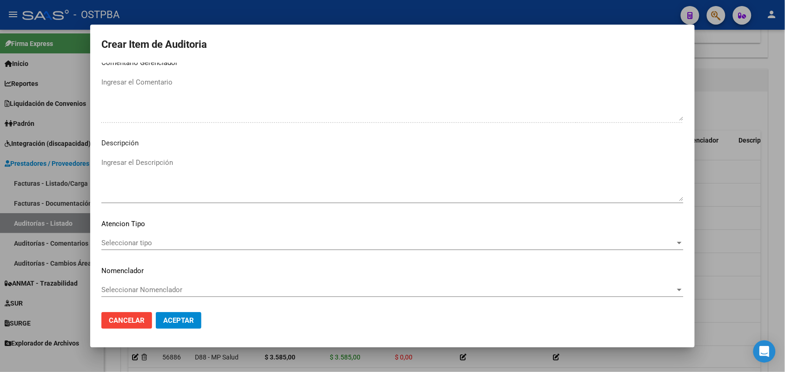
click at [145, 239] on span "Seleccionar tipo" at bounding box center [388, 243] width 574 height 8
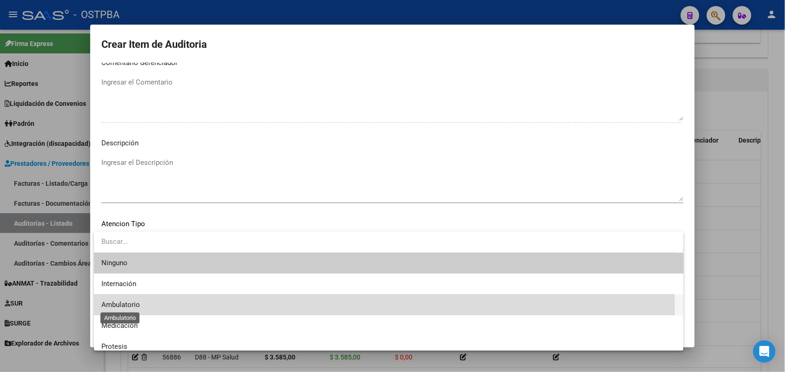
click at [133, 305] on span "Ambulatorio" at bounding box center [120, 305] width 39 height 8
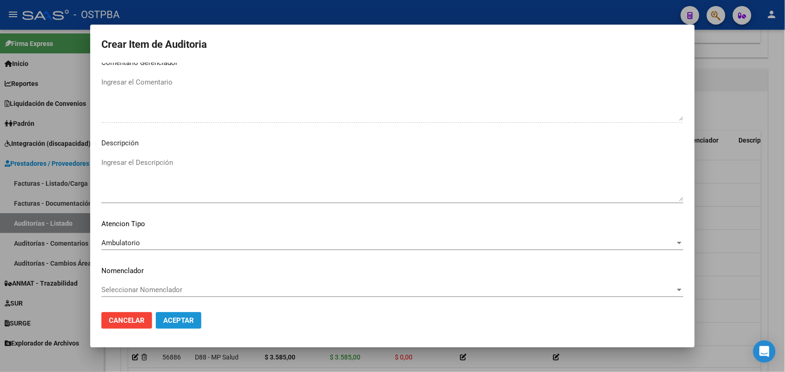
click at [166, 317] on span "Aceptar" at bounding box center [178, 321] width 31 height 8
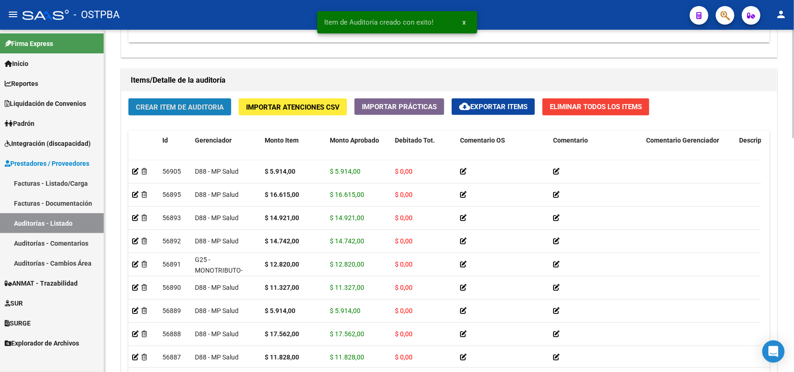
click at [207, 103] on span "Crear Item de Auditoria" at bounding box center [180, 107] width 88 height 8
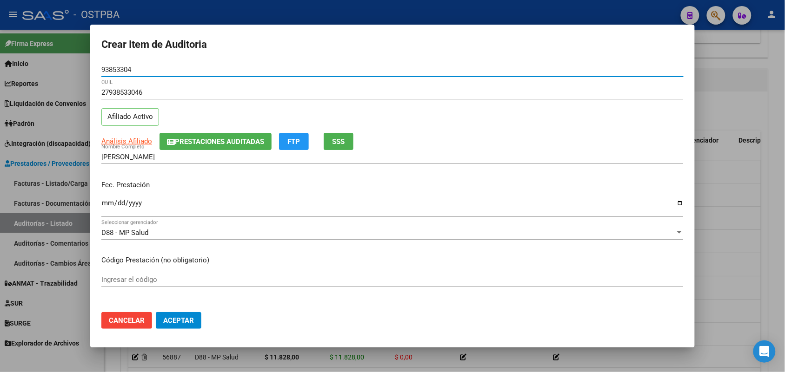
click at [108, 206] on input "Ingresar la fecha" at bounding box center [392, 206] width 582 height 15
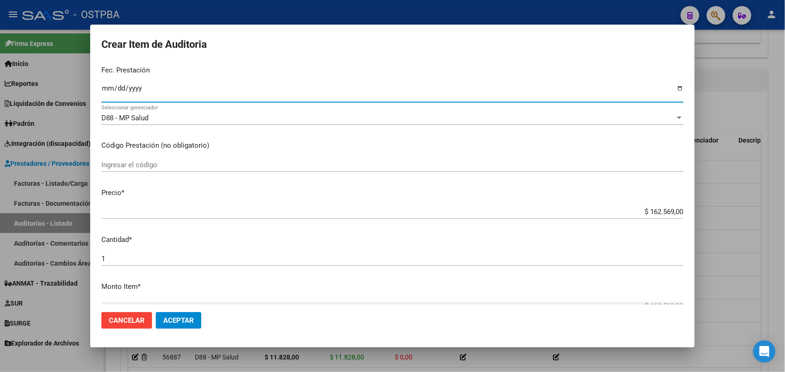
scroll to position [116, 0]
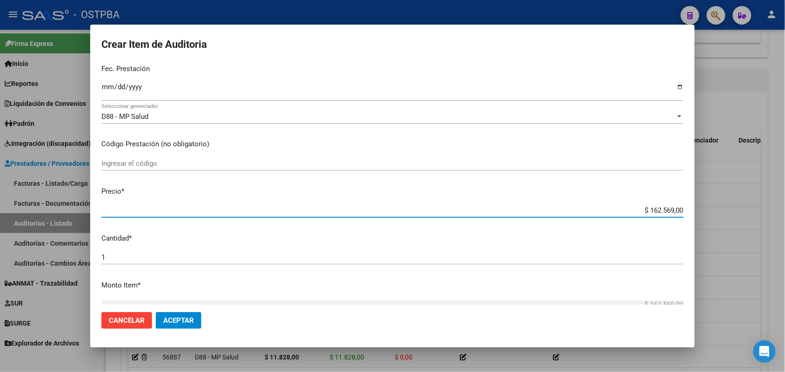
drag, startPoint x: 633, startPoint y: 213, endPoint x: 712, endPoint y: 212, distance: 79.5
click at [712, 212] on div "Crear Item de Auditoria 93853304 Nro Documento 27938533046 CUIL Afiliado Activo…" at bounding box center [392, 186] width 785 height 372
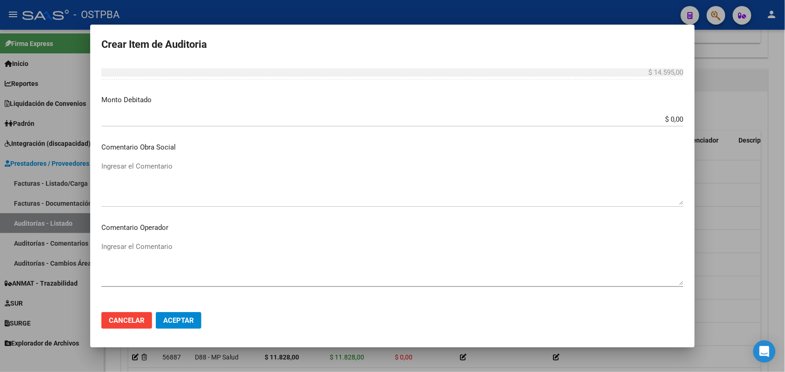
scroll to position [594, 0]
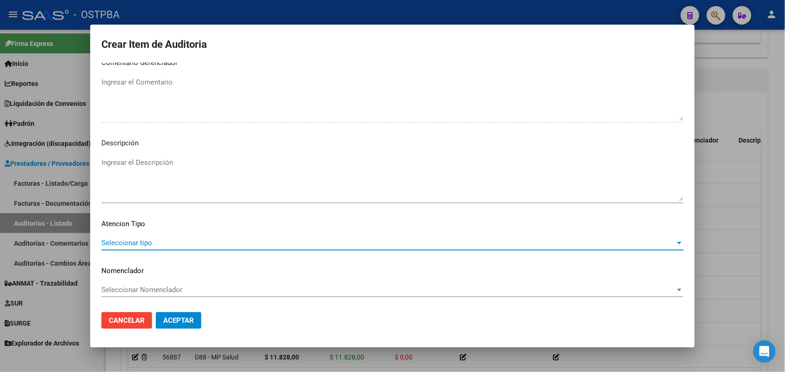
click at [131, 242] on span "Seleccionar tipo" at bounding box center [388, 243] width 574 height 8
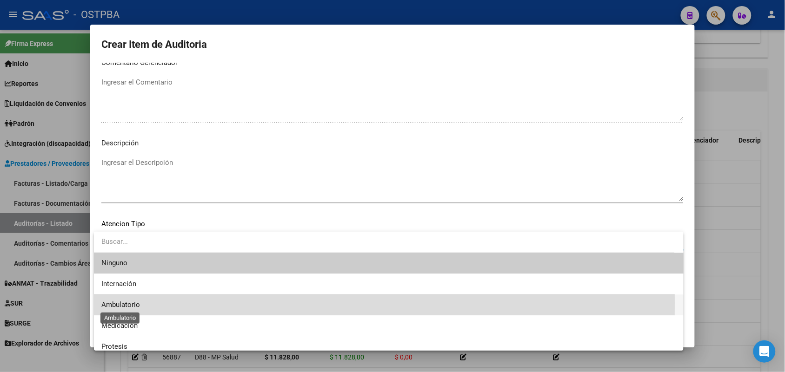
click at [124, 304] on span "Ambulatorio" at bounding box center [120, 305] width 39 height 8
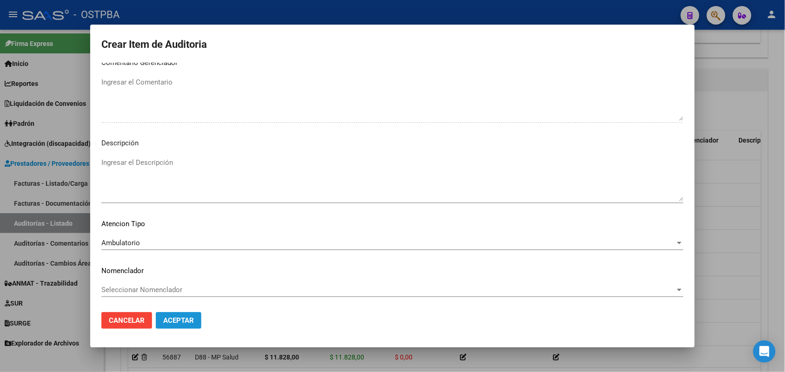
click at [182, 323] on span "Aceptar" at bounding box center [178, 321] width 31 height 8
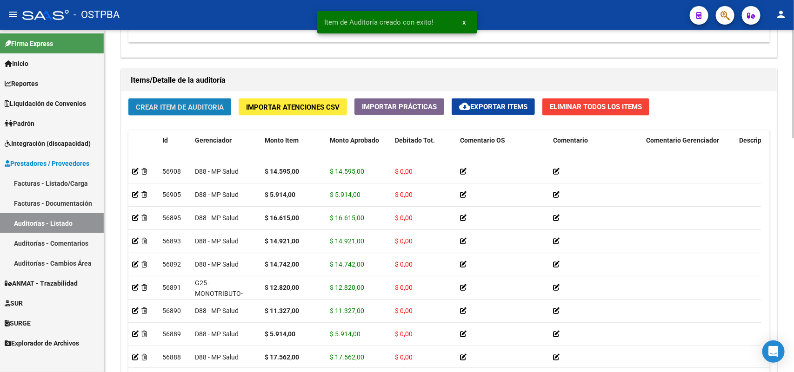
click at [221, 101] on button "Crear Item de Auditoria" at bounding box center [179, 107] width 103 height 17
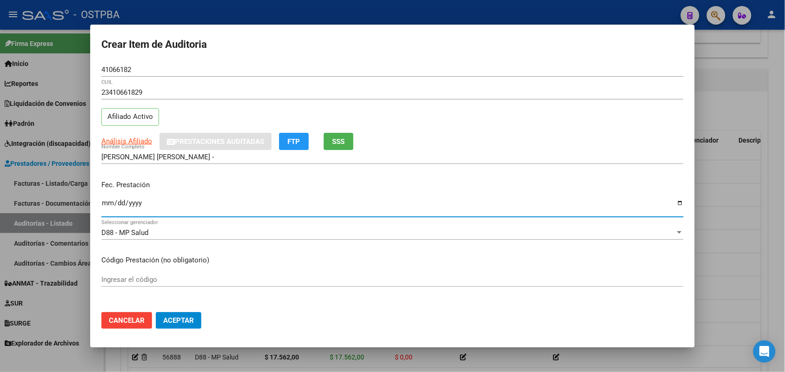
click at [105, 208] on input "Ingresar la fecha" at bounding box center [392, 206] width 582 height 15
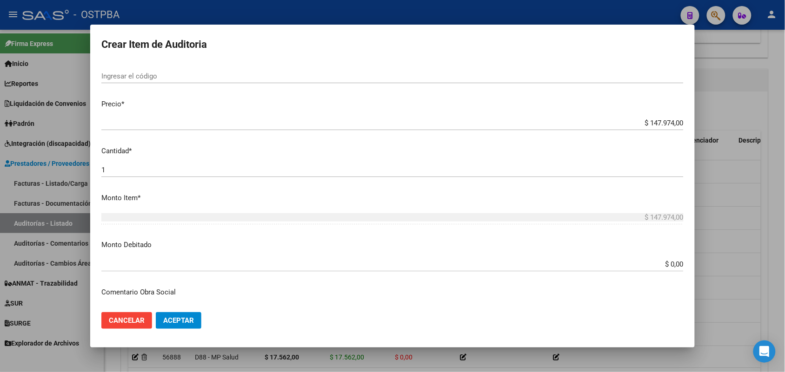
scroll to position [232, 0]
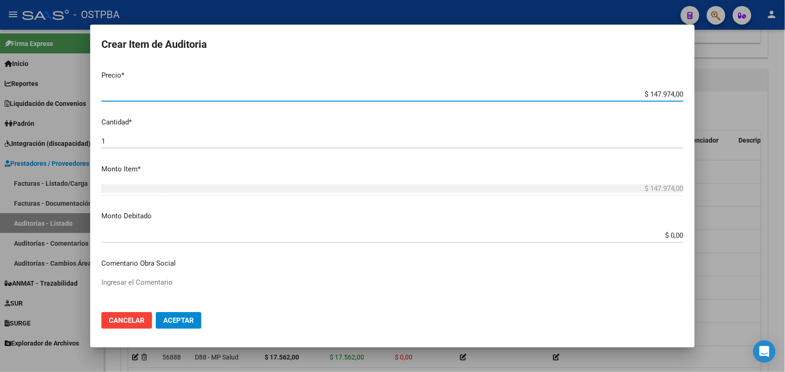
drag, startPoint x: 635, startPoint y: 92, endPoint x: 695, endPoint y: 81, distance: 61.3
click at [695, 81] on div "Crear Item de Auditoria 41066182 Nro Documento 23410661829 CUIL Afiliado Activo…" at bounding box center [392, 186] width 785 height 372
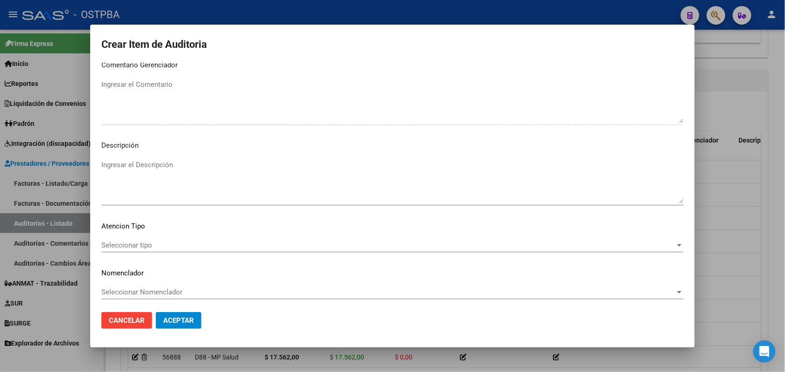
scroll to position [594, 0]
click at [143, 239] on span "Seleccionar tipo" at bounding box center [388, 243] width 574 height 8
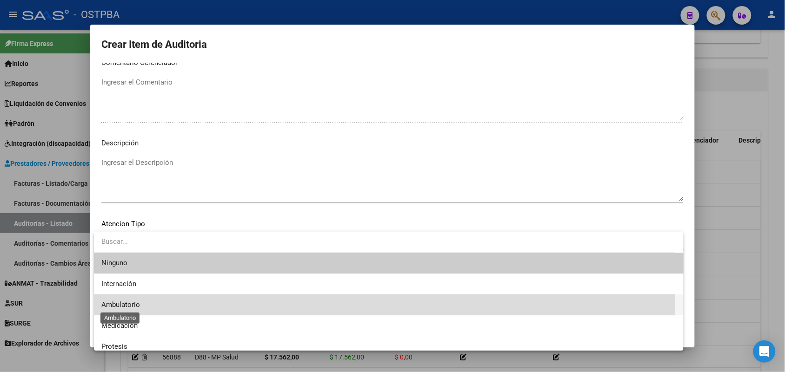
click at [130, 304] on span "Ambulatorio" at bounding box center [120, 305] width 39 height 8
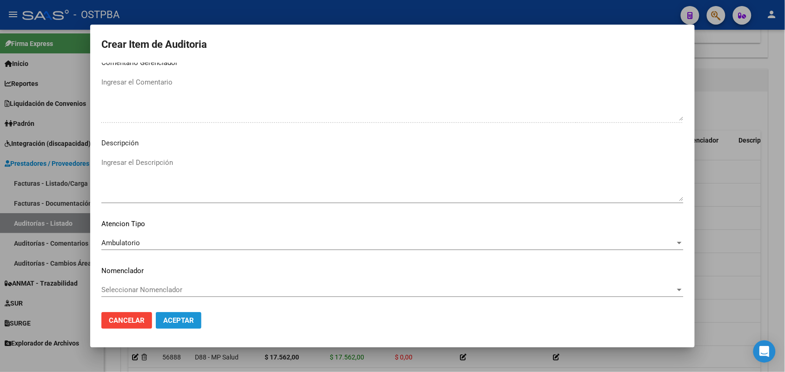
click at [187, 323] on span "Aceptar" at bounding box center [178, 321] width 31 height 8
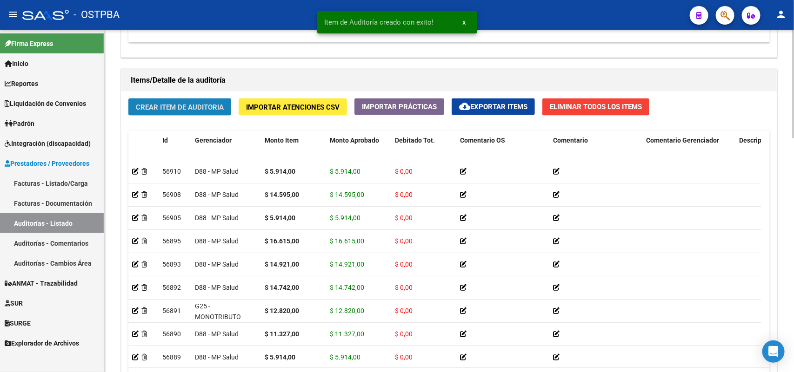
click at [215, 112] on button "Crear Item de Auditoria" at bounding box center [179, 107] width 103 height 17
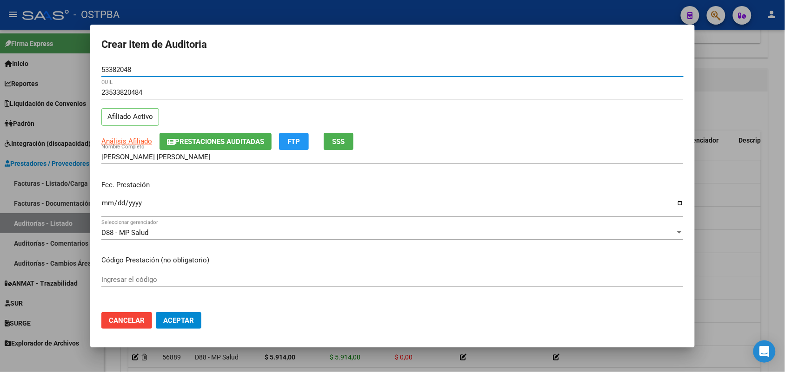
click at [111, 207] on input "Ingresar la fecha" at bounding box center [392, 206] width 582 height 15
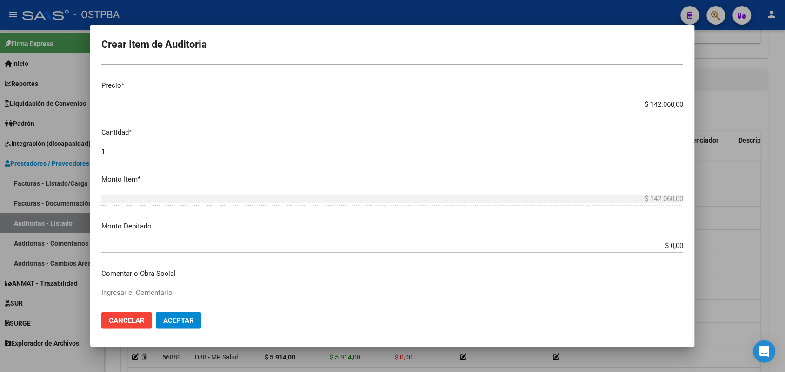
scroll to position [232, 0]
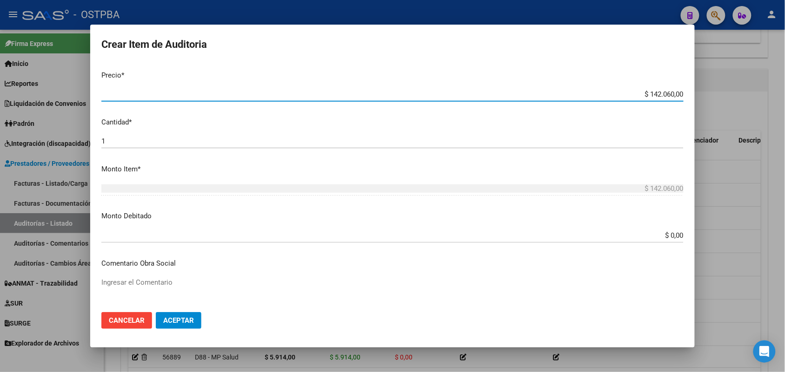
drag, startPoint x: 632, startPoint y: 91, endPoint x: 710, endPoint y: 87, distance: 78.2
click at [710, 87] on div "Crear Item de Auditoria 53382048 Nro Documento 23533820484 CUIL Afiliado Activo…" at bounding box center [392, 186] width 785 height 372
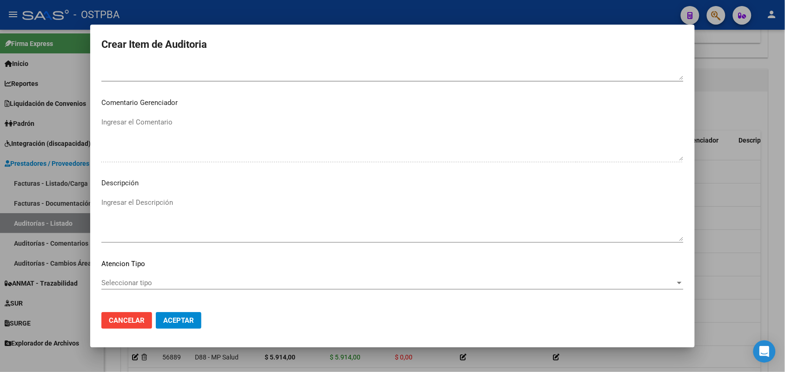
scroll to position [594, 0]
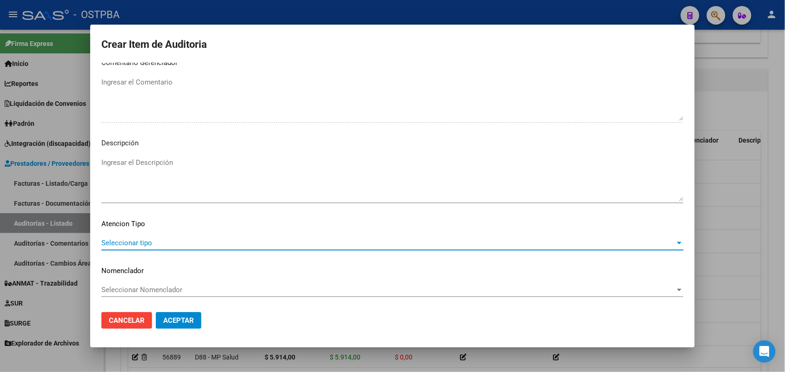
click at [145, 239] on span "Seleccionar tipo" at bounding box center [388, 243] width 574 height 8
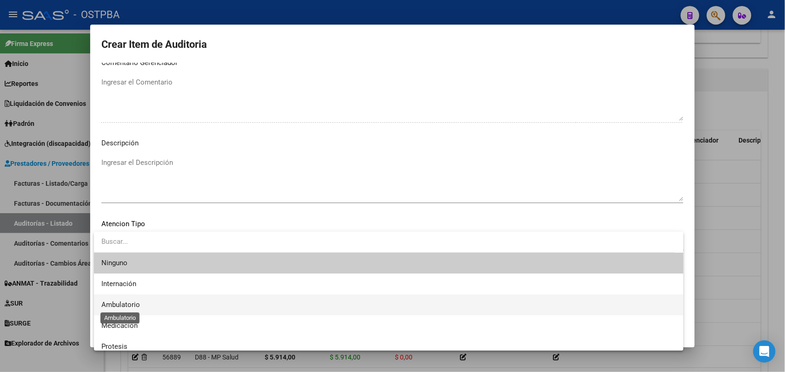
click at [138, 305] on span "Ambulatorio" at bounding box center [120, 305] width 39 height 8
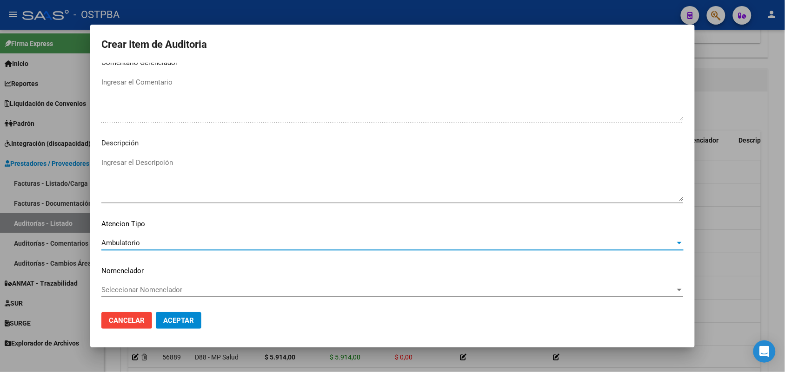
click at [181, 315] on button "Aceptar" at bounding box center [179, 320] width 46 height 17
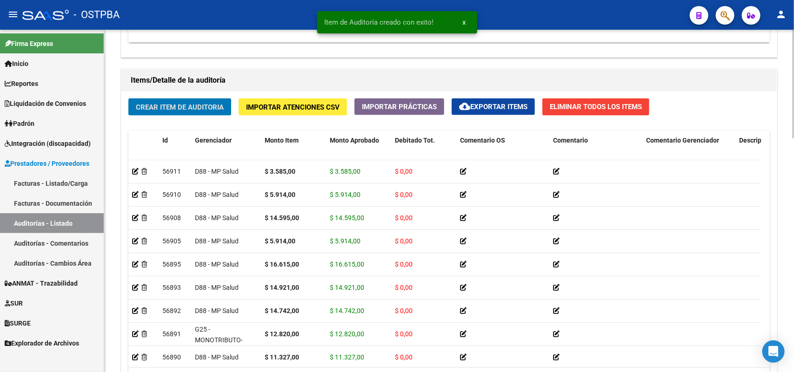
click at [207, 103] on span "Crear Item de Auditoria" at bounding box center [180, 107] width 88 height 8
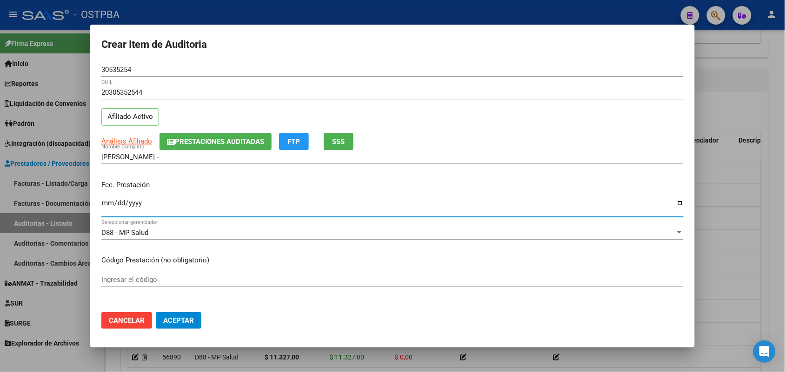
click at [102, 208] on input "Ingresar la fecha" at bounding box center [392, 206] width 582 height 15
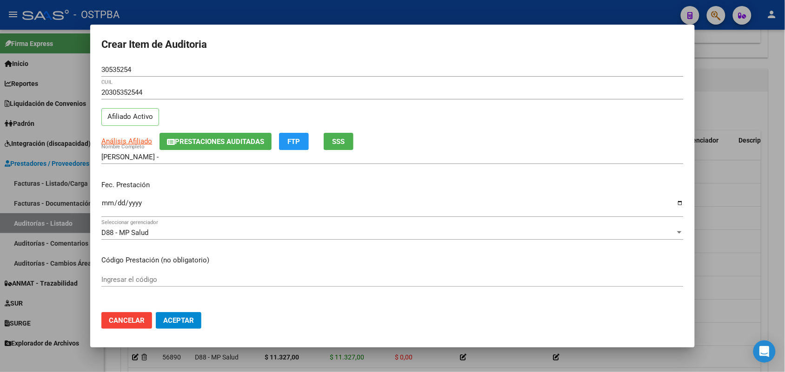
scroll to position [116, 0]
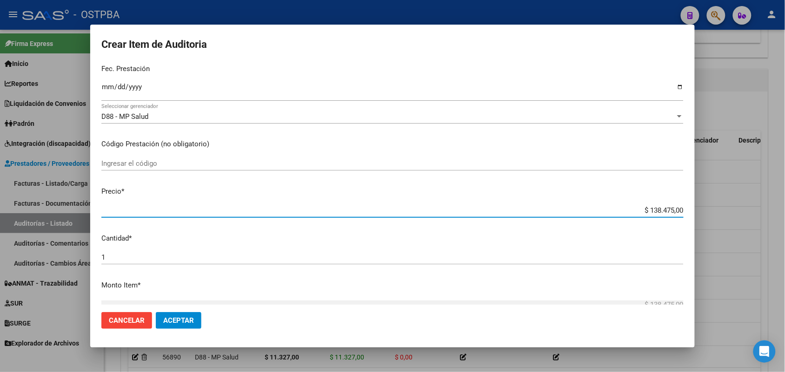
drag, startPoint x: 626, startPoint y: 208, endPoint x: 730, endPoint y: 207, distance: 103.7
click at [730, 207] on div "Crear Item de Auditoria 30535254 Nro Documento 20305352544 CUIL Afiliado Activo…" at bounding box center [392, 186] width 785 height 372
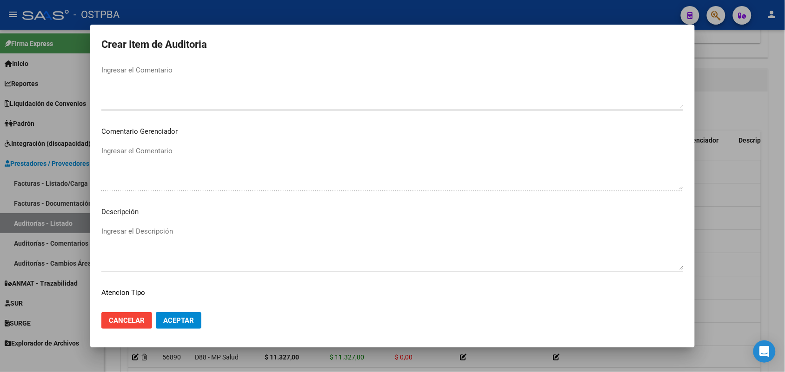
scroll to position [594, 0]
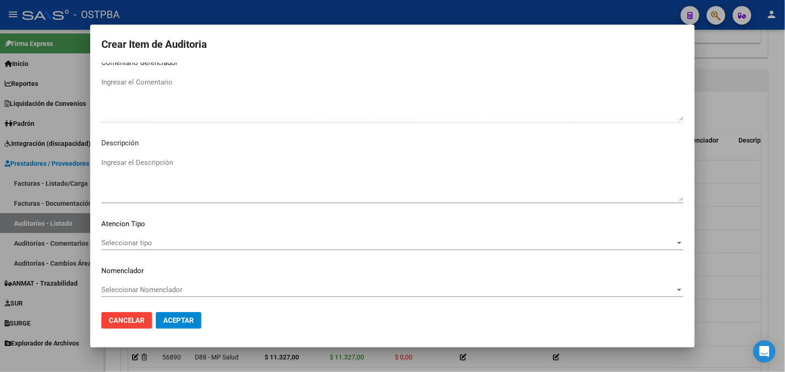
click at [146, 239] on span "Seleccionar tipo" at bounding box center [388, 243] width 574 height 8
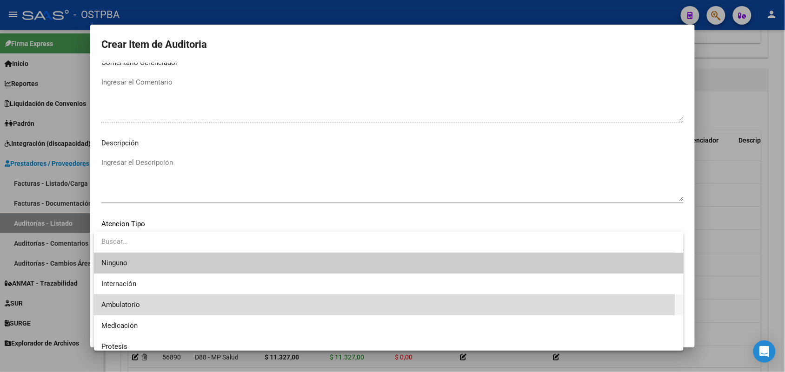
click at [128, 300] on span "Ambulatorio" at bounding box center [388, 305] width 575 height 21
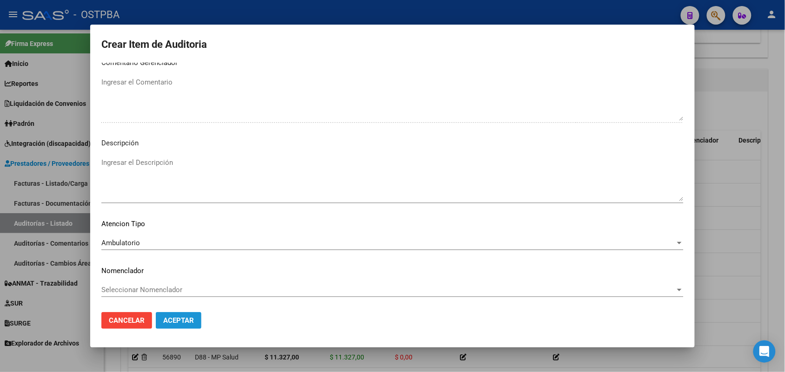
click at [186, 322] on span "Aceptar" at bounding box center [178, 321] width 31 height 8
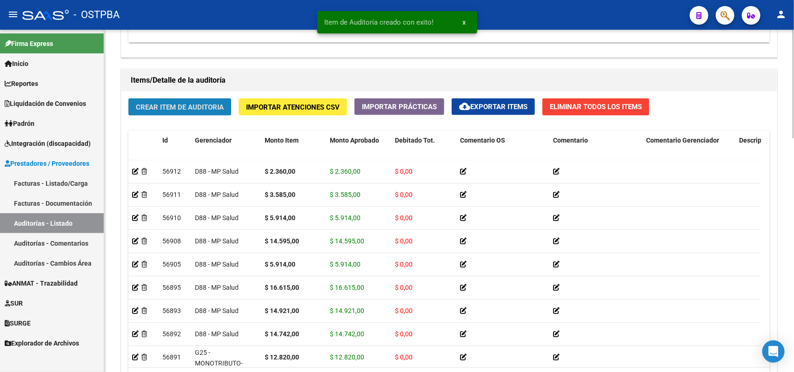
click at [206, 106] on span "Crear Item de Auditoria" at bounding box center [180, 107] width 88 height 8
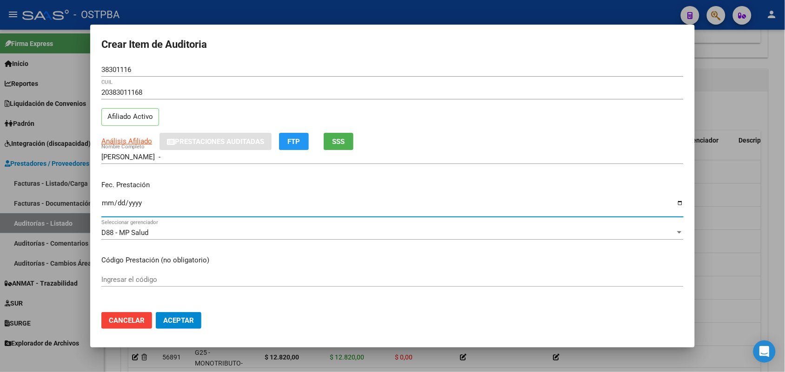
click at [105, 206] on input "Ingresar la fecha" at bounding box center [392, 206] width 582 height 15
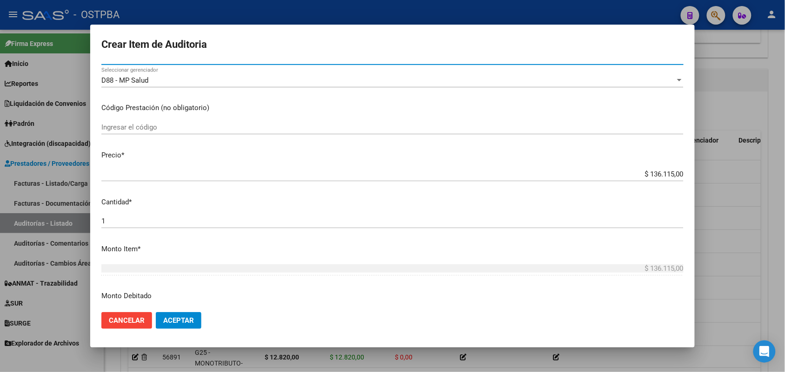
scroll to position [174, 0]
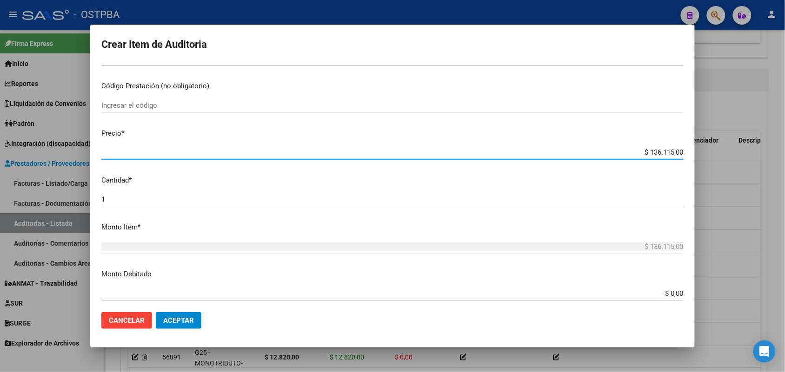
drag, startPoint x: 631, startPoint y: 152, endPoint x: 719, endPoint y: 155, distance: 87.9
click at [719, 155] on div "Crear Item de Auditoria 38301116 Nro Documento 20383011168 CUIL Afiliado Activo…" at bounding box center [392, 186] width 785 height 372
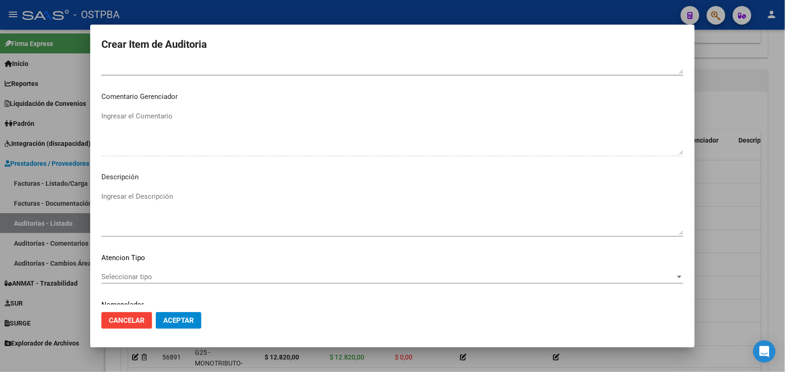
scroll to position [594, 0]
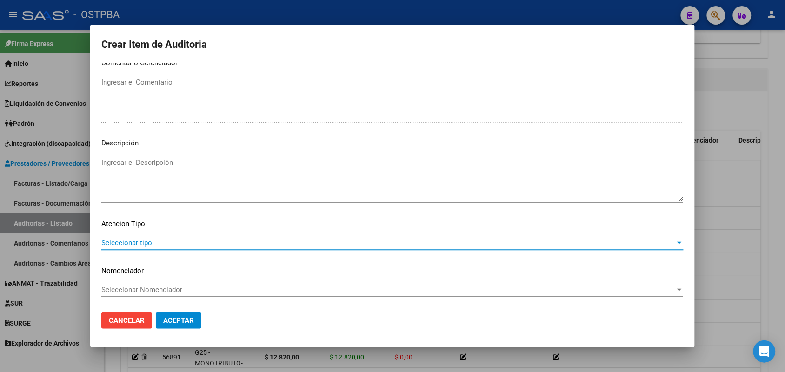
click at [149, 241] on span "Seleccionar tipo" at bounding box center [388, 243] width 574 height 8
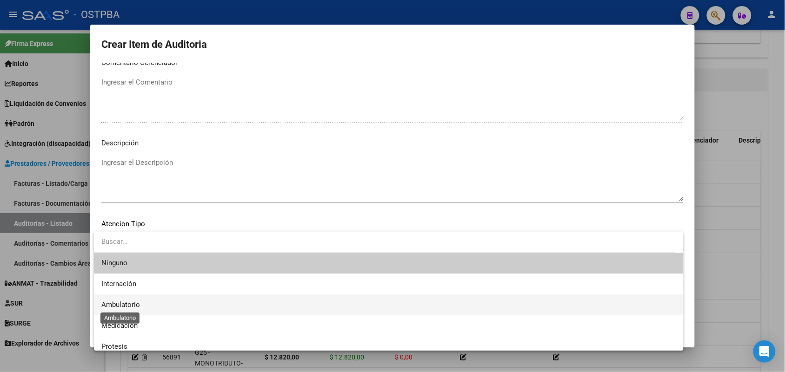
drag, startPoint x: 124, startPoint y: 303, endPoint x: 140, endPoint y: 305, distance: 16.0
click at [125, 303] on span "Ambulatorio" at bounding box center [120, 305] width 39 height 8
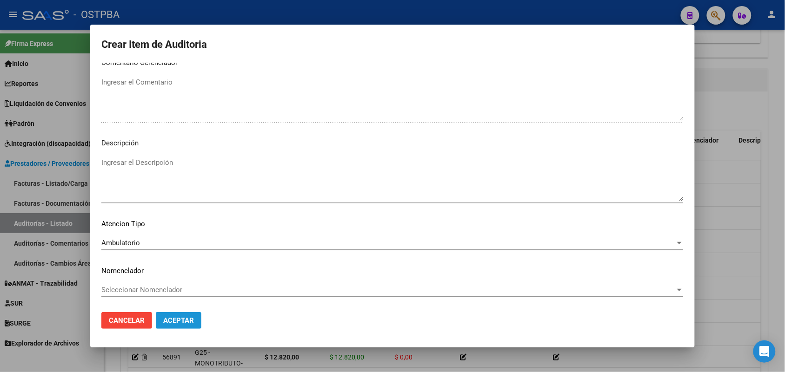
click at [194, 320] on button "Aceptar" at bounding box center [179, 320] width 46 height 17
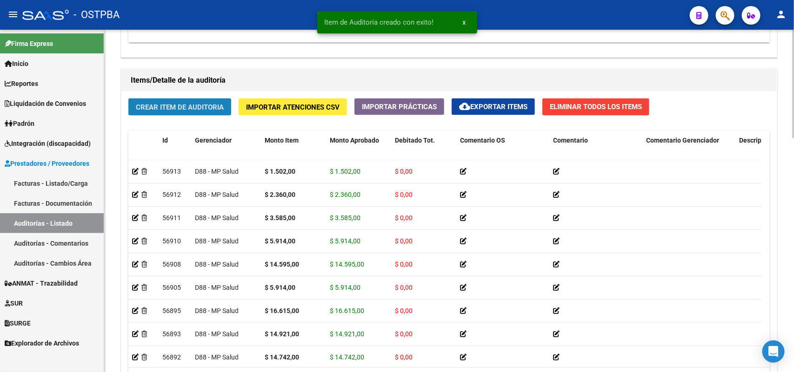
click at [215, 112] on button "Crear Item de Auditoria" at bounding box center [179, 107] width 103 height 17
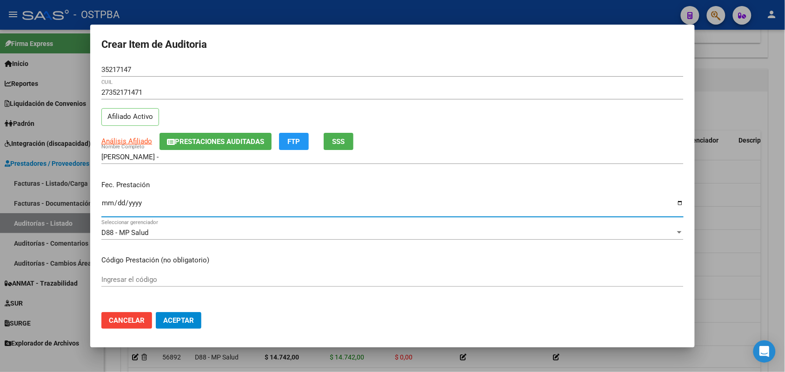
click at [105, 207] on input "Ingresar la fecha" at bounding box center [392, 206] width 582 height 15
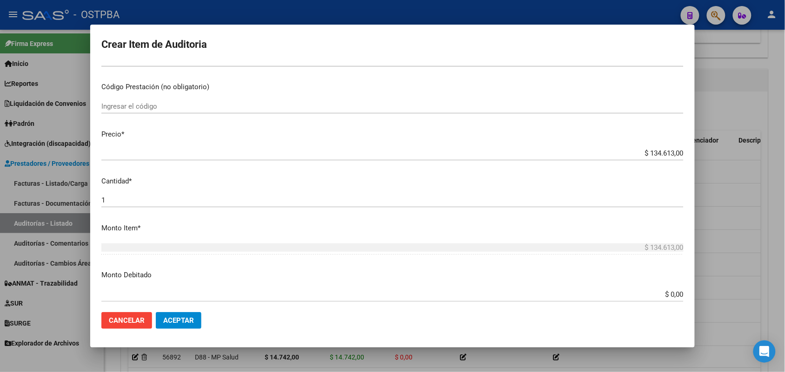
scroll to position [174, 0]
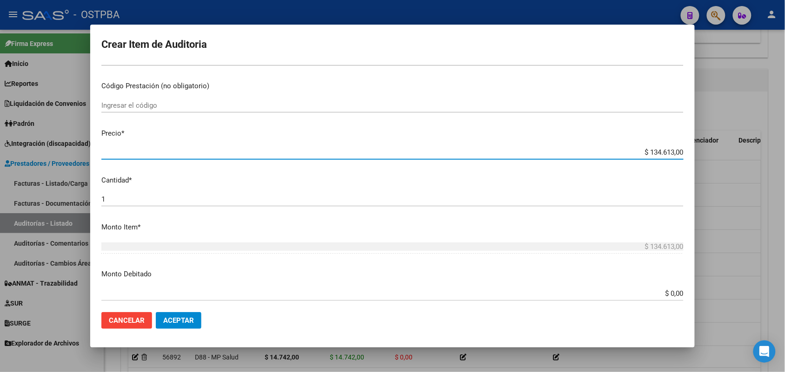
drag, startPoint x: 631, startPoint y: 150, endPoint x: 700, endPoint y: 152, distance: 68.4
click at [700, 152] on div "Crear Item de Auditoria 35217147 Nro Documento 27352171471 CUIL Afiliado Activo…" at bounding box center [392, 186] width 785 height 372
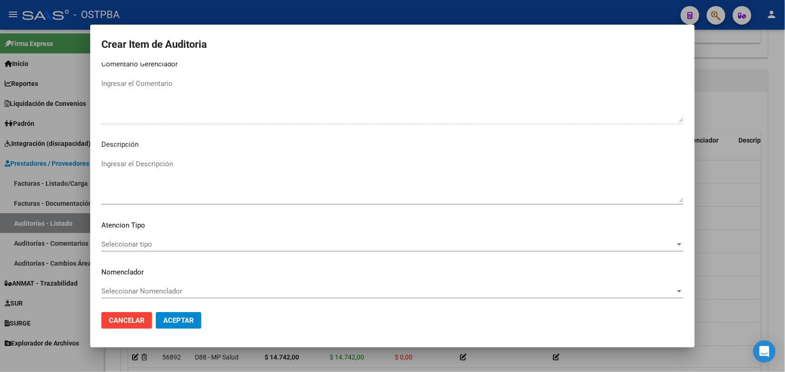
scroll to position [594, 0]
click at [133, 239] on span "Seleccionar tipo" at bounding box center [388, 243] width 574 height 8
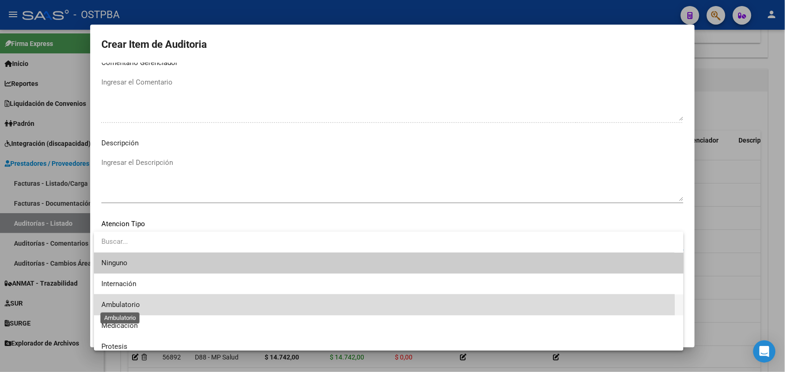
click at [129, 307] on span "Ambulatorio" at bounding box center [120, 305] width 39 height 8
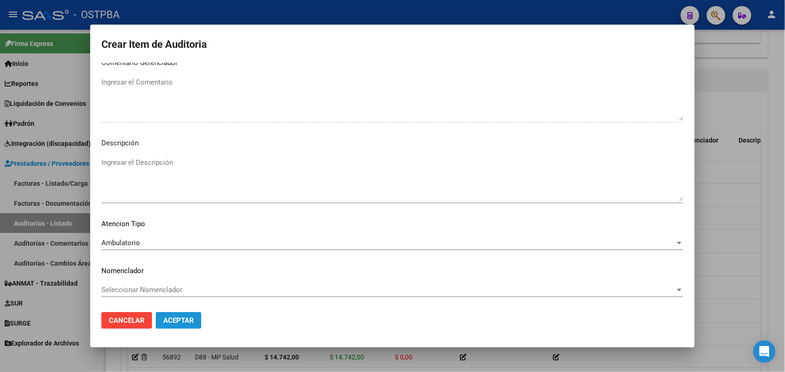
click at [186, 321] on span "Aceptar" at bounding box center [178, 321] width 31 height 8
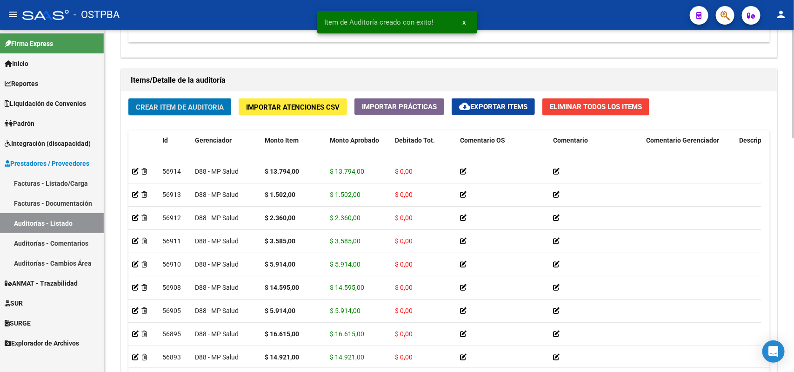
click at [196, 105] on span "Crear Item de Auditoria" at bounding box center [180, 107] width 88 height 8
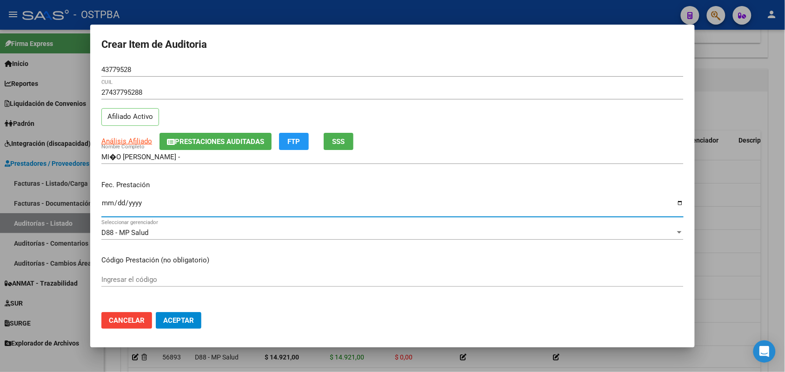
click at [107, 201] on input "Ingresar la fecha" at bounding box center [392, 206] width 582 height 15
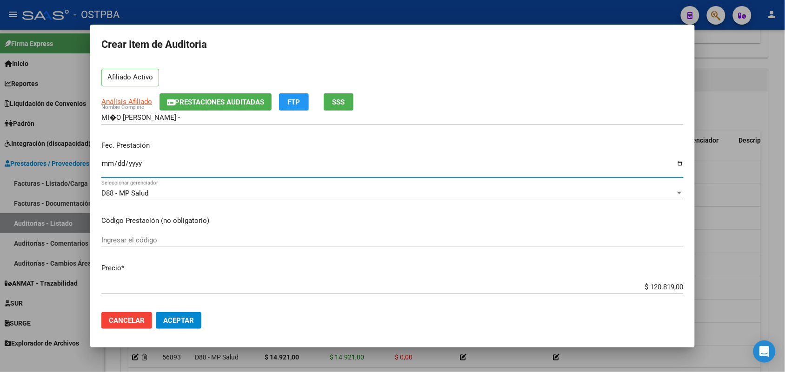
scroll to position [174, 0]
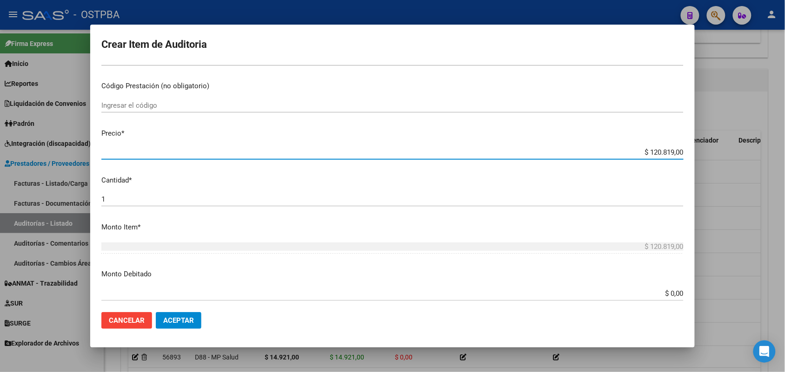
drag, startPoint x: 635, startPoint y: 152, endPoint x: 716, endPoint y: 152, distance: 81.8
click at [716, 152] on div "Crear Item de Auditoria 43779528 Nro Documento 27437795288 CUIL Afiliado Activo…" at bounding box center [392, 186] width 785 height 372
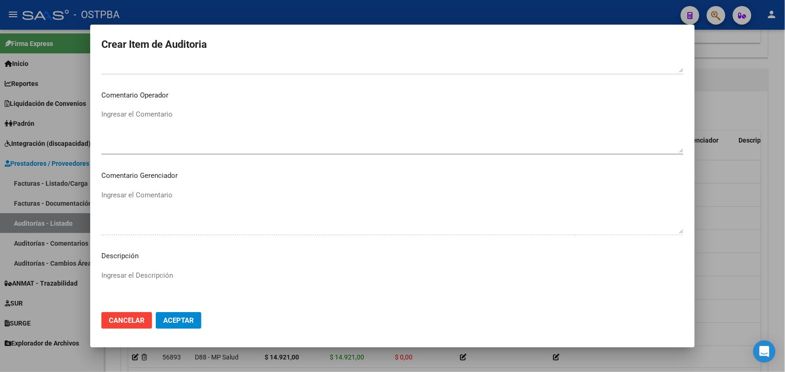
scroll to position [594, 0]
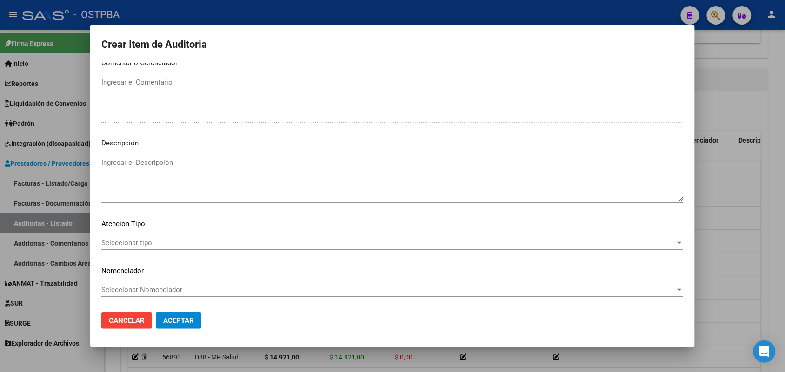
click at [143, 241] on span "Seleccionar tipo" at bounding box center [388, 243] width 574 height 8
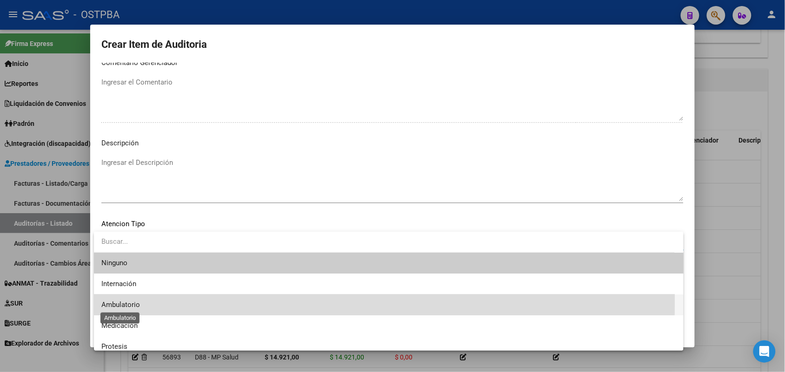
click at [131, 301] on span "Ambulatorio" at bounding box center [120, 305] width 39 height 8
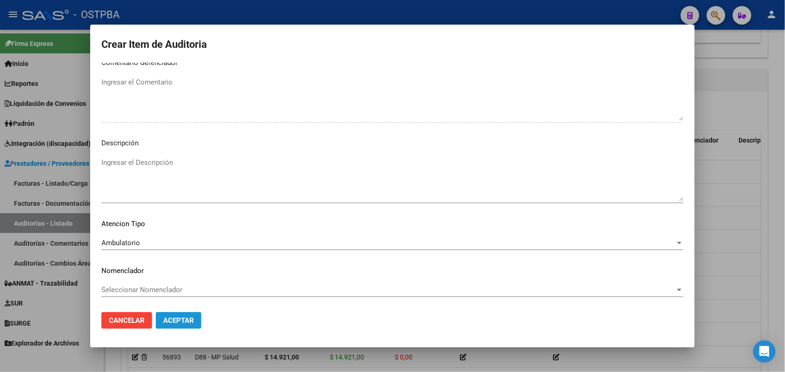
click at [167, 313] on button "Aceptar" at bounding box center [179, 320] width 46 height 17
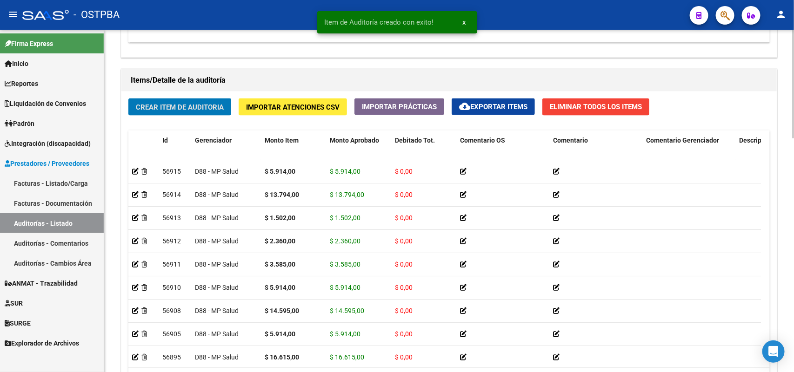
click at [207, 105] on span "Crear Item de Auditoria" at bounding box center [180, 107] width 88 height 8
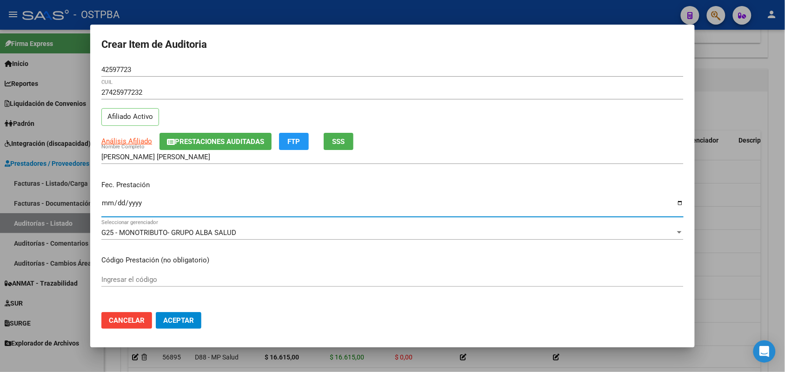
drag, startPoint x: 108, startPoint y: 207, endPoint x: 325, endPoint y: 243, distance: 220.5
click at [112, 207] on input "Ingresar la fecha" at bounding box center [392, 206] width 582 height 15
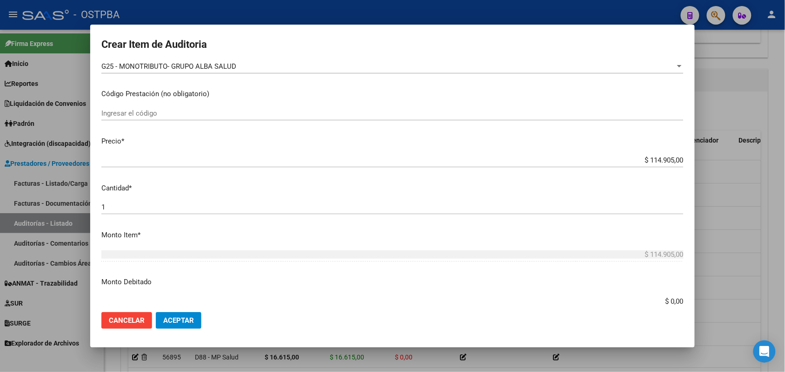
scroll to position [174, 0]
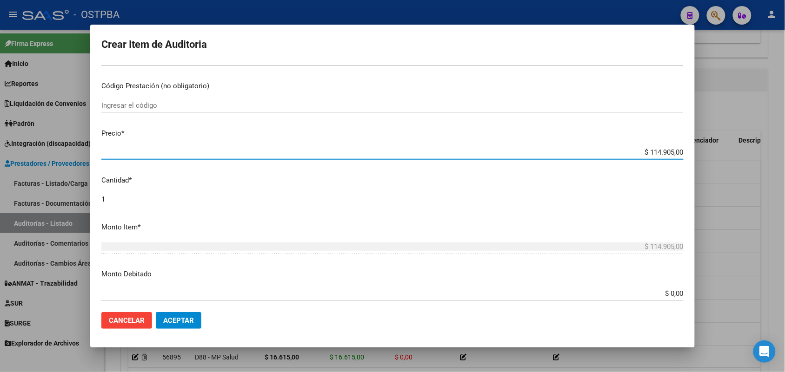
drag, startPoint x: 631, startPoint y: 152, endPoint x: 700, endPoint y: 150, distance: 69.3
click at [700, 150] on div "Crear Item de Auditoria 42597723 Nro Documento 27425977232 CUIL Afiliado Activo…" at bounding box center [392, 186] width 785 height 372
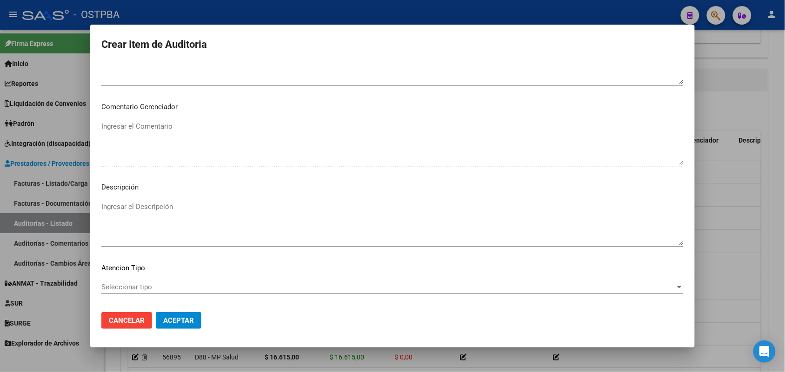
scroll to position [594, 0]
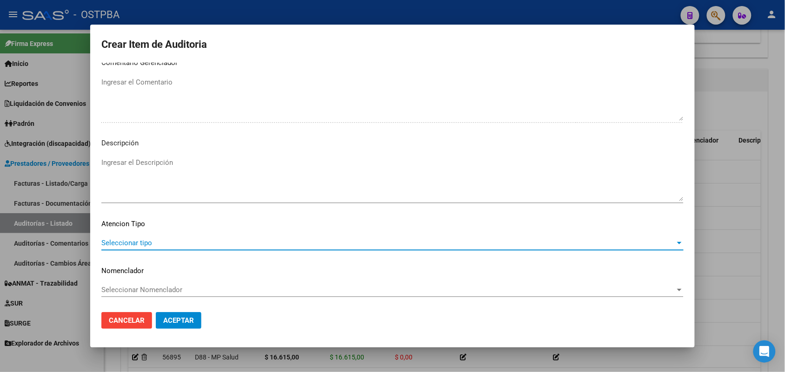
click at [146, 240] on span "Seleccionar tipo" at bounding box center [388, 243] width 574 height 8
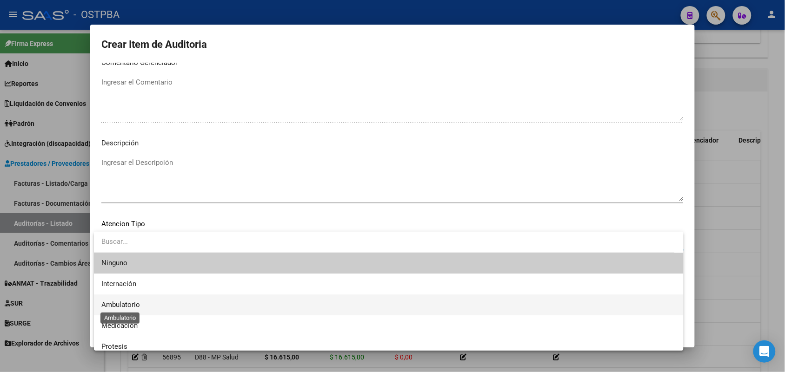
click at [124, 303] on span "Ambulatorio" at bounding box center [120, 305] width 39 height 8
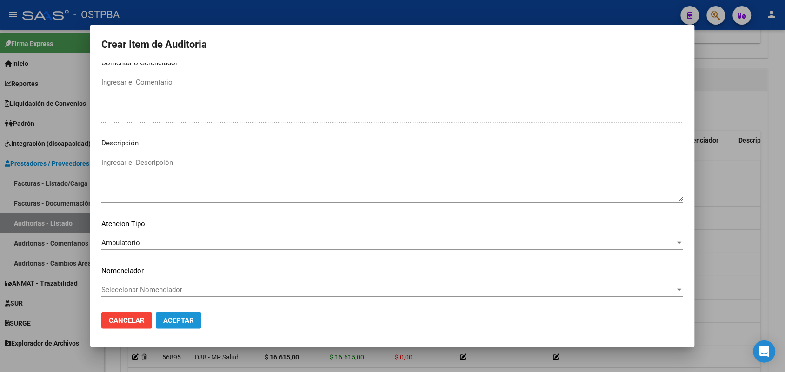
click at [175, 317] on span "Aceptar" at bounding box center [178, 321] width 31 height 8
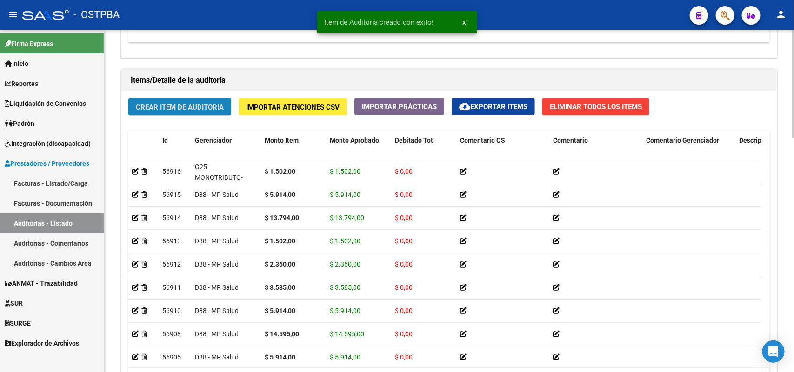
click at [201, 105] on span "Crear Item de Auditoria" at bounding box center [180, 107] width 88 height 8
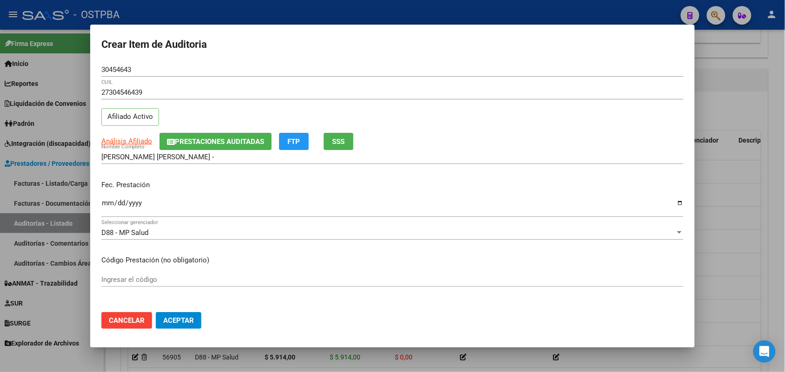
click at [106, 214] on div "Ingresar la fecha" at bounding box center [392, 207] width 582 height 20
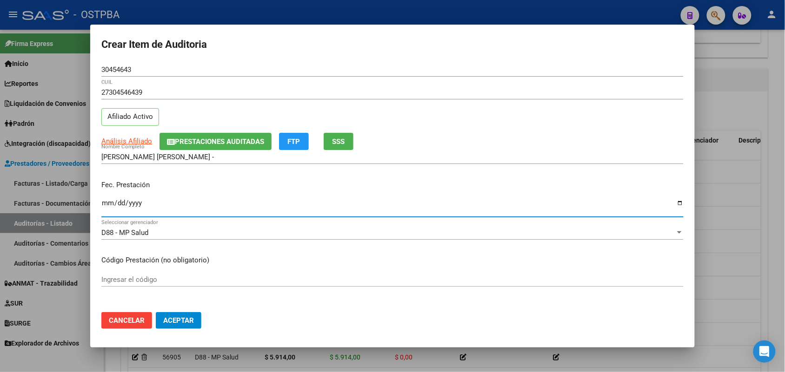
scroll to position [116, 0]
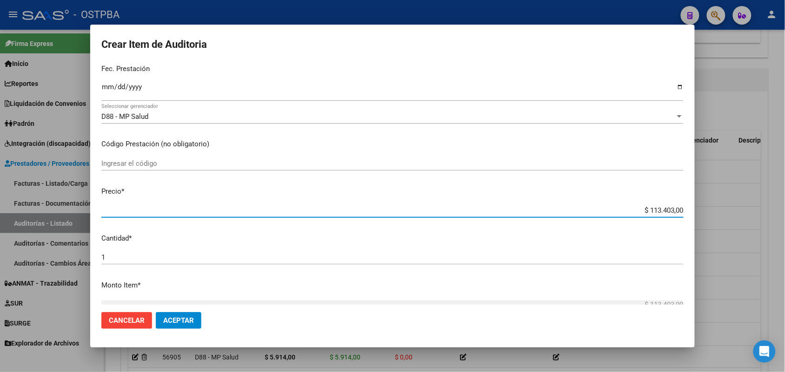
drag, startPoint x: 629, startPoint y: 212, endPoint x: 700, endPoint y: 217, distance: 71.3
click at [700, 217] on div "Crear Item de Auditoria 30454643 Nro Documento 27304546439 CUIL Afiliado Activo…" at bounding box center [392, 186] width 785 height 372
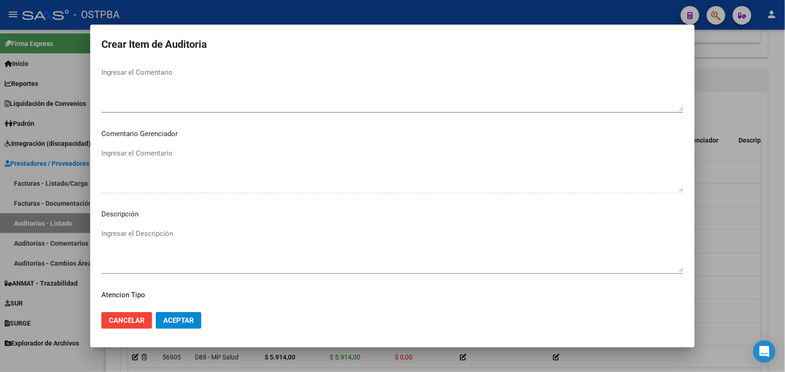
scroll to position [594, 0]
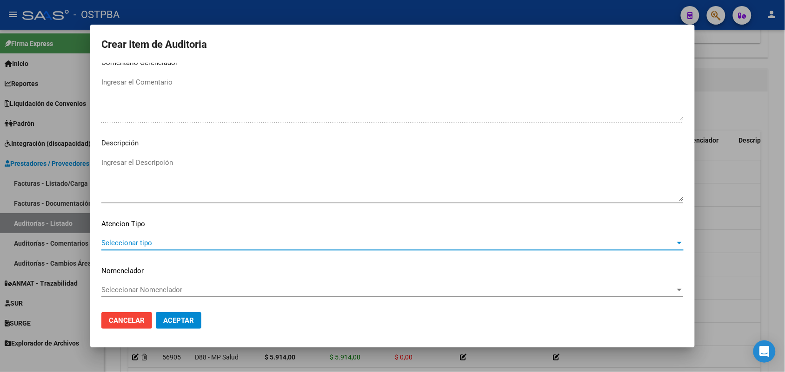
click at [133, 240] on span "Seleccionar tipo" at bounding box center [388, 243] width 574 height 8
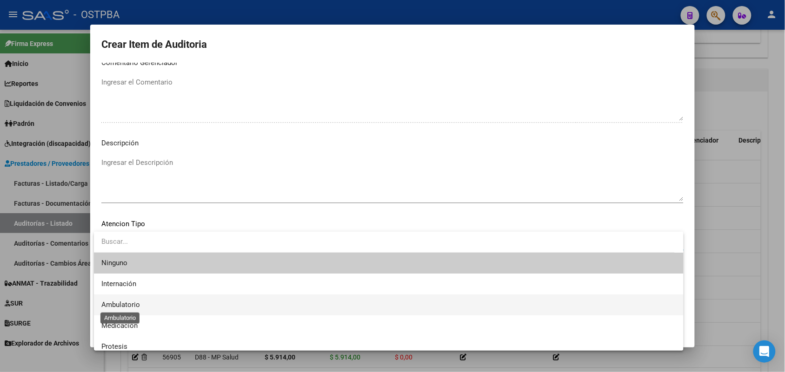
click at [139, 305] on span "Ambulatorio" at bounding box center [120, 305] width 39 height 8
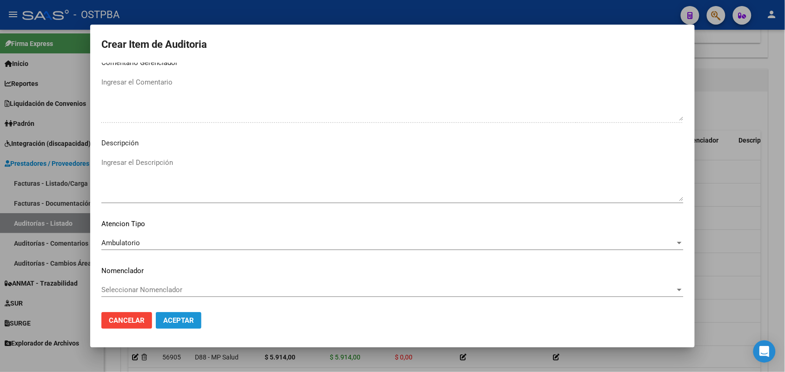
click at [171, 318] on span "Aceptar" at bounding box center [178, 321] width 31 height 8
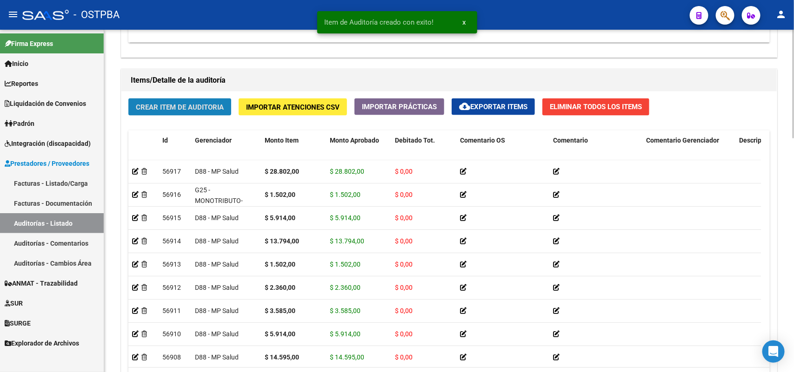
click at [215, 103] on span "Crear Item de Auditoria" at bounding box center [180, 107] width 88 height 8
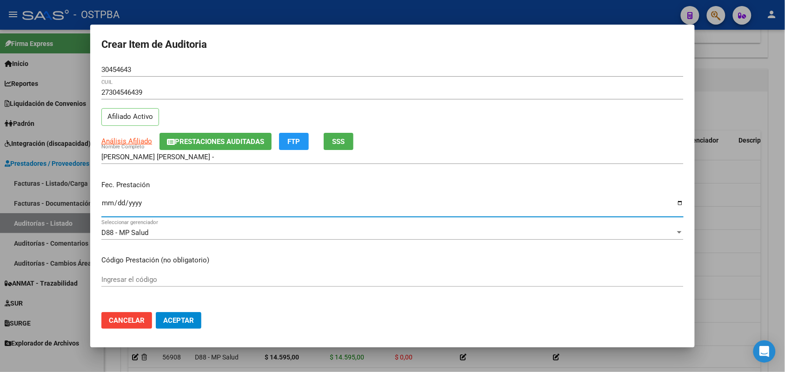
drag, startPoint x: 103, startPoint y: 209, endPoint x: 133, endPoint y: 212, distance: 30.3
click at [104, 210] on input "Ingresar la fecha" at bounding box center [392, 206] width 582 height 15
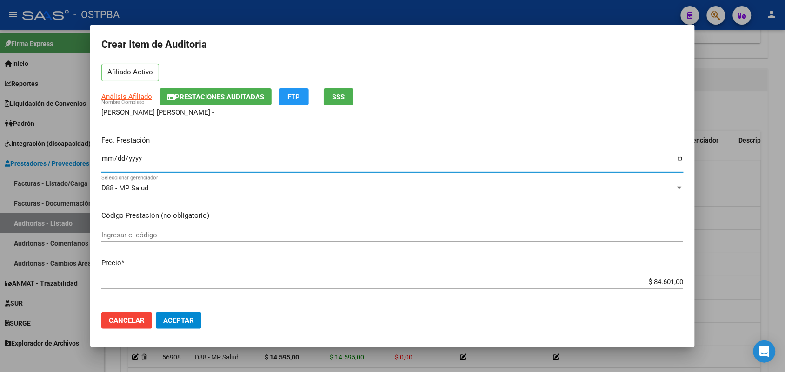
scroll to position [174, 0]
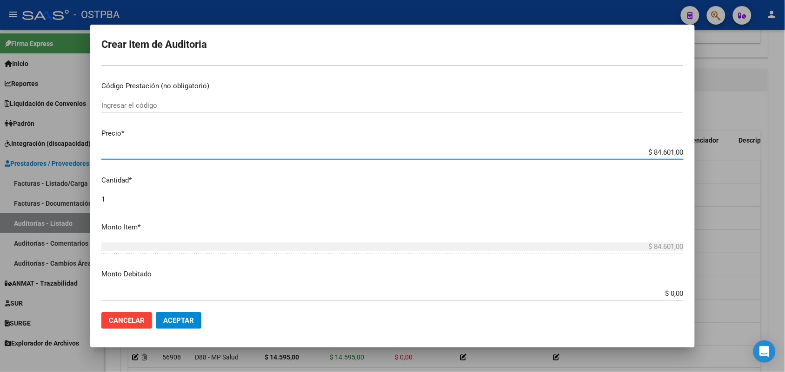
drag, startPoint x: 633, startPoint y: 152, endPoint x: 777, endPoint y: 166, distance: 144.3
click at [777, 166] on div "Crear Item de Auditoria 30454643 Nro Documento 27304546439 CUIL Afiliado Activo…" at bounding box center [392, 186] width 785 height 372
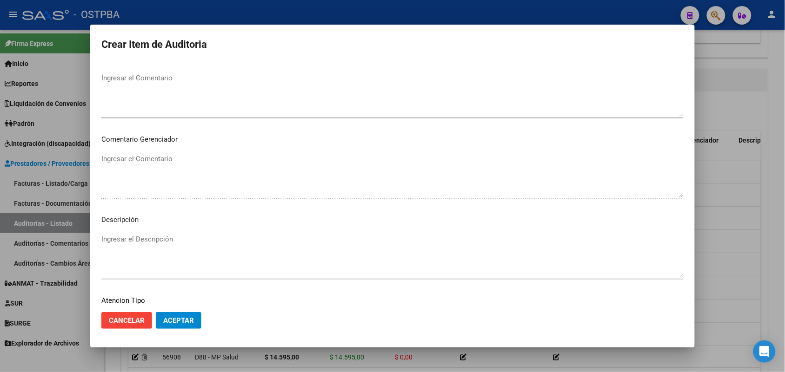
scroll to position [594, 0]
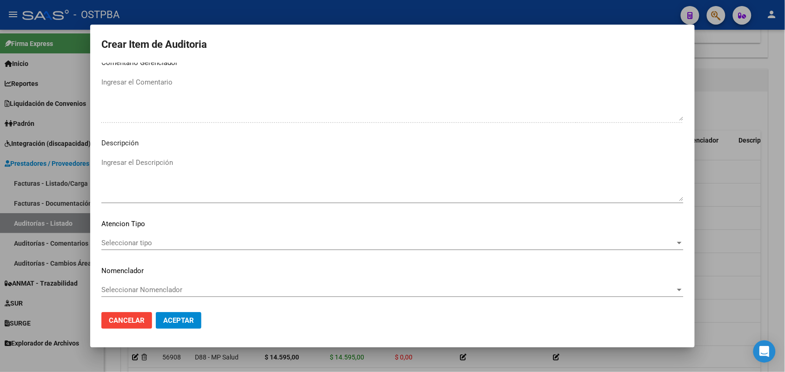
click at [129, 244] on span "Seleccionar tipo" at bounding box center [388, 243] width 574 height 8
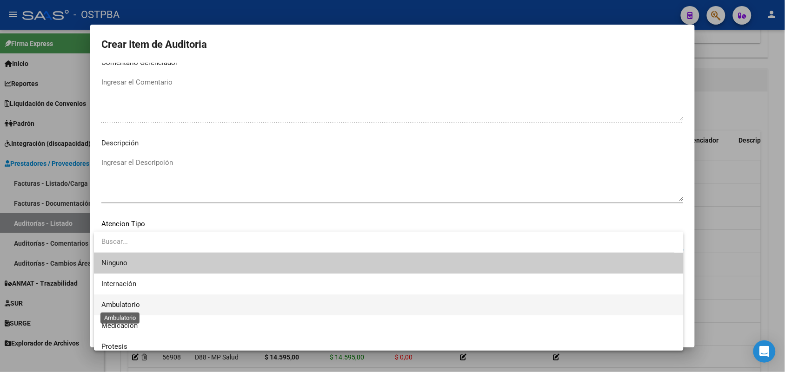
click at [122, 301] on span "Ambulatorio" at bounding box center [120, 305] width 39 height 8
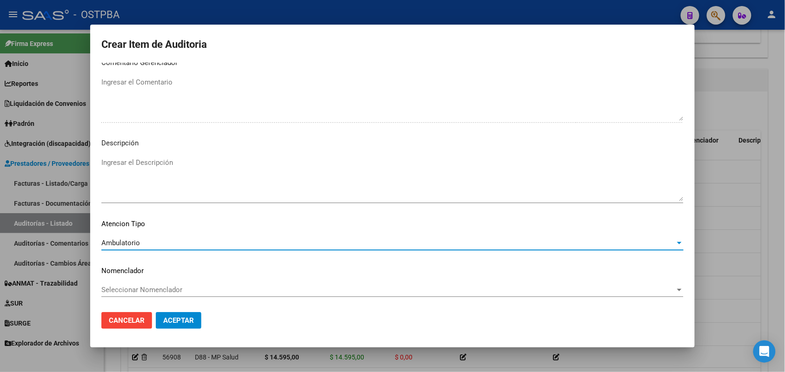
click at [171, 322] on span "Aceptar" at bounding box center [178, 321] width 31 height 8
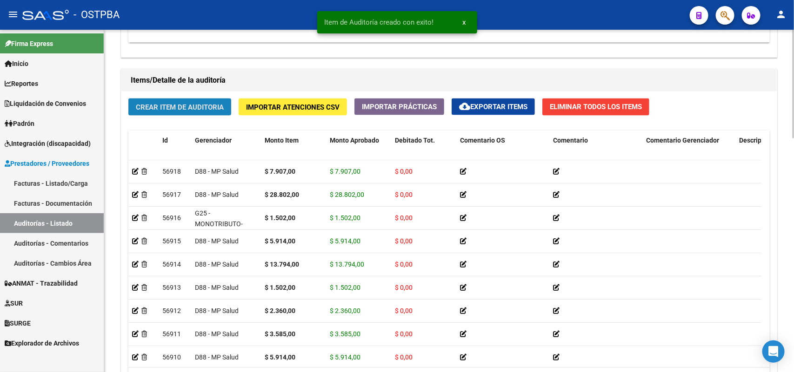
click at [212, 108] on span "Crear Item de Auditoria" at bounding box center [180, 107] width 88 height 8
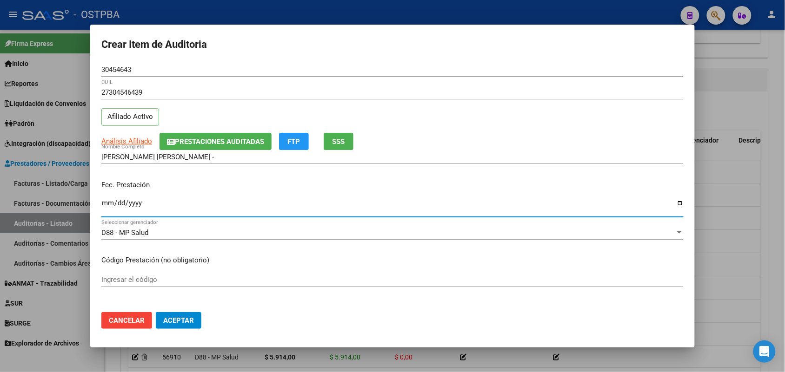
click at [108, 205] on input "Ingresar la fecha" at bounding box center [392, 206] width 582 height 15
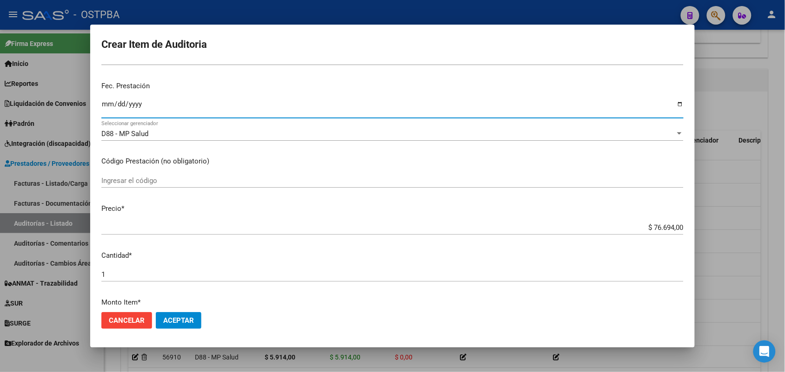
scroll to position [116, 0]
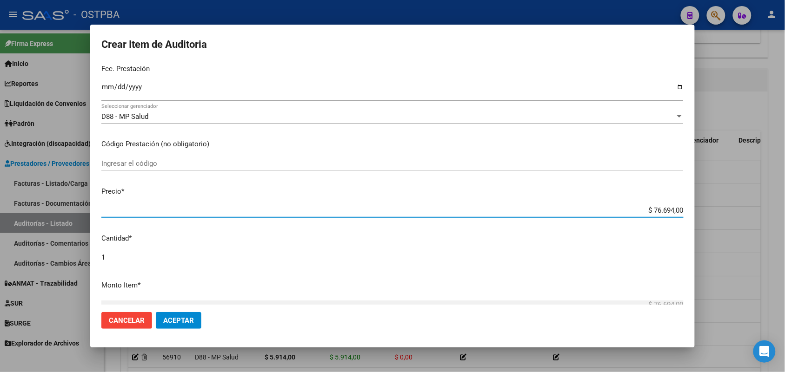
drag, startPoint x: 636, startPoint y: 212, endPoint x: 733, endPoint y: 216, distance: 97.3
click at [733, 216] on div "Crear Item de Auditoria 30454643 Nro Documento 27304546439 CUIL Afiliado Activo…" at bounding box center [392, 186] width 785 height 372
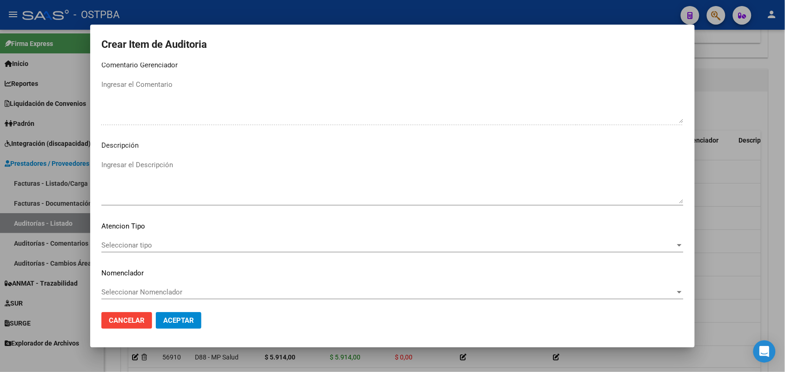
scroll to position [594, 0]
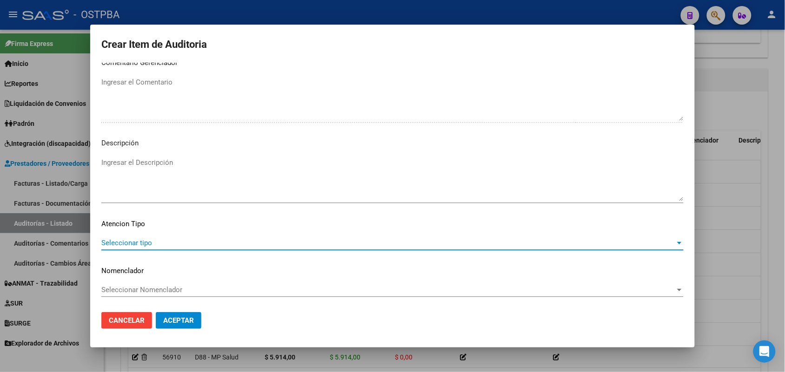
click at [137, 243] on span "Seleccionar tipo" at bounding box center [388, 243] width 574 height 8
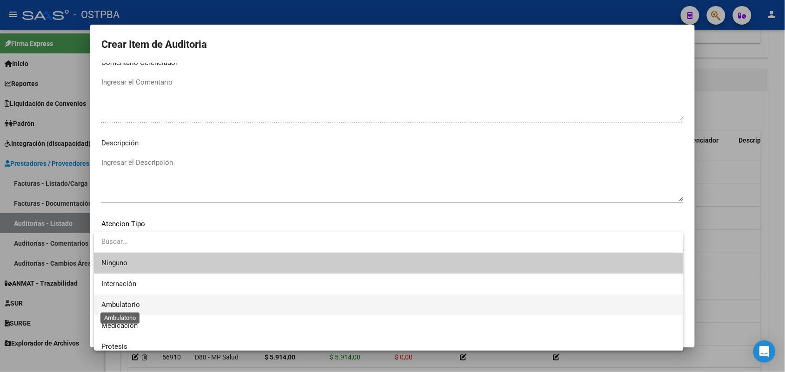
click at [128, 305] on span "Ambulatorio" at bounding box center [120, 305] width 39 height 8
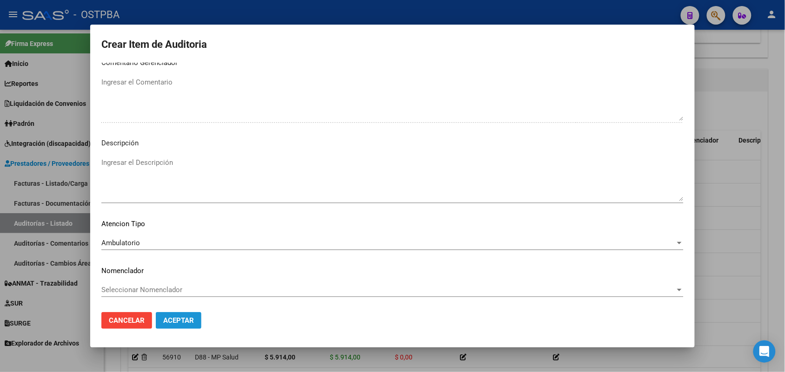
click at [188, 326] on button "Aceptar" at bounding box center [179, 320] width 46 height 17
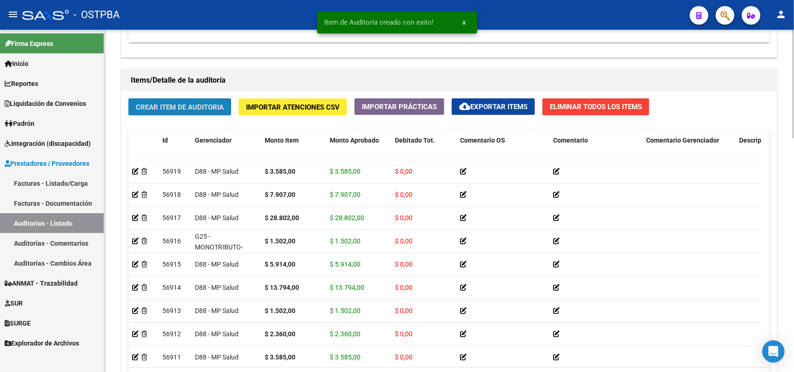
click at [219, 103] on span "Crear Item de Auditoria" at bounding box center [180, 107] width 88 height 8
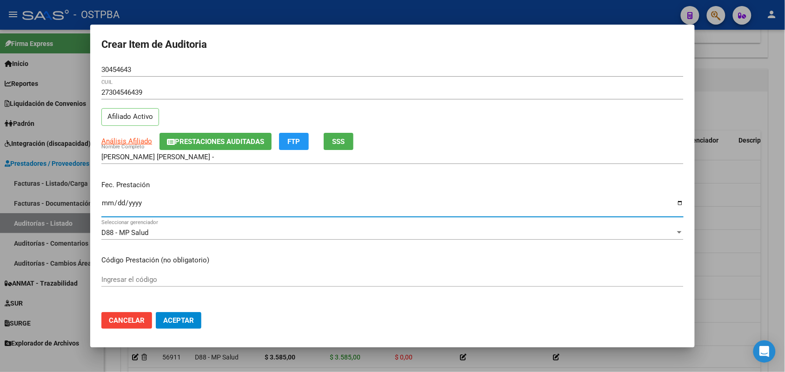
click at [105, 211] on input "Ingresar la fecha" at bounding box center [392, 206] width 582 height 15
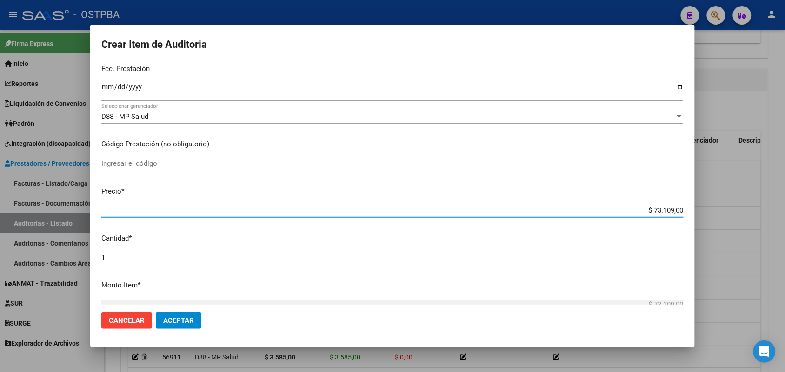
drag, startPoint x: 631, startPoint y: 212, endPoint x: 700, endPoint y: 214, distance: 68.8
click at [700, 214] on div "Crear Item de Auditoria 30454643 Nro Documento 27304546439 CUIL Afiliado Activo…" at bounding box center [392, 186] width 785 height 372
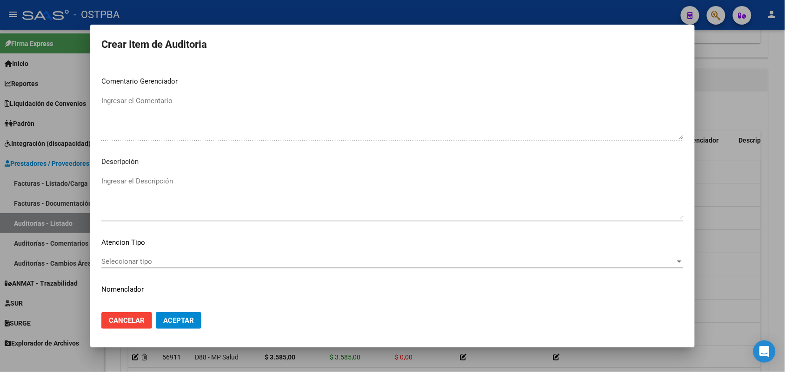
scroll to position [581, 0]
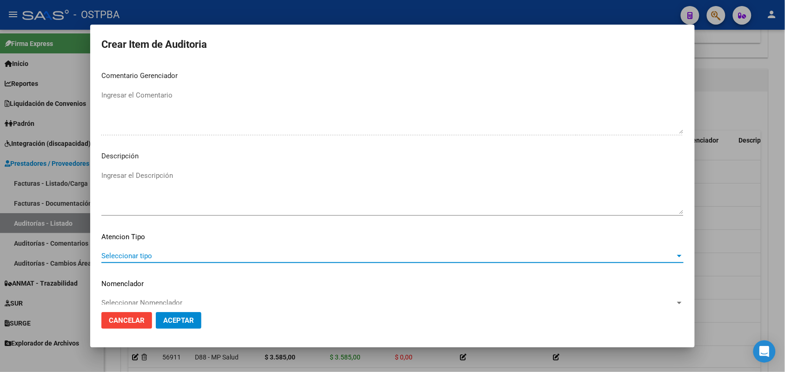
click at [133, 252] on span "Seleccionar tipo" at bounding box center [388, 256] width 574 height 8
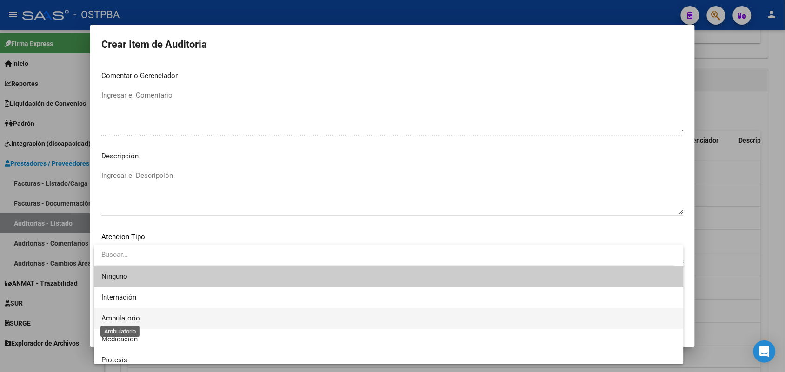
click at [130, 315] on span "Ambulatorio" at bounding box center [120, 318] width 39 height 8
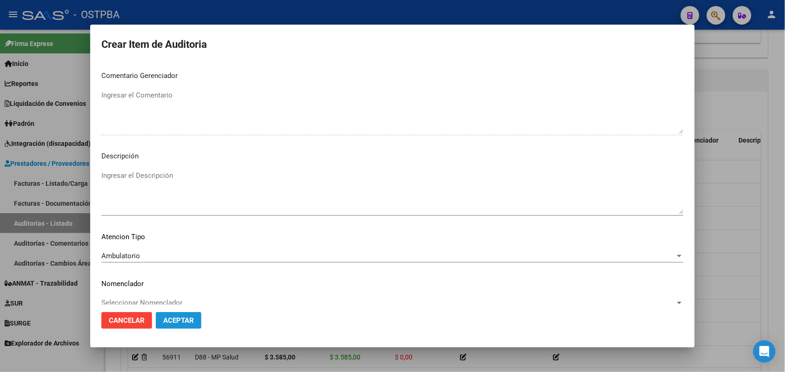
click at [184, 319] on span "Aceptar" at bounding box center [178, 321] width 31 height 8
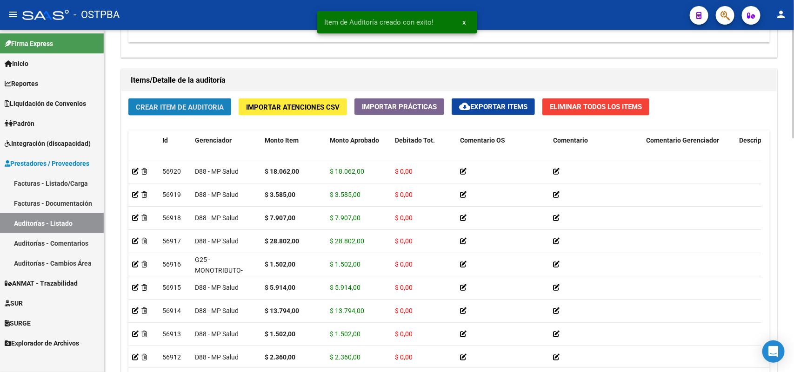
click at [216, 107] on span "Crear Item de Auditoria" at bounding box center [180, 107] width 88 height 8
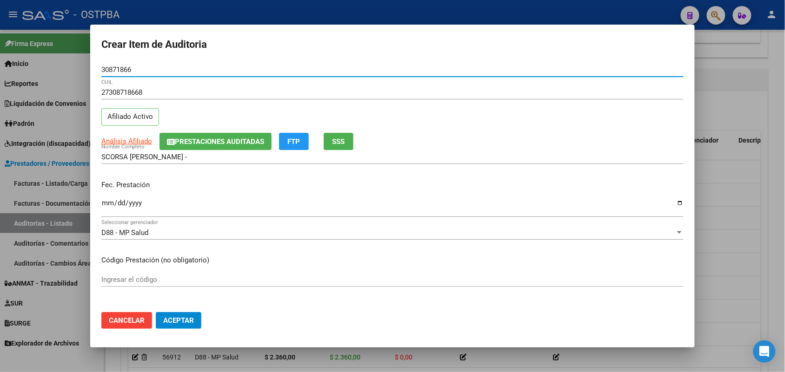
click at [112, 205] on input "Ingresar la fecha" at bounding box center [392, 206] width 582 height 15
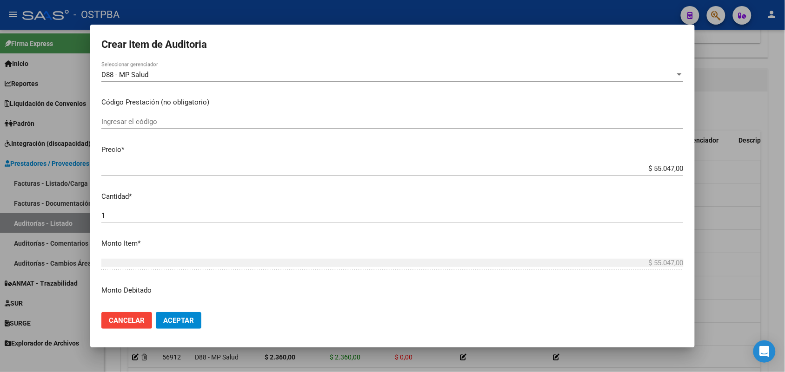
scroll to position [174, 0]
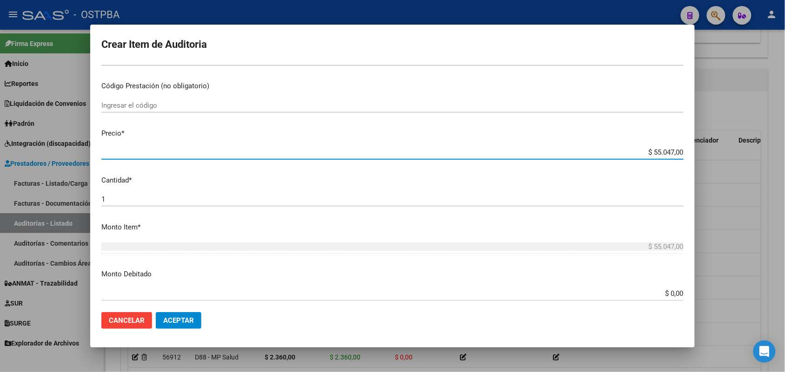
drag, startPoint x: 636, startPoint y: 152, endPoint x: 696, endPoint y: 144, distance: 61.4
click at [696, 144] on div "Crear Item de Auditoria 30871866 Nro Documento 27308718668 CUIL Afiliado Activo…" at bounding box center [392, 186] width 785 height 372
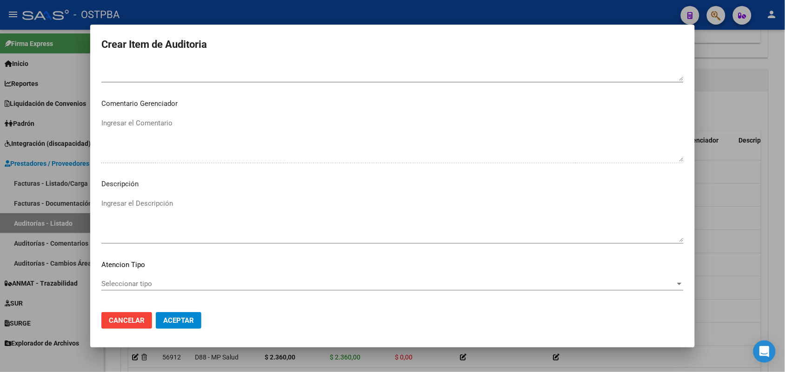
scroll to position [594, 0]
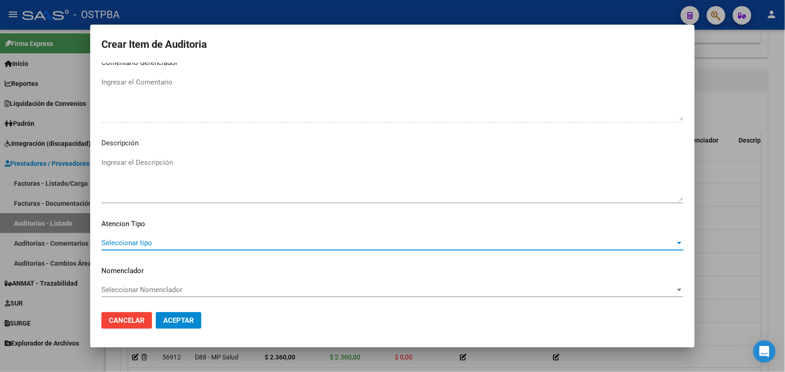
click at [139, 245] on span "Seleccionar tipo" at bounding box center [388, 243] width 574 height 8
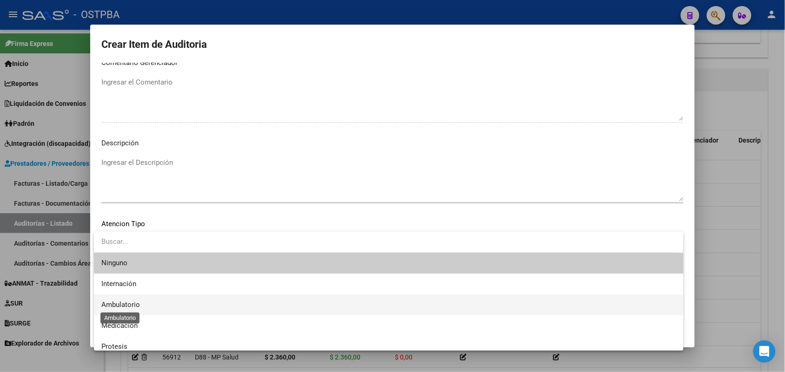
click at [133, 305] on span "Ambulatorio" at bounding box center [120, 305] width 39 height 8
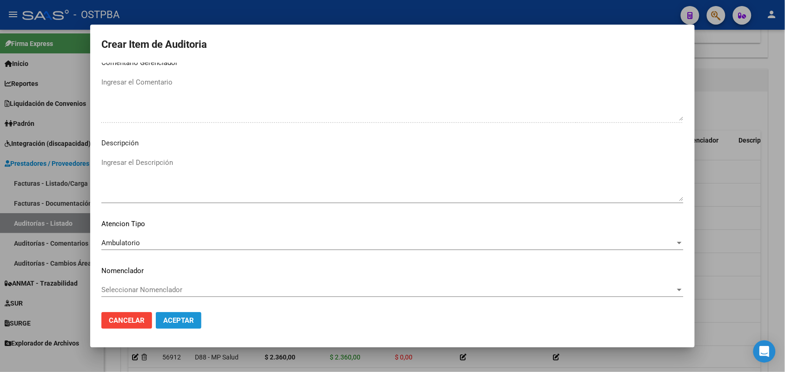
click at [166, 321] on span "Aceptar" at bounding box center [178, 321] width 31 height 8
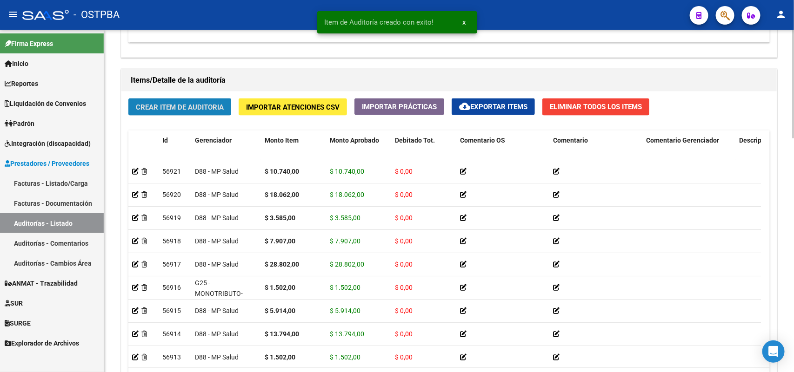
click at [212, 107] on span "Crear Item de Auditoria" at bounding box center [180, 107] width 88 height 8
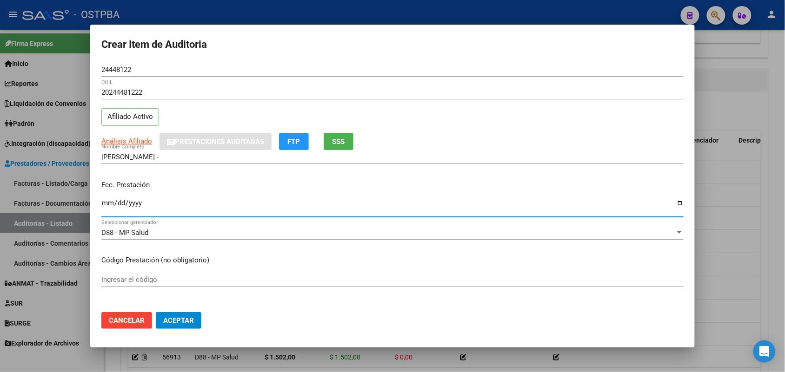
click at [107, 208] on input "Ingresar la fecha" at bounding box center [392, 206] width 582 height 15
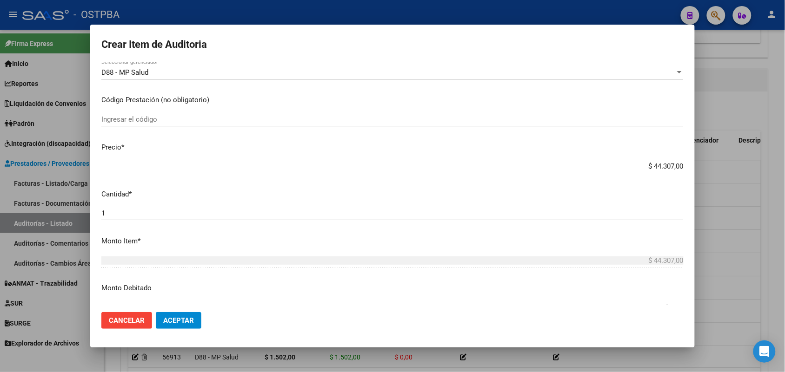
scroll to position [174, 0]
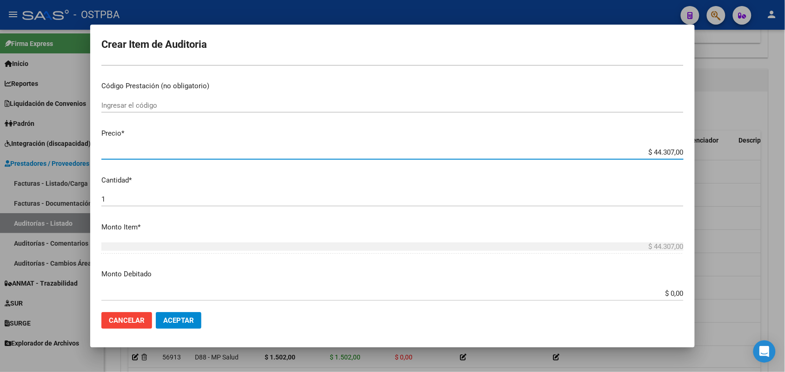
drag, startPoint x: 627, startPoint y: 152, endPoint x: 729, endPoint y: 150, distance: 102.3
click at [729, 150] on div "Crear Item de Auditoria 24448122 Nro Documento 20244481222 CUIL Afiliado Activo…" at bounding box center [392, 186] width 785 height 372
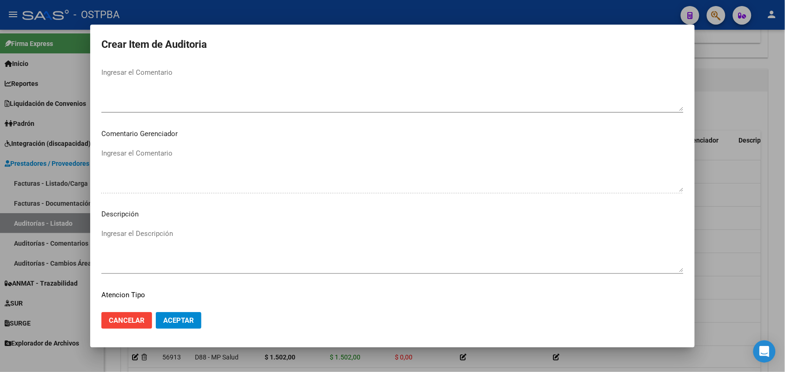
scroll to position [594, 0]
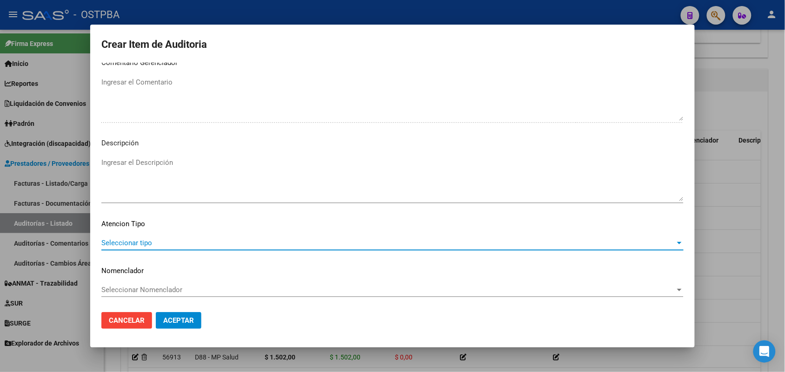
click at [131, 243] on span "Seleccionar tipo" at bounding box center [388, 243] width 574 height 8
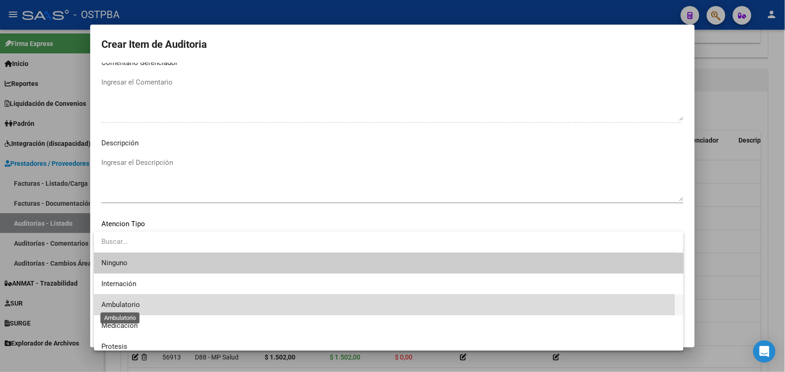
click at [130, 304] on span "Ambulatorio" at bounding box center [120, 305] width 39 height 8
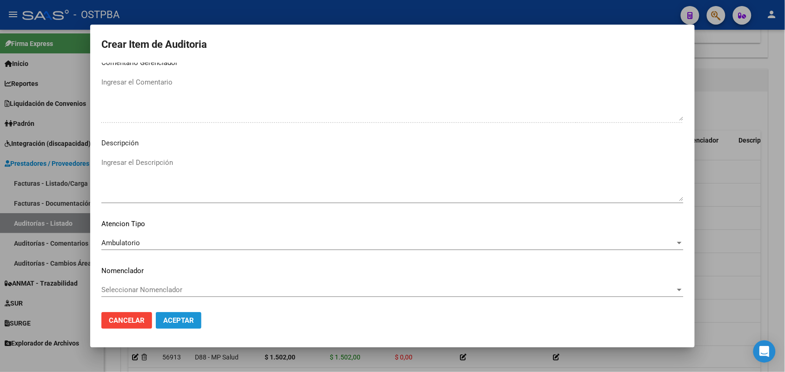
click at [164, 319] on span "Aceptar" at bounding box center [178, 321] width 31 height 8
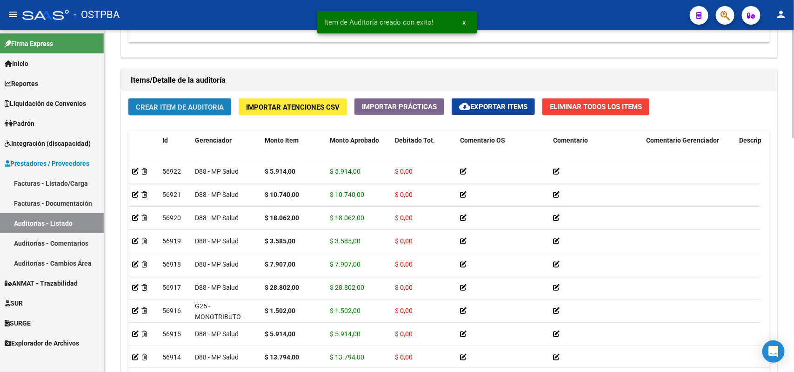
click at [203, 106] on span "Crear Item de Auditoria" at bounding box center [180, 107] width 88 height 8
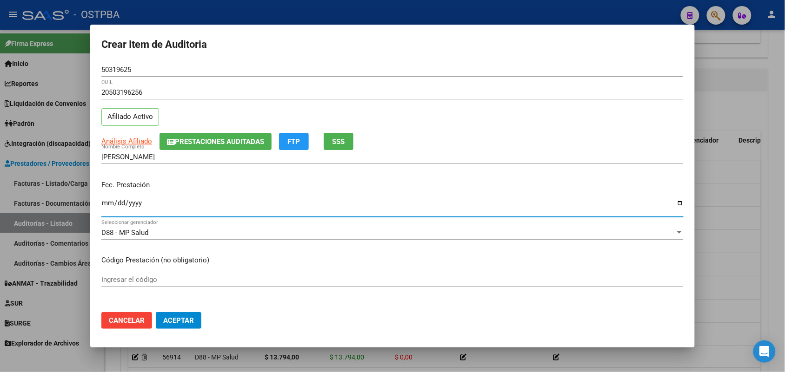
click at [107, 204] on input "Ingresar la fecha" at bounding box center [392, 206] width 582 height 15
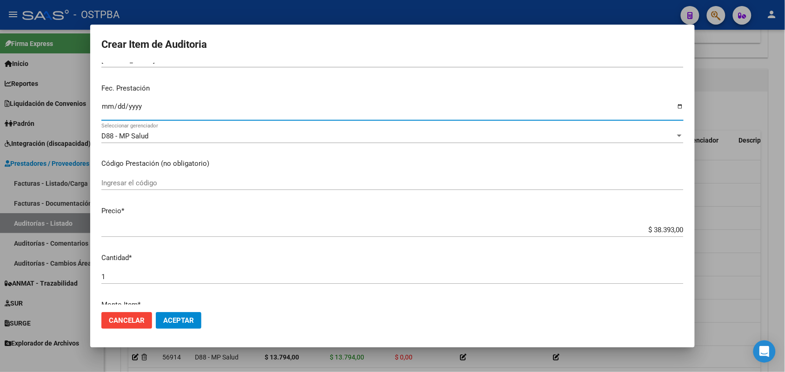
scroll to position [174, 0]
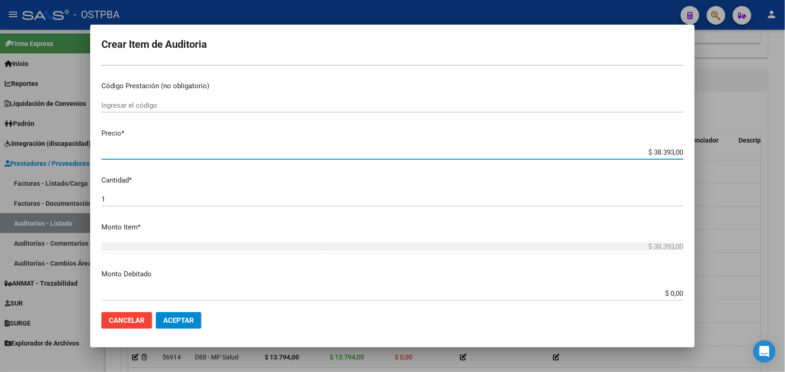
drag, startPoint x: 636, startPoint y: 152, endPoint x: 700, endPoint y: 141, distance: 65.1
click at [700, 141] on div "Crear Item de Auditoria 50319625 Nro Documento 20503196256 CUIL Afiliado Activo…" at bounding box center [392, 186] width 785 height 372
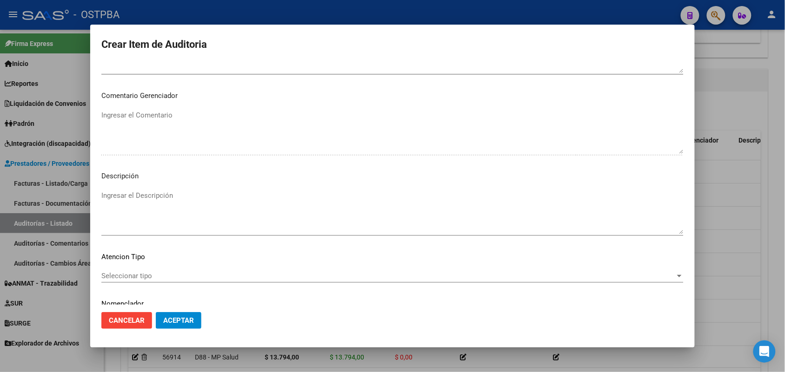
scroll to position [581, 0]
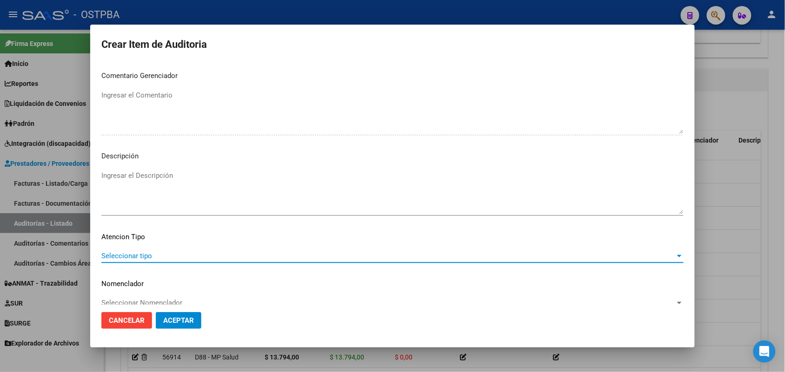
click at [120, 254] on span "Seleccionar tipo" at bounding box center [388, 256] width 574 height 8
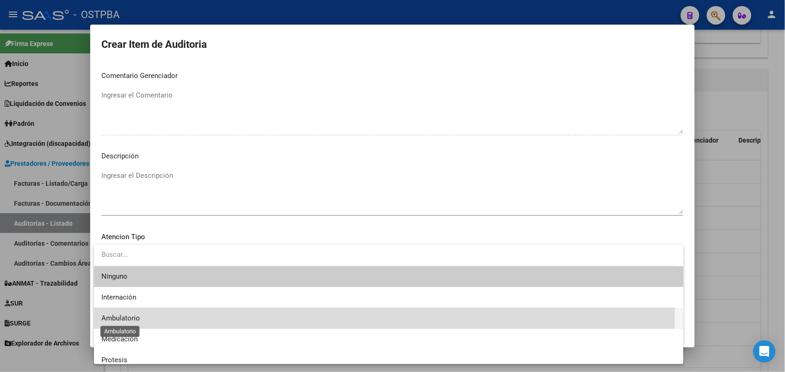
click at [124, 315] on span "Ambulatorio" at bounding box center [120, 318] width 39 height 8
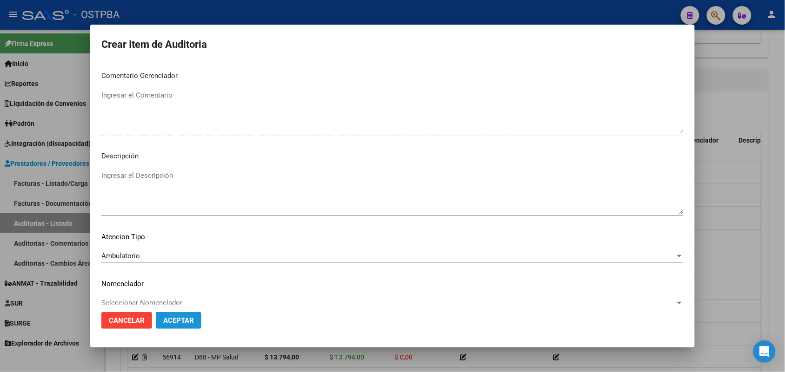
click at [195, 321] on button "Aceptar" at bounding box center [179, 320] width 46 height 17
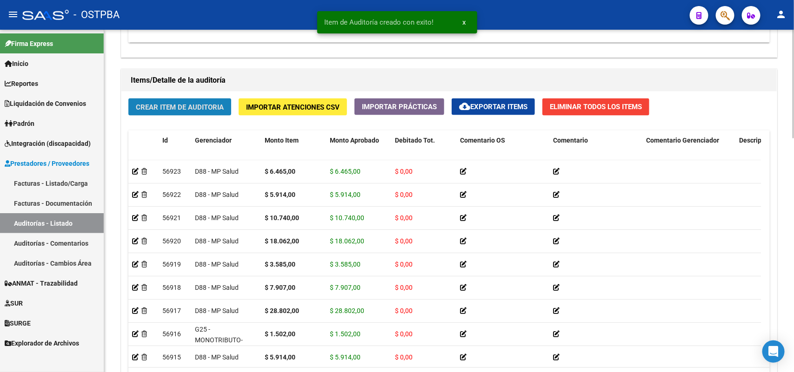
click at [212, 103] on span "Crear Item de Auditoria" at bounding box center [180, 107] width 88 height 8
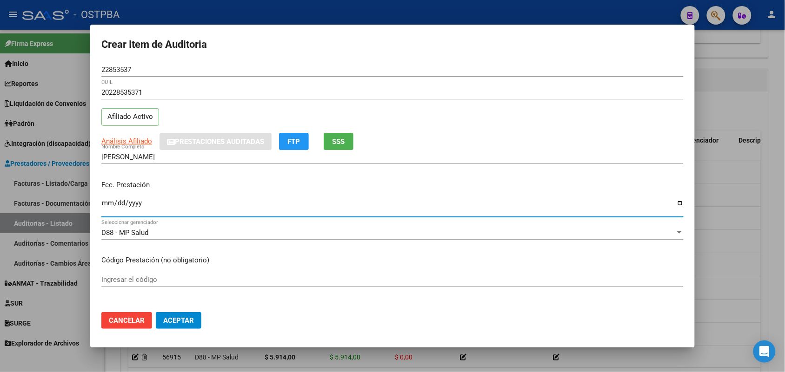
click at [110, 207] on input "Ingresar la fecha" at bounding box center [392, 206] width 582 height 15
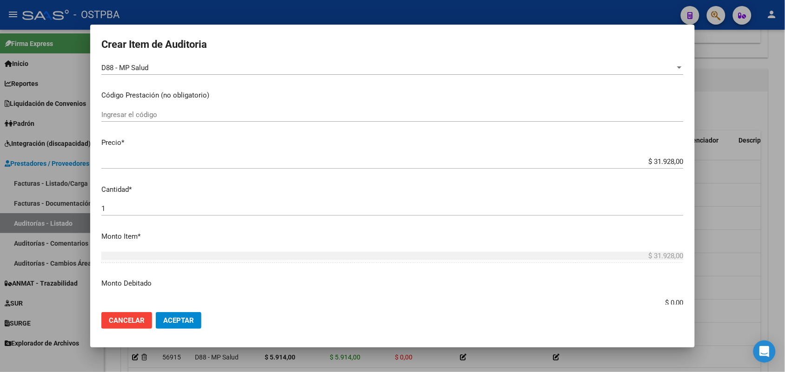
scroll to position [174, 0]
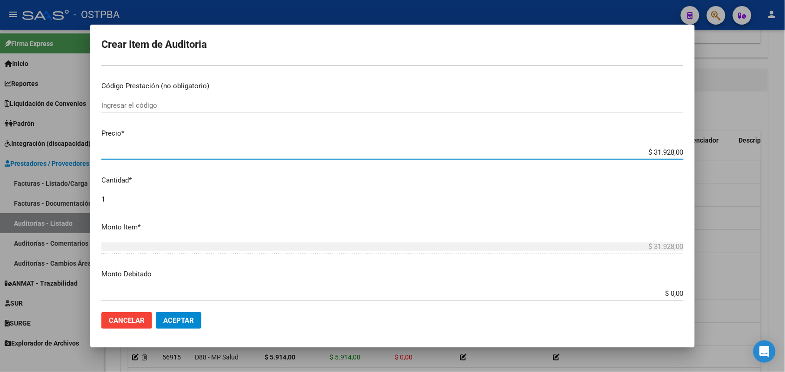
drag, startPoint x: 636, startPoint y: 152, endPoint x: 701, endPoint y: 150, distance: 65.1
click at [701, 150] on div "Crear Item de Auditoria 22853537 Nro Documento 20228535371 CUIL Afiliado Activo…" at bounding box center [392, 186] width 785 height 372
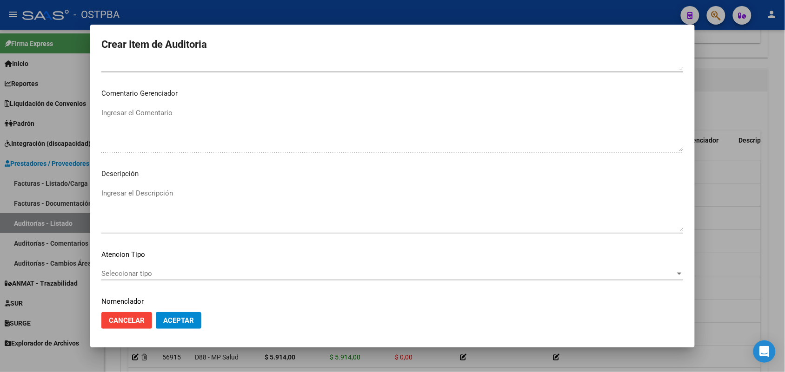
scroll to position [594, 0]
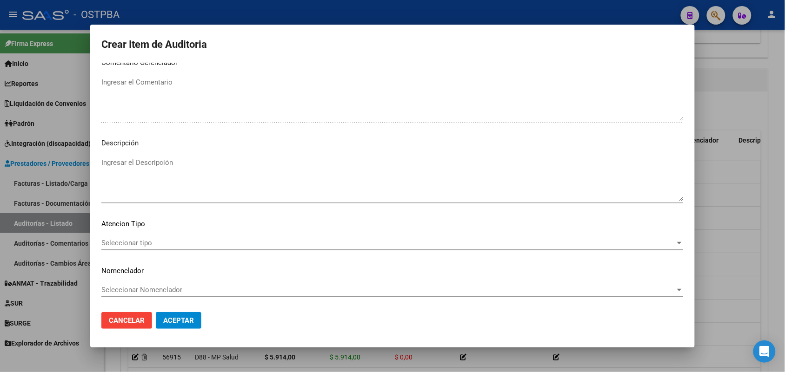
click at [138, 238] on div "Seleccionar tipo Seleccionar tipo" at bounding box center [392, 243] width 582 height 14
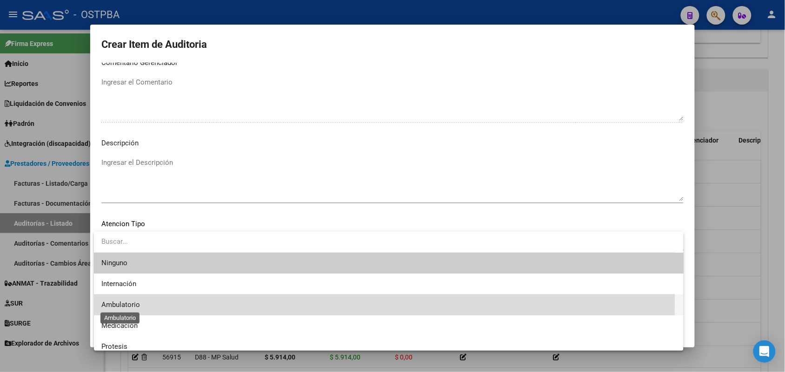
click at [131, 302] on span "Ambulatorio" at bounding box center [120, 305] width 39 height 8
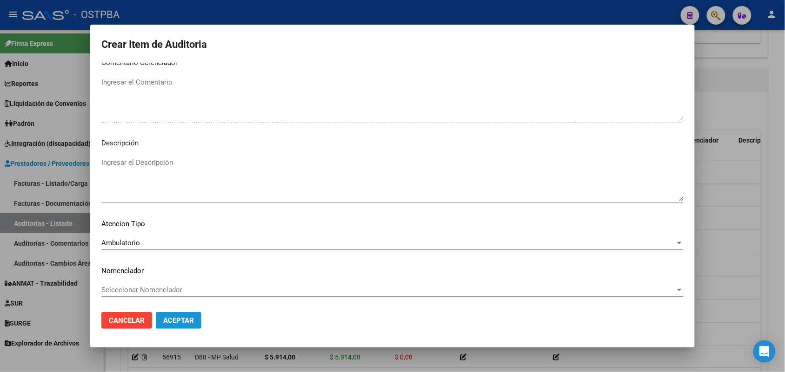
click at [184, 317] on span "Aceptar" at bounding box center [178, 321] width 31 height 8
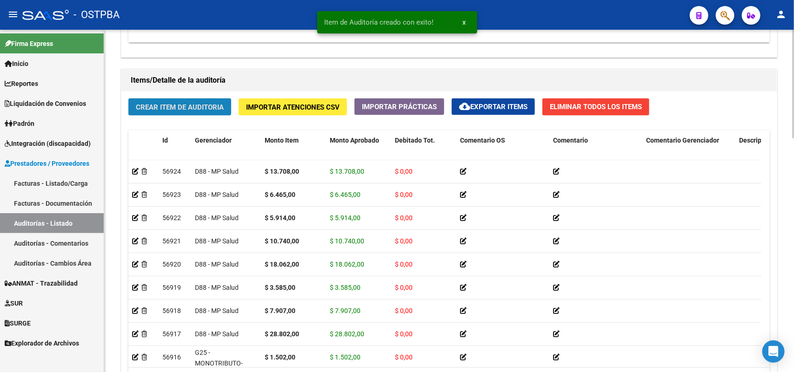
click at [218, 110] on span "Crear Item de Auditoria" at bounding box center [180, 107] width 88 height 8
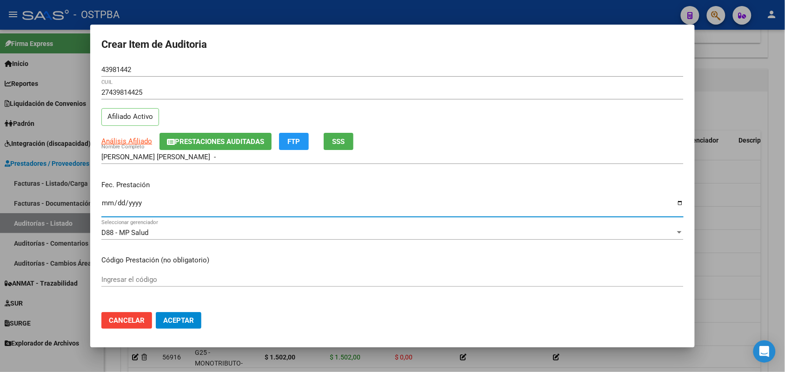
click at [107, 205] on input "Ingresar la fecha" at bounding box center [392, 206] width 582 height 15
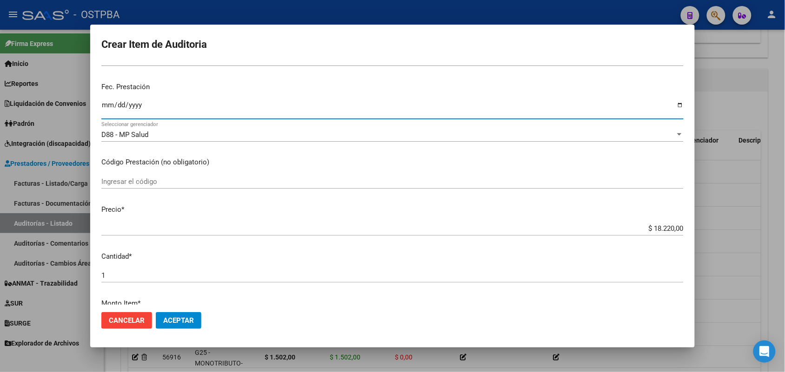
scroll to position [116, 0]
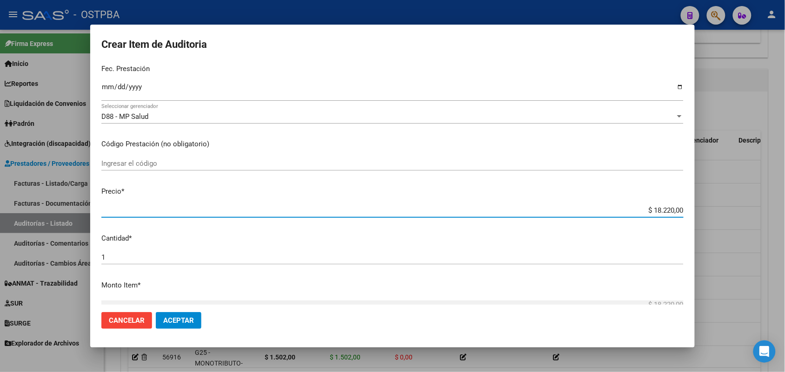
drag, startPoint x: 628, startPoint y: 208, endPoint x: 698, endPoint y: 208, distance: 70.2
click at [698, 208] on div "Crear Item de Auditoria 43981442 Nro Documento 27439814425 CUIL Afiliado Activo…" at bounding box center [392, 186] width 785 height 372
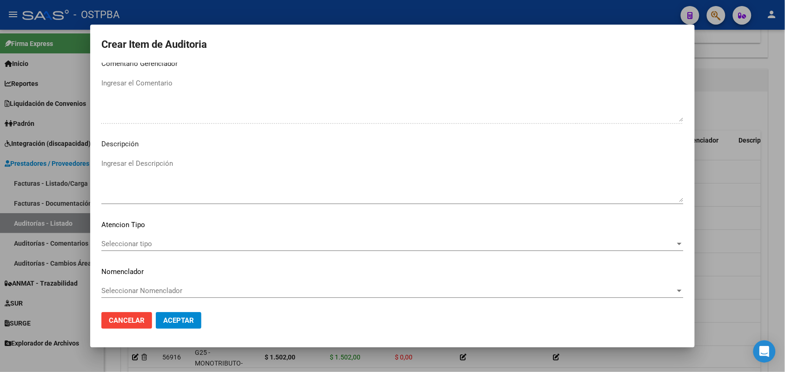
scroll to position [594, 0]
click at [149, 243] on span "Seleccionar tipo" at bounding box center [388, 243] width 574 height 8
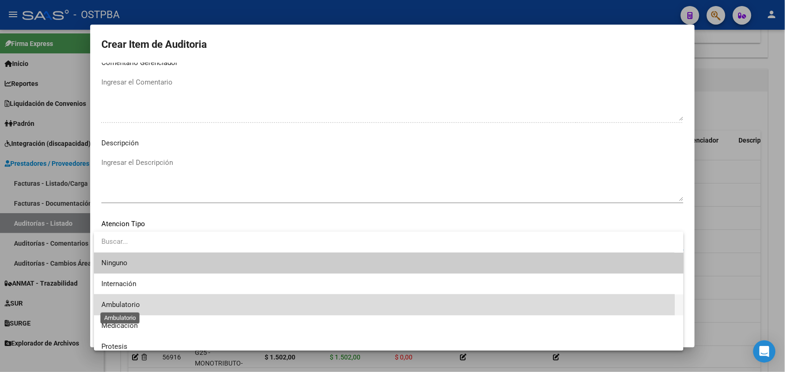
click at [126, 302] on span "Ambulatorio" at bounding box center [120, 305] width 39 height 8
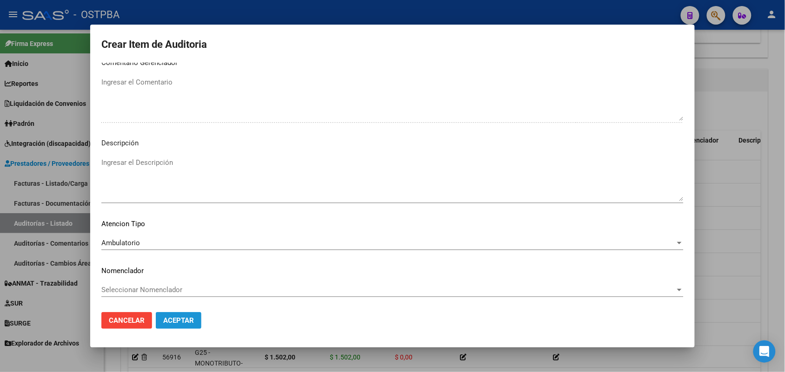
click at [168, 319] on span "Aceptar" at bounding box center [178, 321] width 31 height 8
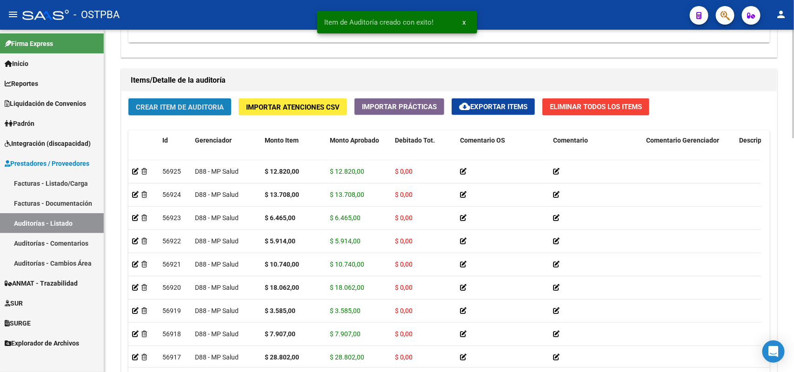
click at [196, 107] on span "Crear Item de Auditoria" at bounding box center [180, 107] width 88 height 8
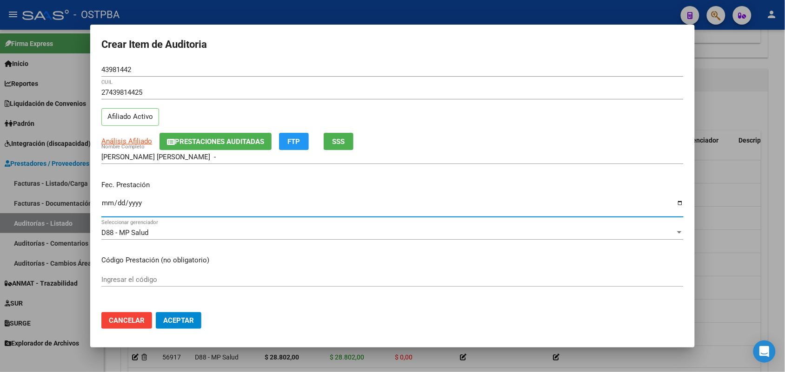
click at [108, 203] on input "Ingresar la fecha" at bounding box center [392, 206] width 582 height 15
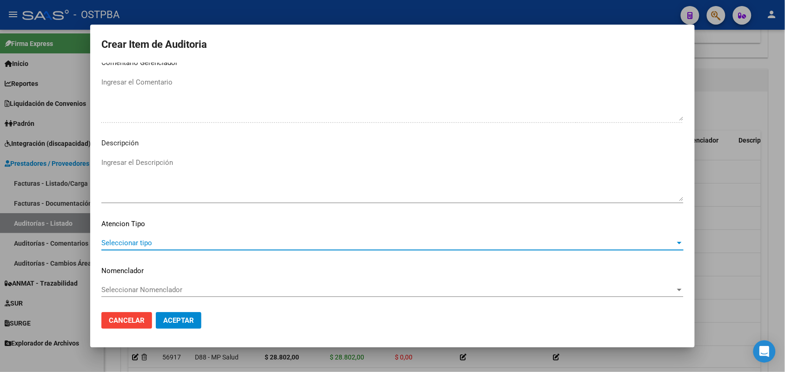
click at [131, 239] on span "Seleccionar tipo" at bounding box center [388, 243] width 574 height 8
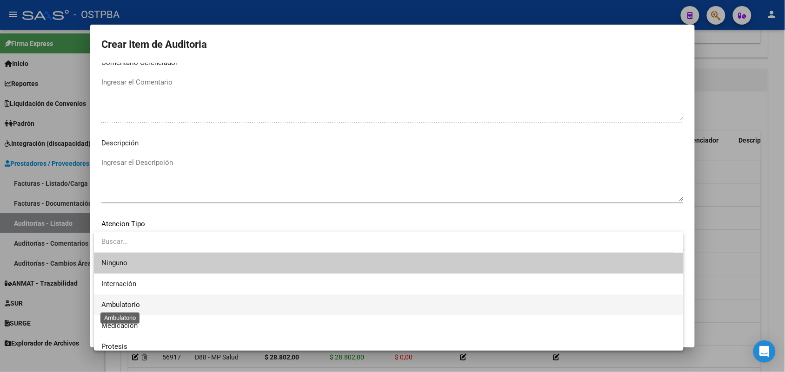
click at [126, 305] on span "Ambulatorio" at bounding box center [120, 305] width 39 height 8
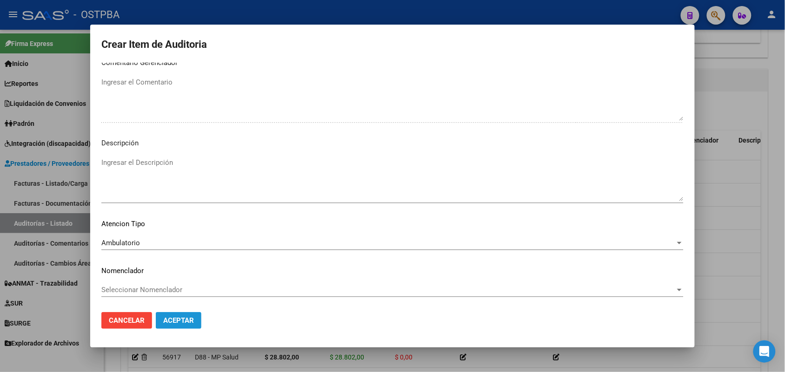
click at [177, 325] on button "Aceptar" at bounding box center [179, 320] width 46 height 17
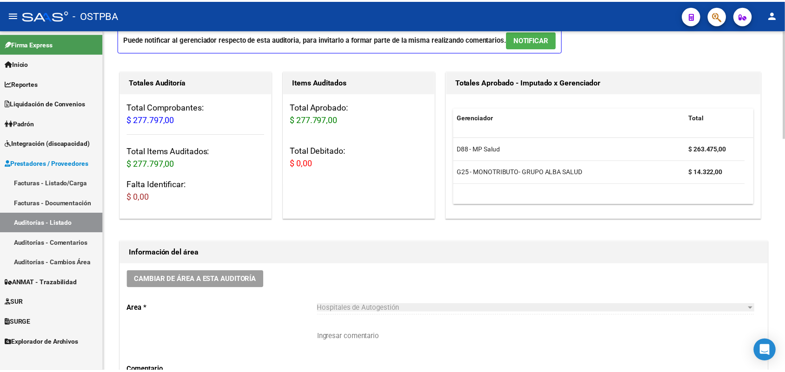
scroll to position [0, 0]
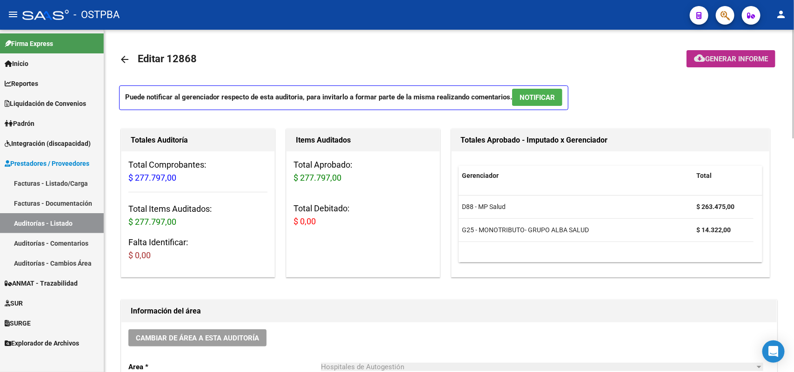
click at [729, 55] on span "Generar informe" at bounding box center [736, 59] width 63 height 8
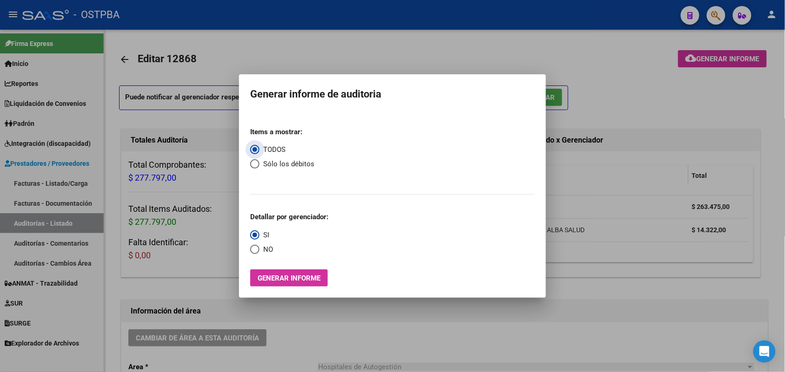
click at [289, 281] on span "Generar informe" at bounding box center [289, 278] width 63 height 8
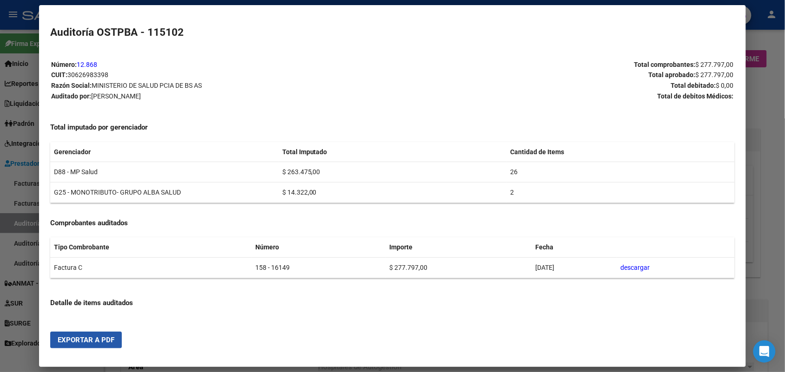
click at [71, 338] on span "Exportar a PDF" at bounding box center [86, 340] width 57 height 8
